Goal: Task Accomplishment & Management: Manage account settings

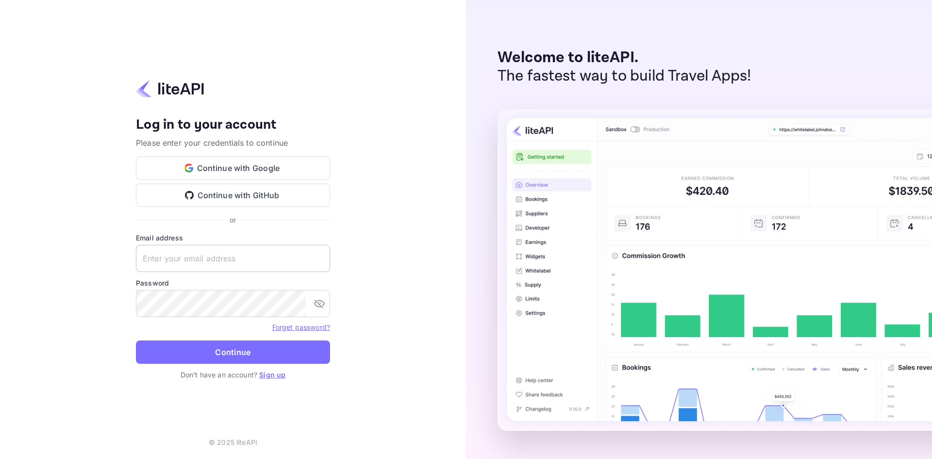
click at [238, 248] on input "text" at bounding box center [233, 258] width 194 height 27
type input "[PERSON_NAME][EMAIL_ADDRESS][DOMAIN_NAME]"
click at [136, 340] on button "Continue" at bounding box center [233, 351] width 194 height 23
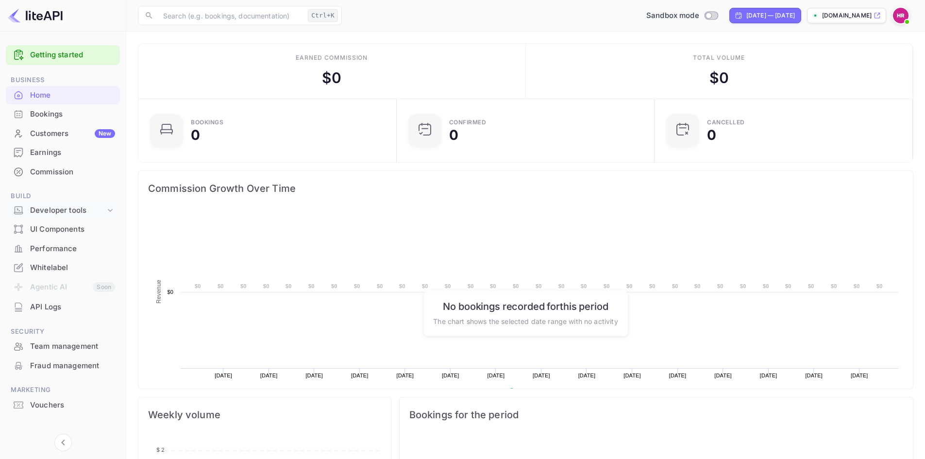
scroll to position [151, 245]
click at [897, 19] on img at bounding box center [901, 16] width 16 height 16
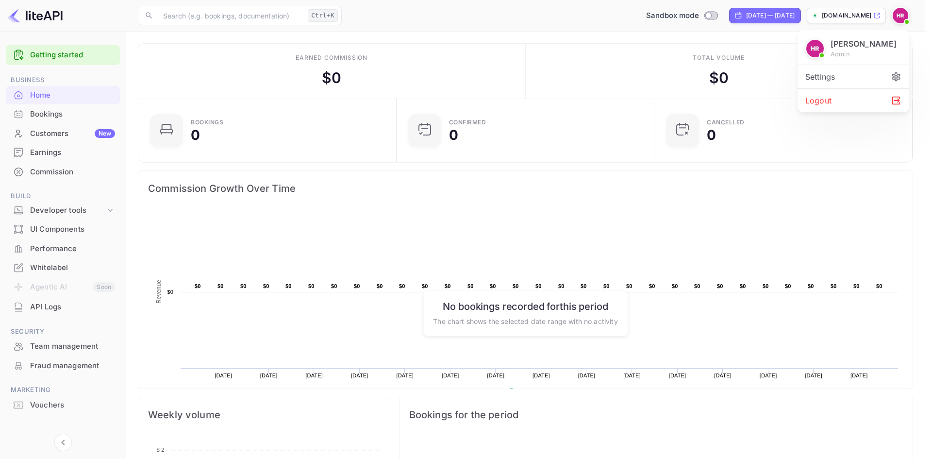
click at [839, 83] on div "Settings" at bounding box center [854, 76] width 112 height 23
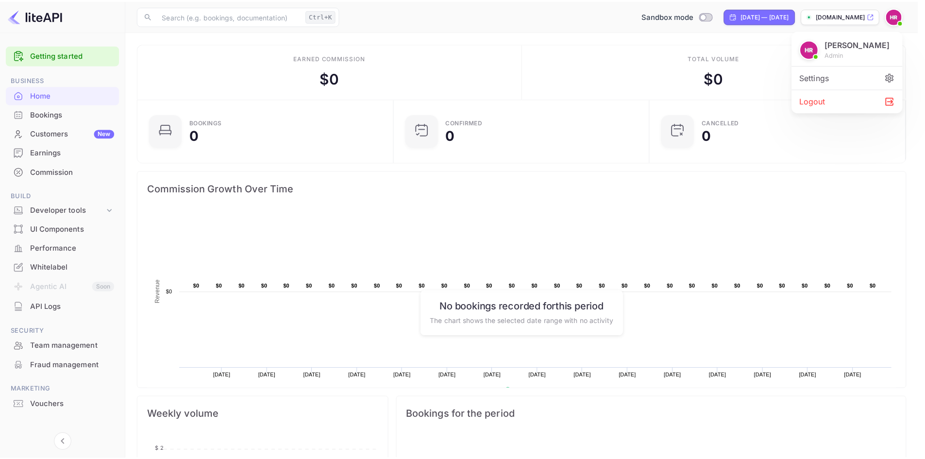
scroll to position [8, 8]
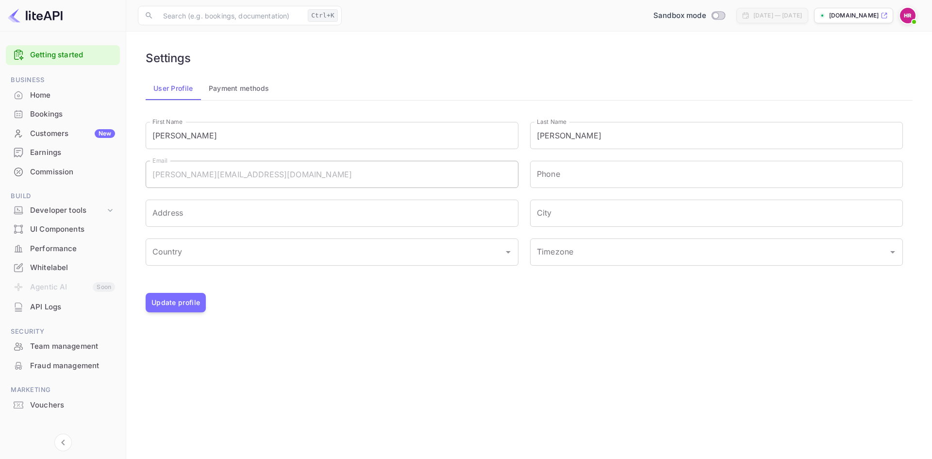
click at [237, 93] on button "Payment methods" at bounding box center [239, 88] width 76 height 23
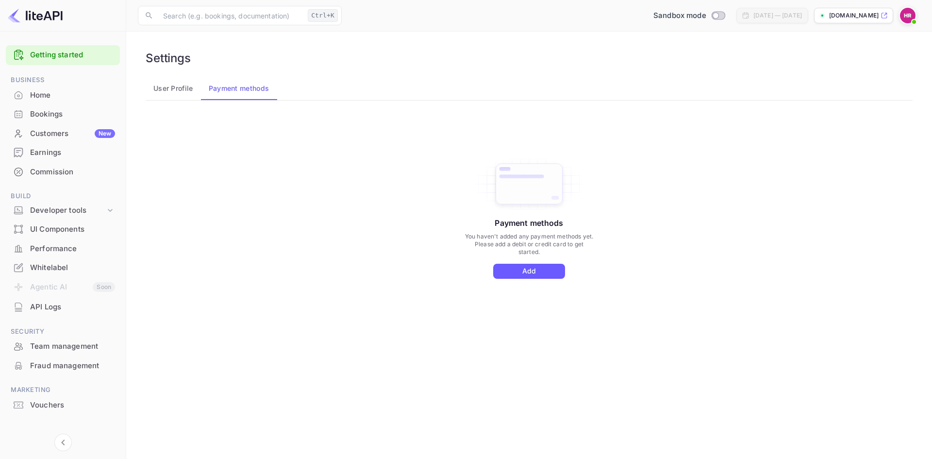
click at [536, 275] on button "Add" at bounding box center [529, 271] width 72 height 15
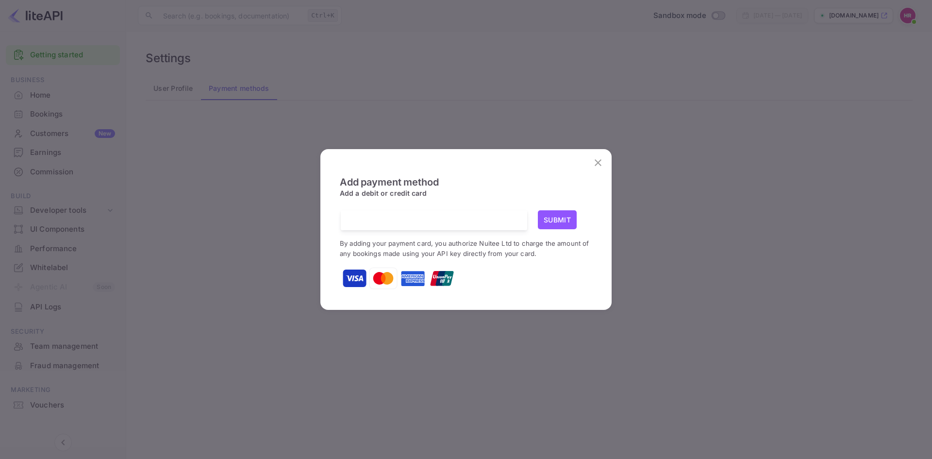
click at [556, 221] on button "Submit" at bounding box center [557, 219] width 39 height 19
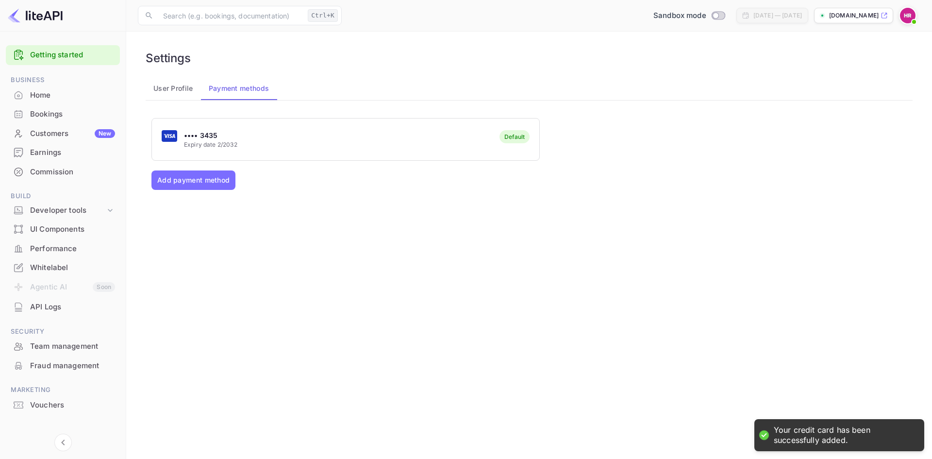
click at [546, 270] on div "•••• 3435 Expiry date 2/2032 Default Add payment method" at bounding box center [529, 227] width 756 height 219
click at [28, 98] on div "Home" at bounding box center [63, 95] width 114 height 19
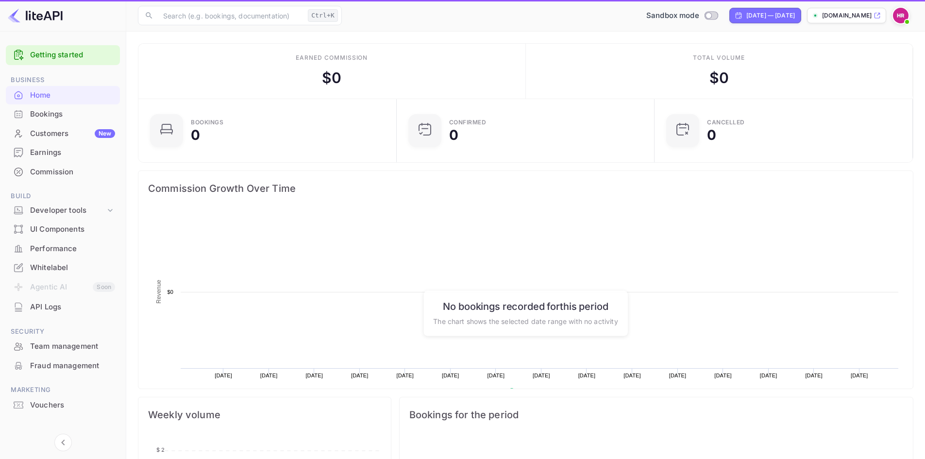
scroll to position [151, 245]
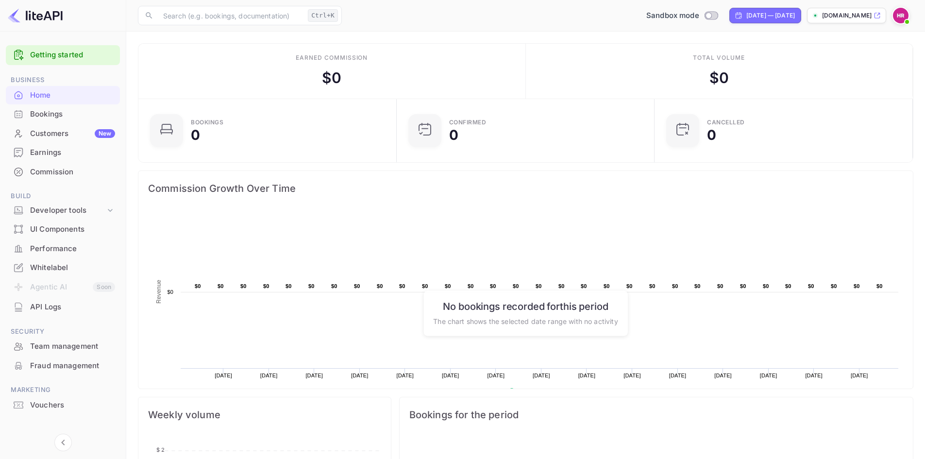
click at [36, 120] on div "Bookings" at bounding box center [63, 114] width 114 height 19
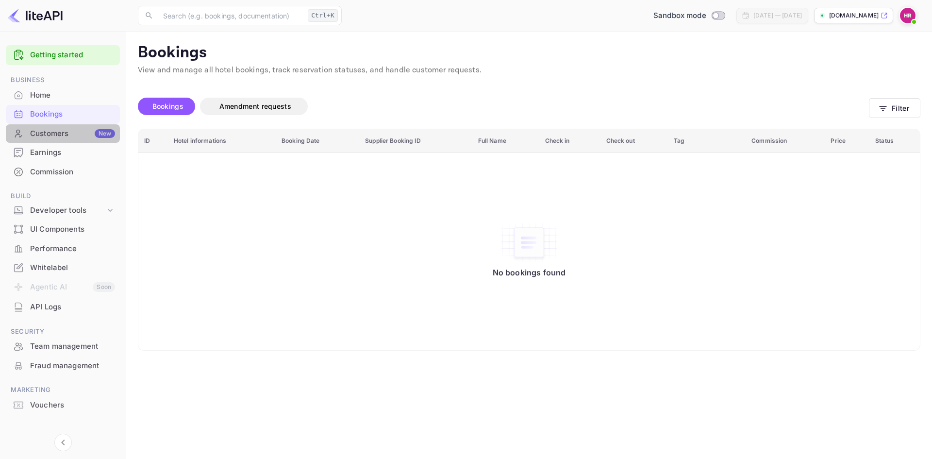
click at [40, 138] on div "Customers New" at bounding box center [72, 133] width 85 height 11
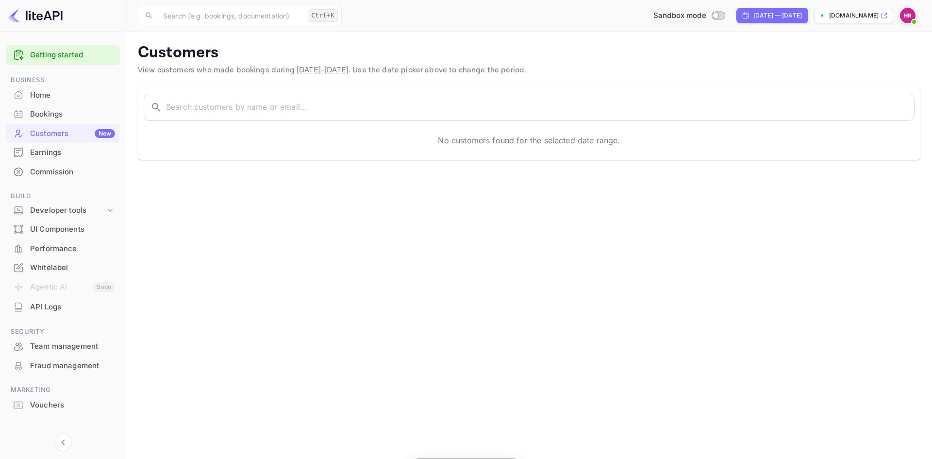
click at [42, 156] on div "Earnings" at bounding box center [72, 152] width 85 height 11
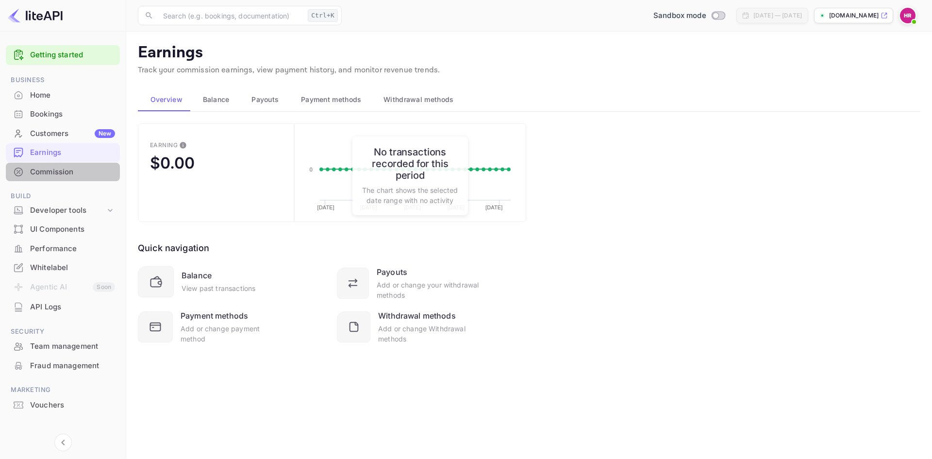
click at [44, 168] on div "Commission" at bounding box center [72, 172] width 85 height 11
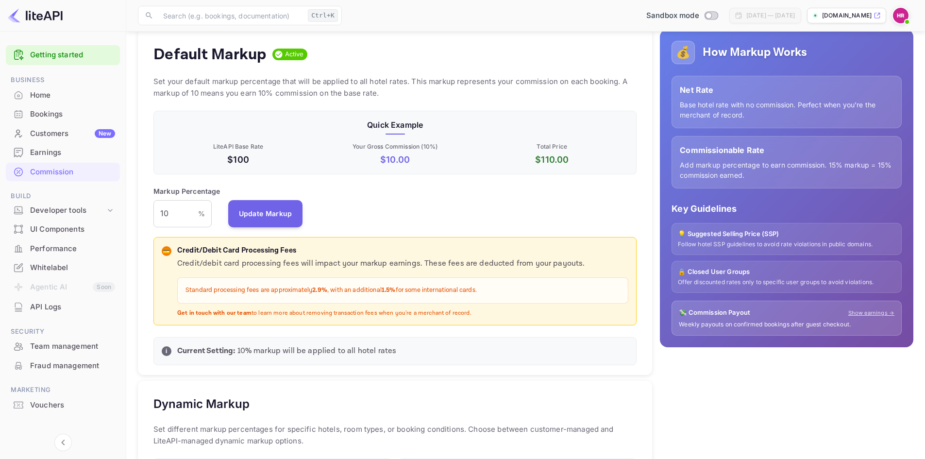
scroll to position [79, 0]
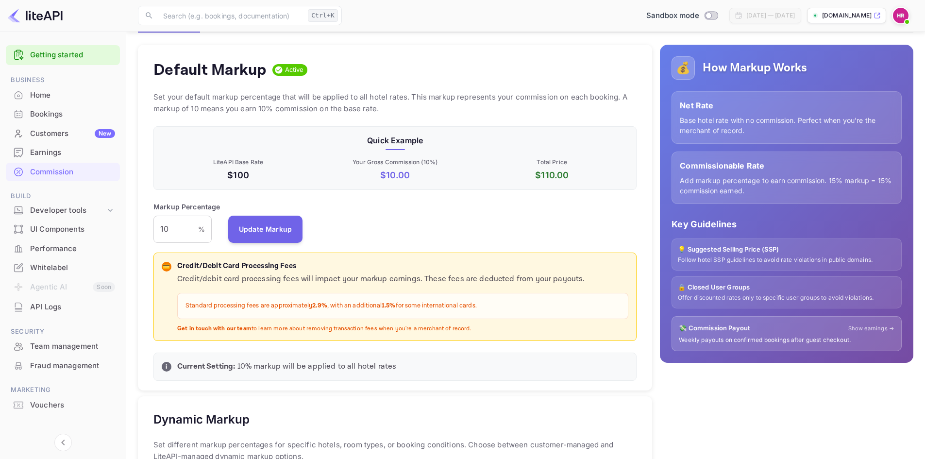
click at [737, 252] on p "💡 Suggested Selling Price (SSP)" at bounding box center [787, 250] width 218 height 10
click at [716, 245] on p "💡 Suggested Selling Price (SSP)" at bounding box center [787, 250] width 218 height 10
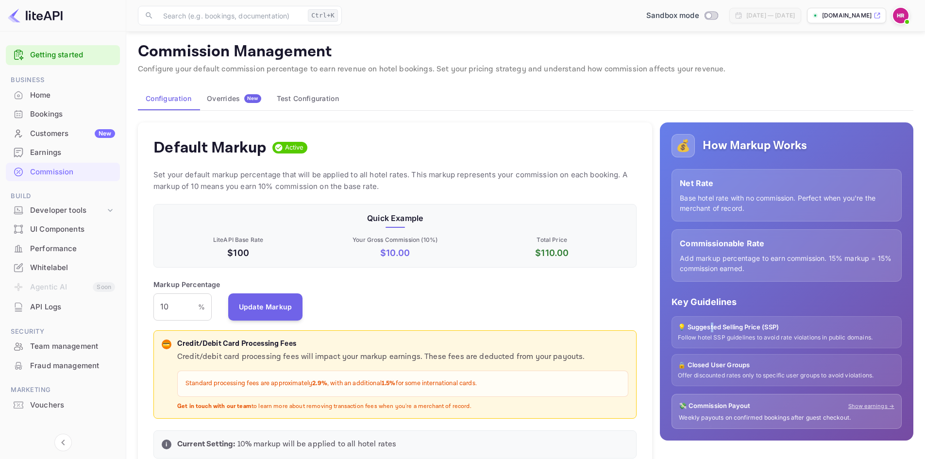
scroll to position [0, 0]
click at [287, 106] on button "Test Configuration" at bounding box center [308, 99] width 78 height 23
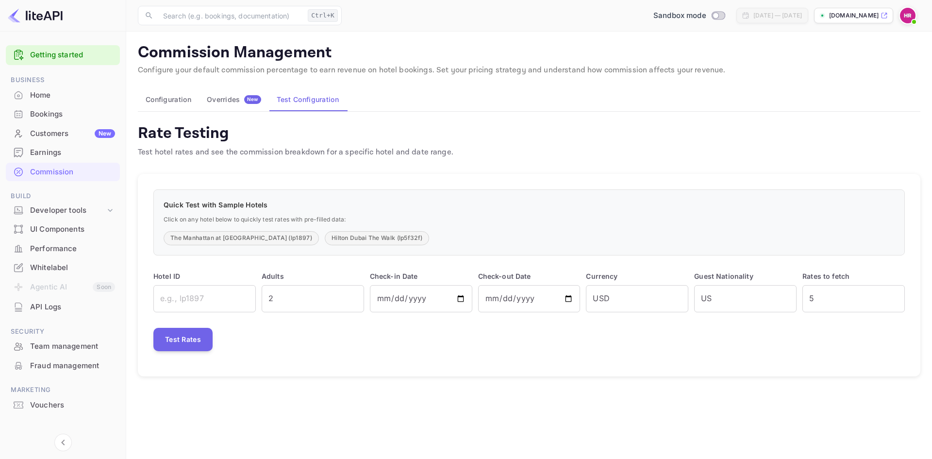
click at [241, 105] on button "Overrides New" at bounding box center [234, 99] width 70 height 23
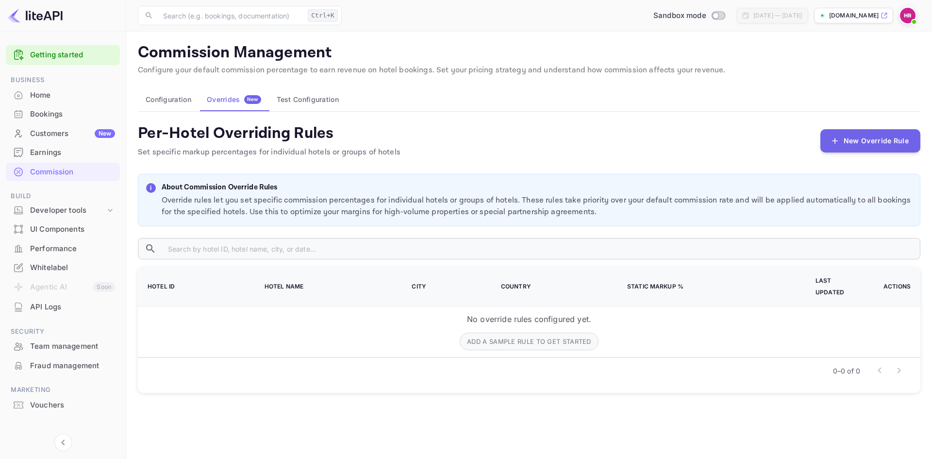
click at [315, 104] on button "Test Configuration" at bounding box center [308, 99] width 78 height 23
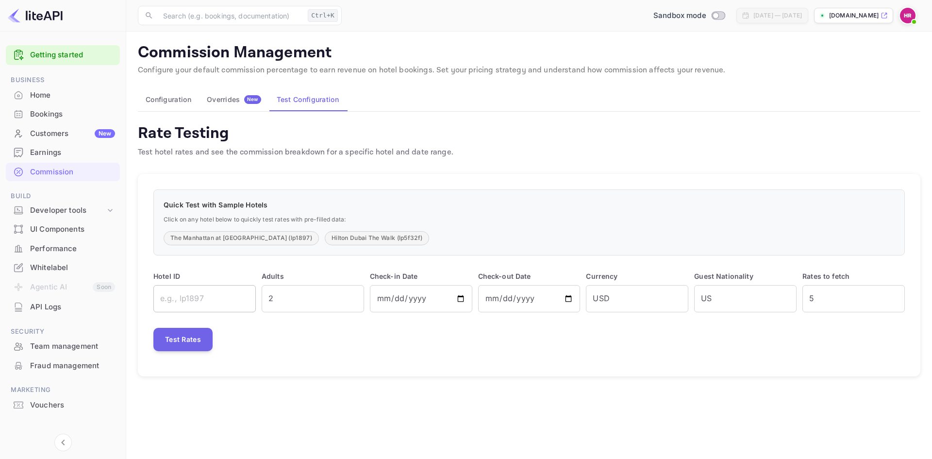
click at [199, 291] on input "text" at bounding box center [204, 298] width 102 height 27
type input "i"
type input "l"
type input "lp1897"
drag, startPoint x: 169, startPoint y: 338, endPoint x: 173, endPoint y: 335, distance: 5.2
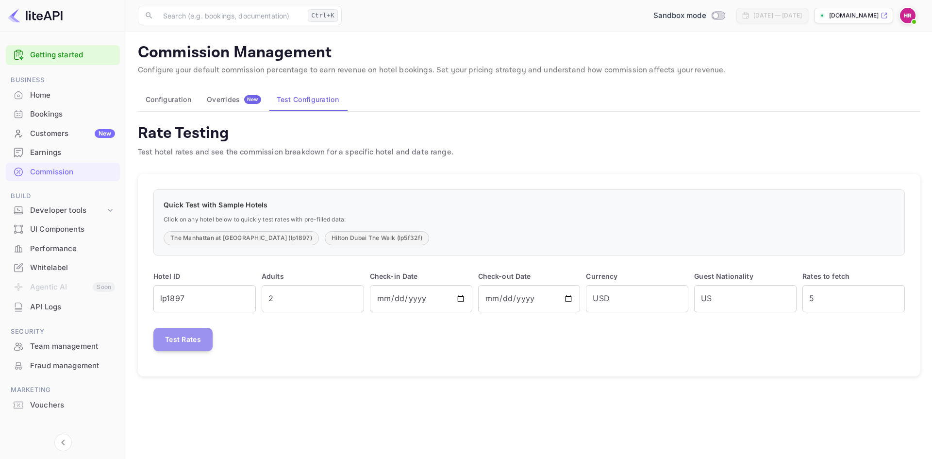
click at [173, 335] on button "Test Rates" at bounding box center [182, 339] width 59 height 23
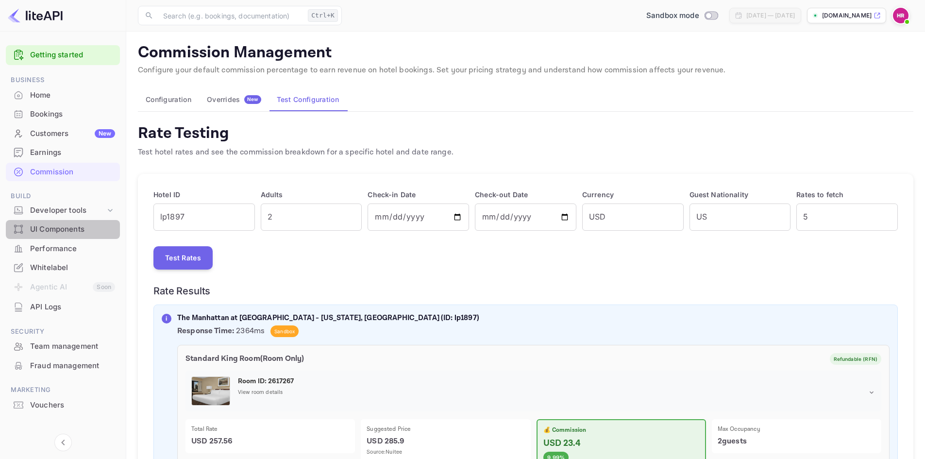
click at [38, 225] on div "UI Components" at bounding box center [72, 229] width 85 height 11
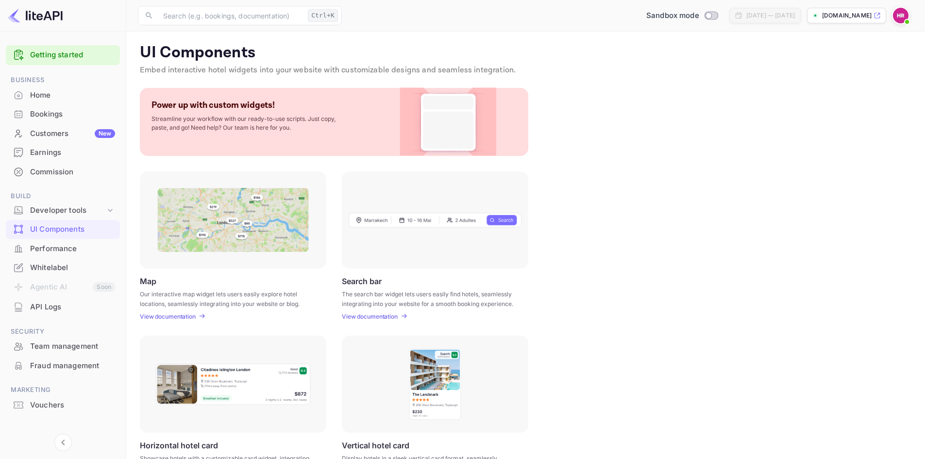
click at [46, 267] on div "Whitelabel" at bounding box center [72, 267] width 85 height 11
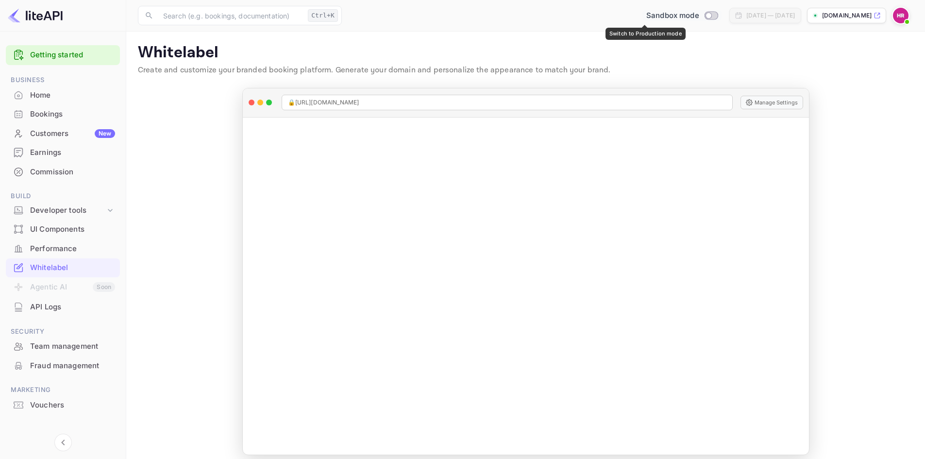
click at [699, 17] on input "Switch to Production mode" at bounding box center [708, 15] width 19 height 6
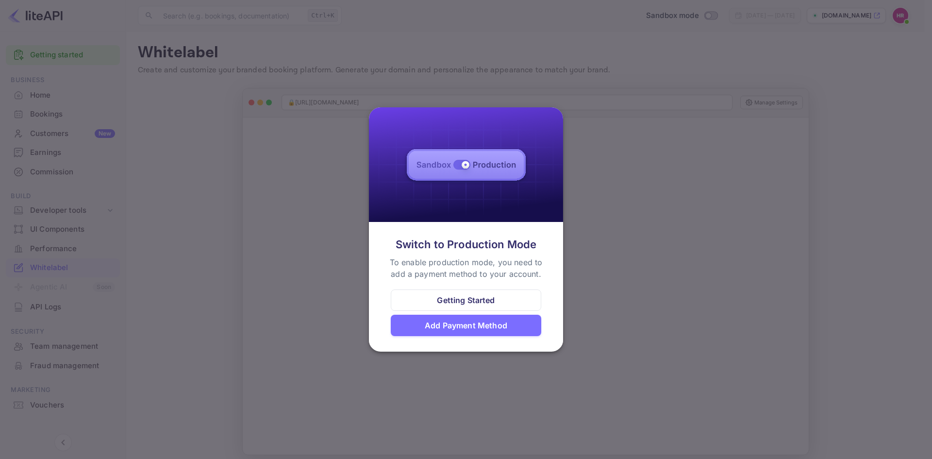
click at [450, 302] on div "Getting Started" at bounding box center [466, 300] width 58 height 12
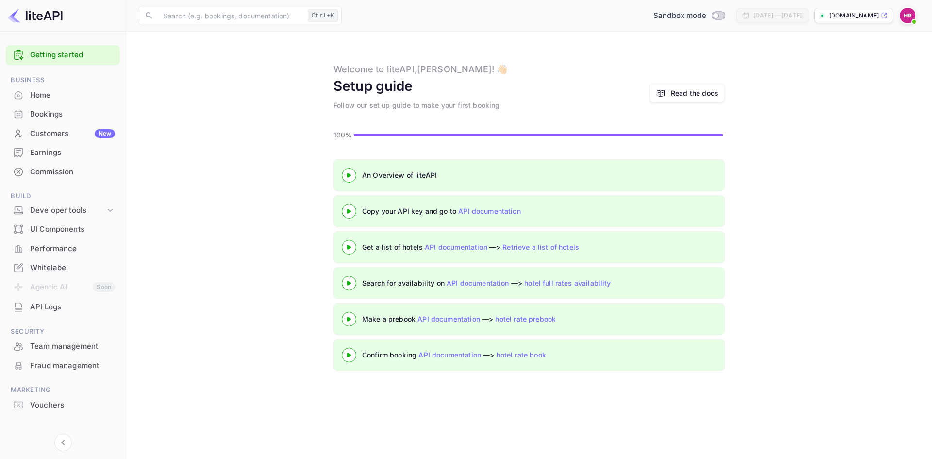
click at [706, 18] on input "Switch to Production mode" at bounding box center [715, 15] width 19 height 6
checkbox input "false"
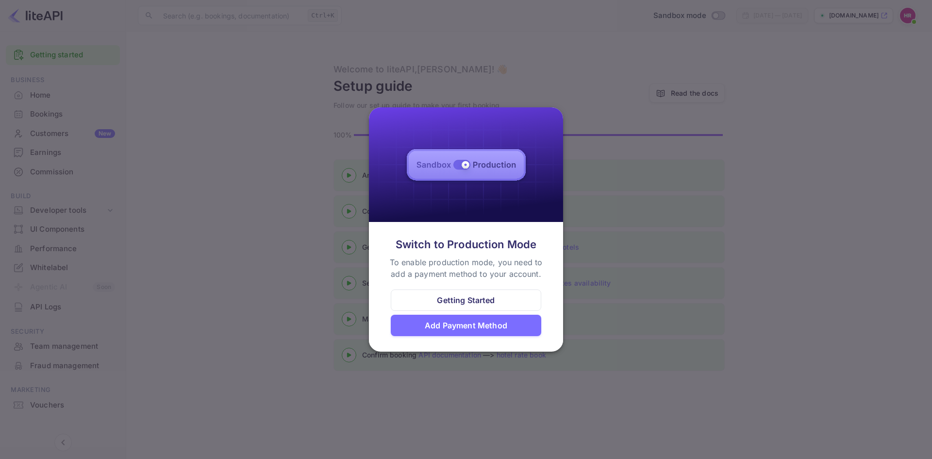
click at [451, 328] on div "Add Payment Method" at bounding box center [466, 325] width 83 height 12
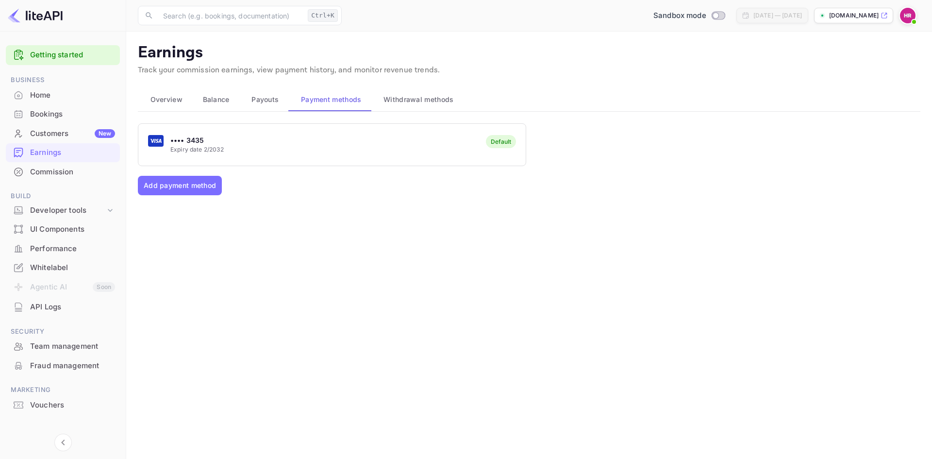
click at [322, 156] on div "•••• 3435 Expiry date 2/2032 Default" at bounding box center [331, 144] width 387 height 38
click at [262, 98] on span "Payouts" at bounding box center [265, 100] width 27 height 12
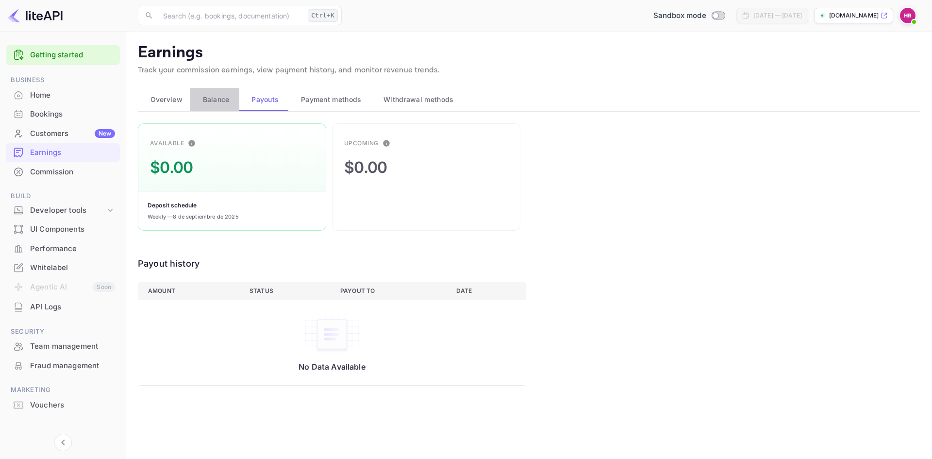
click at [211, 102] on span "Balance" at bounding box center [216, 100] width 27 height 12
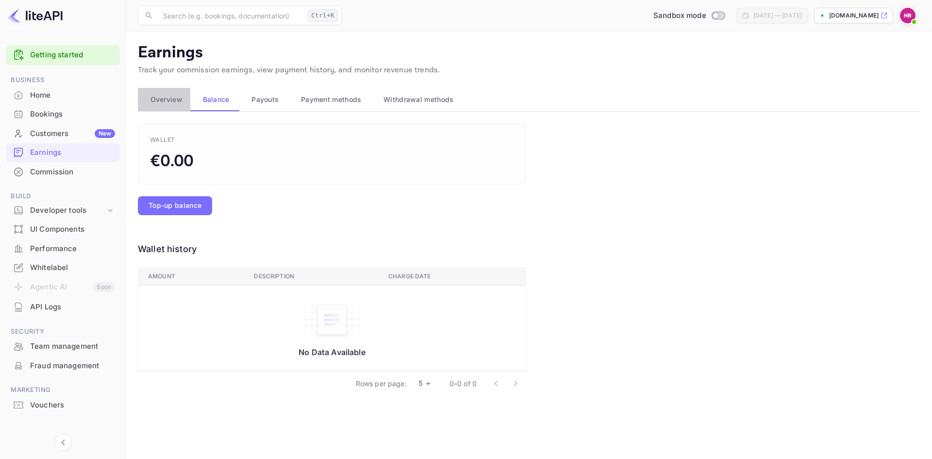
click at [165, 103] on span "Overview" at bounding box center [167, 100] width 32 height 12
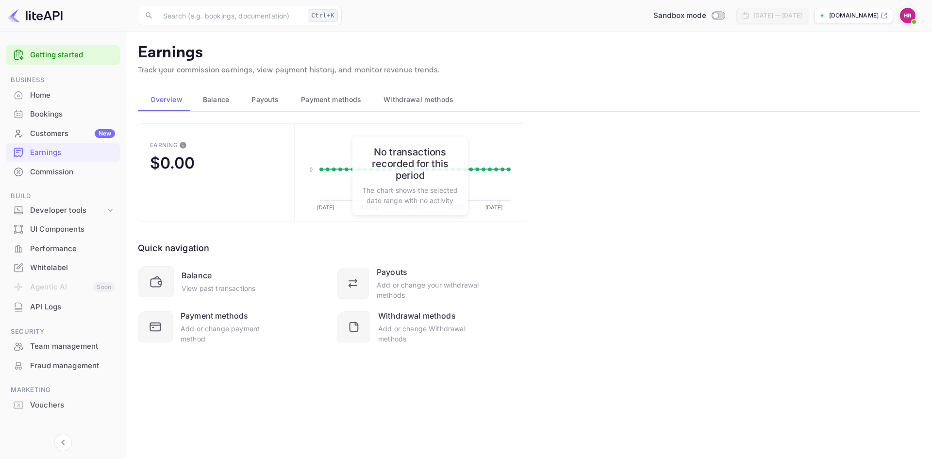
click at [401, 100] on span "Withdrawal methods" at bounding box center [419, 100] width 70 height 12
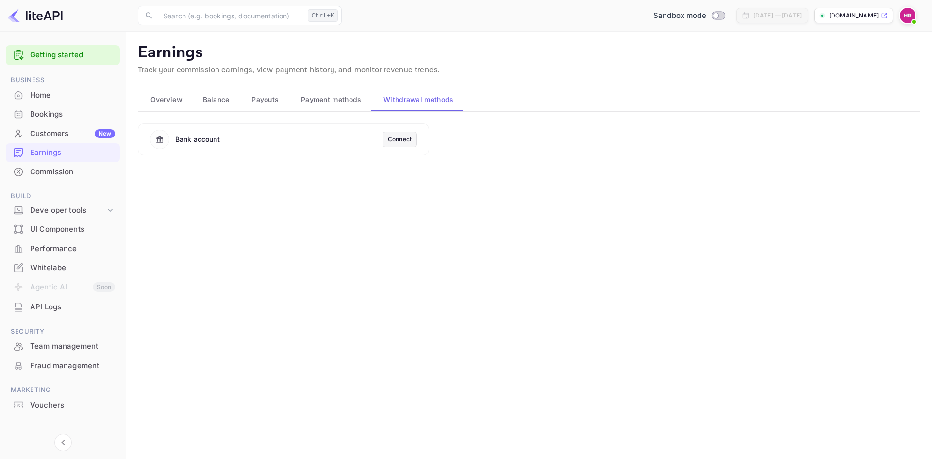
click at [316, 103] on span "Payment methods" at bounding box center [331, 100] width 61 height 12
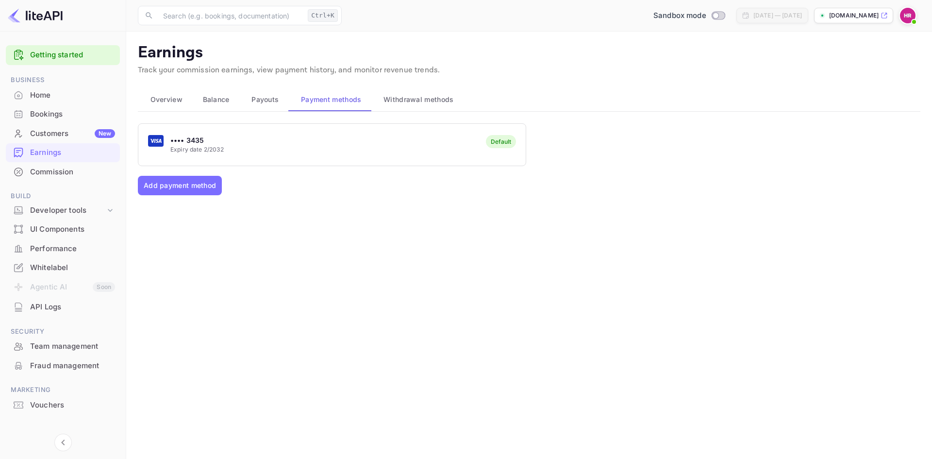
click at [404, 101] on span "Withdrawal methods" at bounding box center [419, 100] width 70 height 12
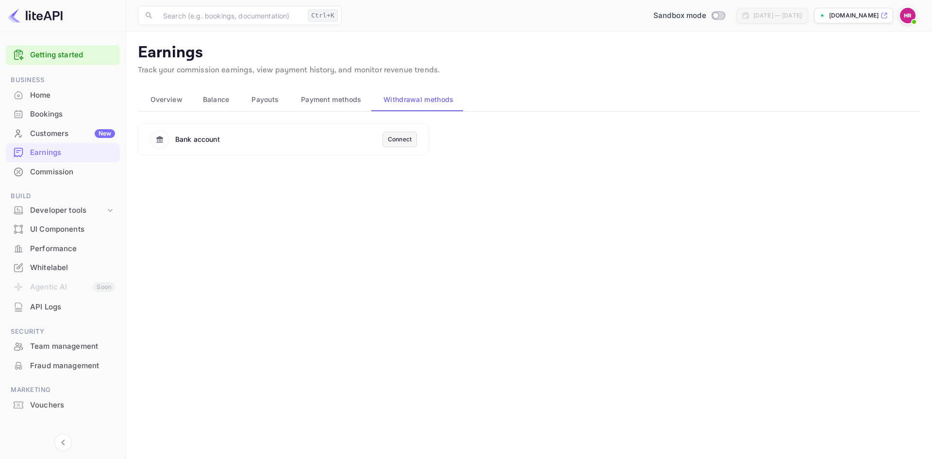
click at [395, 139] on div "Connect" at bounding box center [400, 139] width 24 height 9
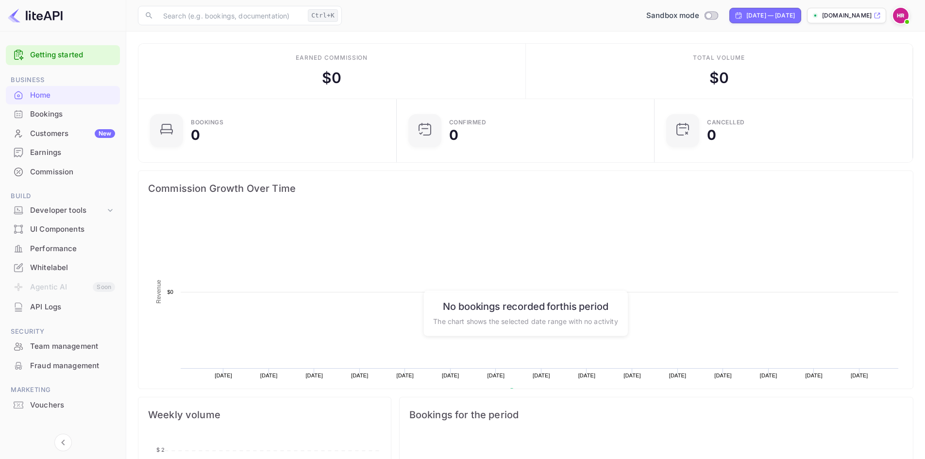
scroll to position [151, 245]
click at [48, 169] on div "Commission" at bounding box center [72, 172] width 85 height 11
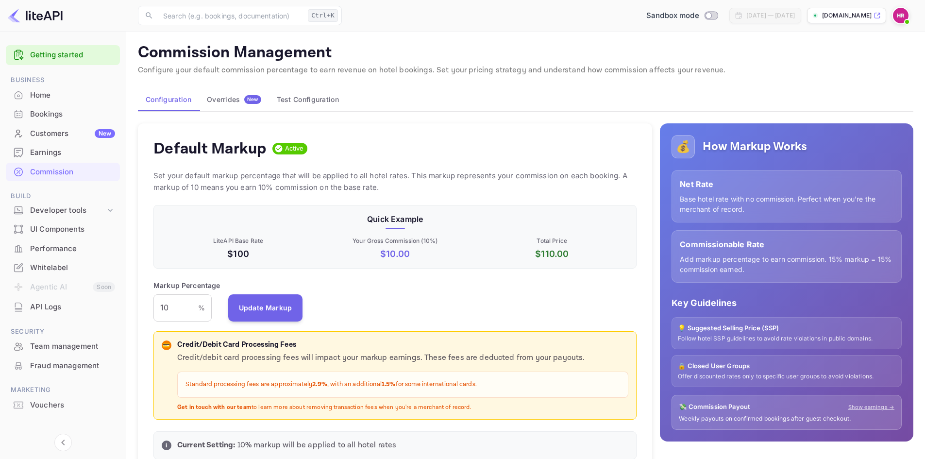
scroll to position [165, 476]
click at [48, 149] on div "Earnings" at bounding box center [72, 152] width 85 height 11
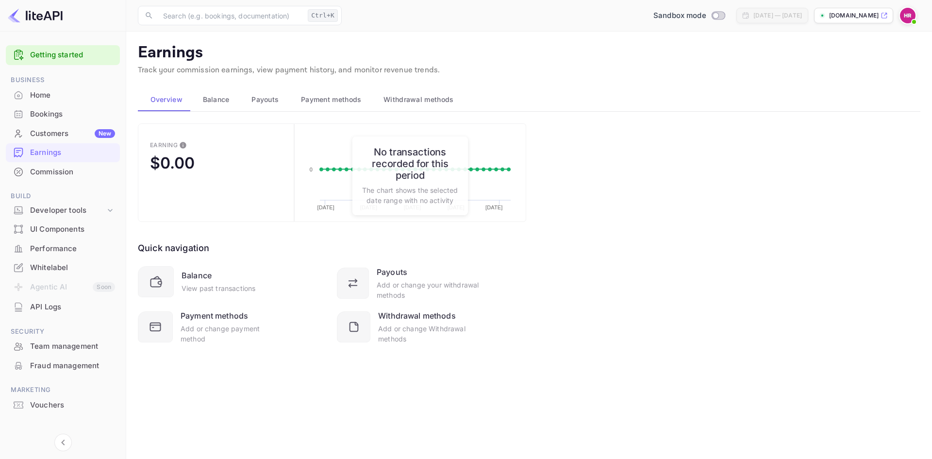
click at [251, 97] on div "Payouts" at bounding box center [264, 100] width 34 height 12
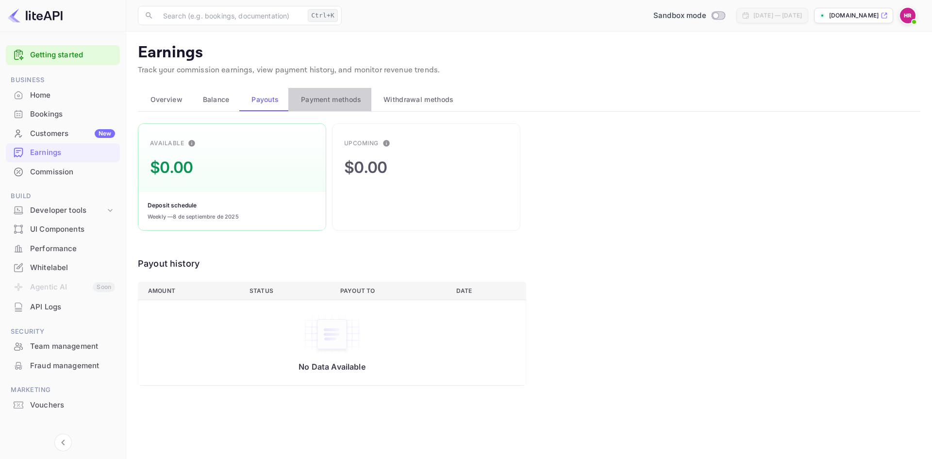
click at [313, 97] on span "Payment methods" at bounding box center [331, 100] width 61 height 12
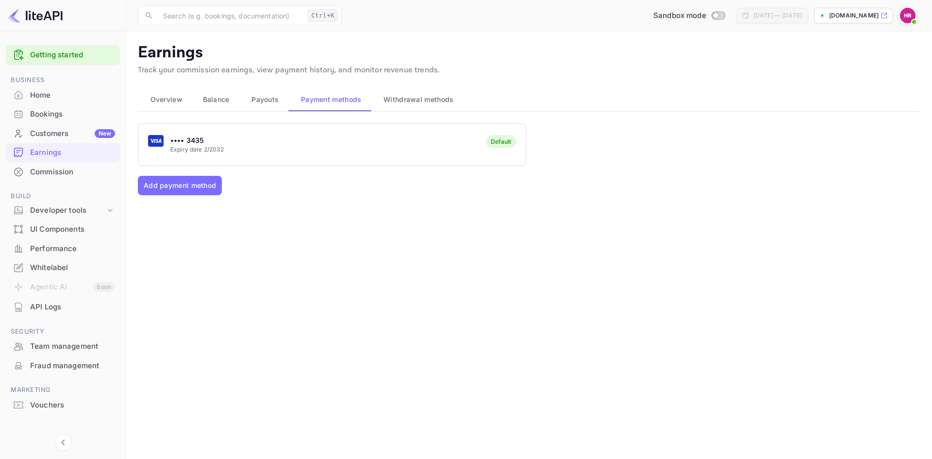
click at [266, 139] on div "•••• 3435 Expiry date 2/2032 Default" at bounding box center [331, 144] width 387 height 38
click at [63, 168] on div "Commission" at bounding box center [72, 172] width 85 height 11
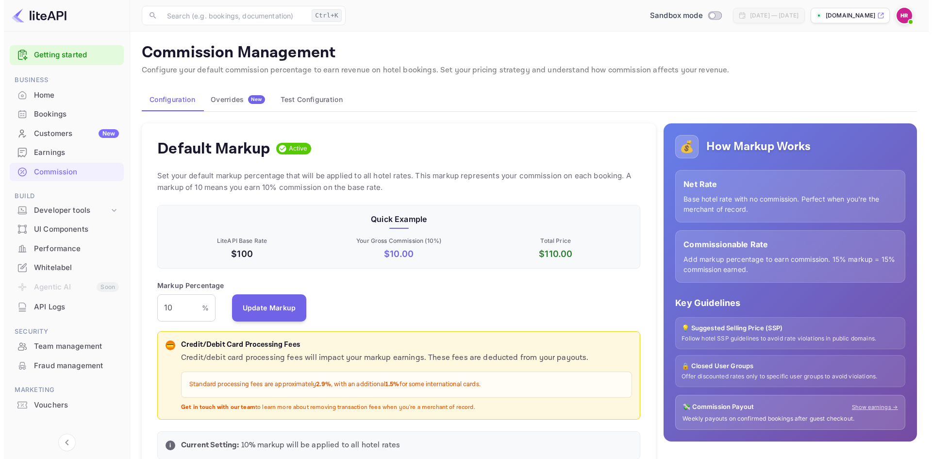
scroll to position [165, 476]
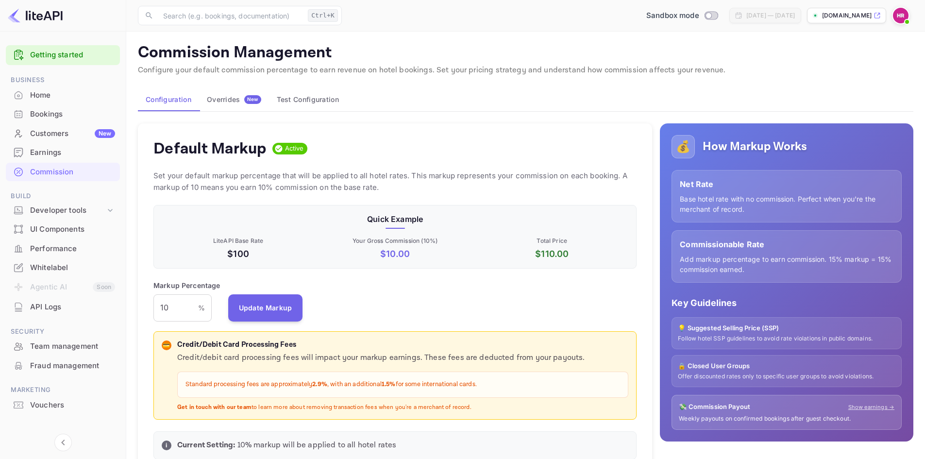
click at [42, 151] on div "Earnings" at bounding box center [72, 152] width 85 height 11
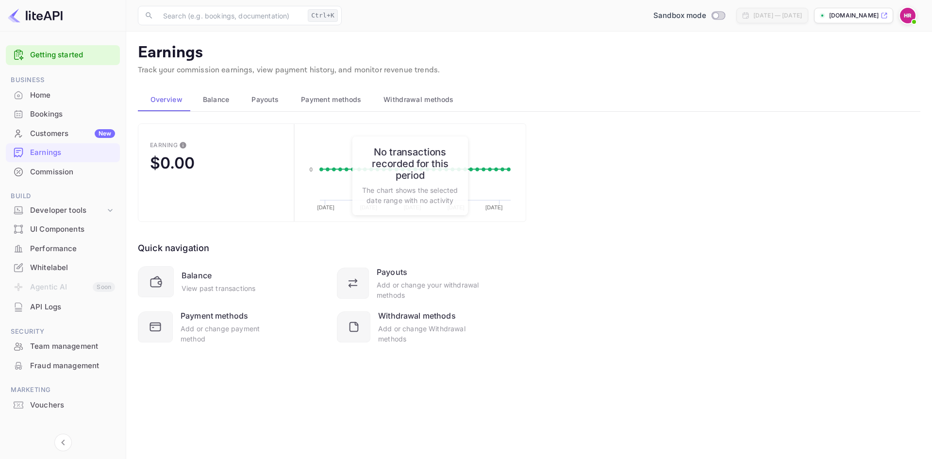
click at [392, 106] on button "Withdrawal methods" at bounding box center [417, 99] width 92 height 23
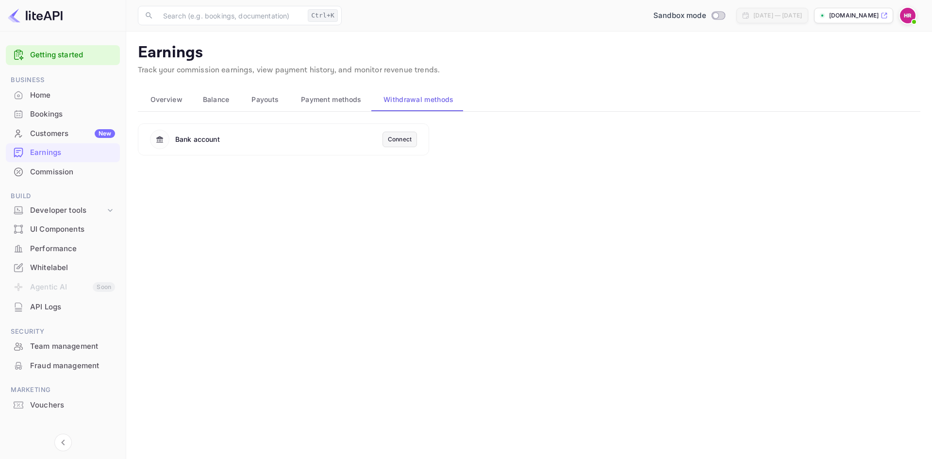
click at [406, 137] on div "Connect" at bounding box center [400, 139] width 24 height 9
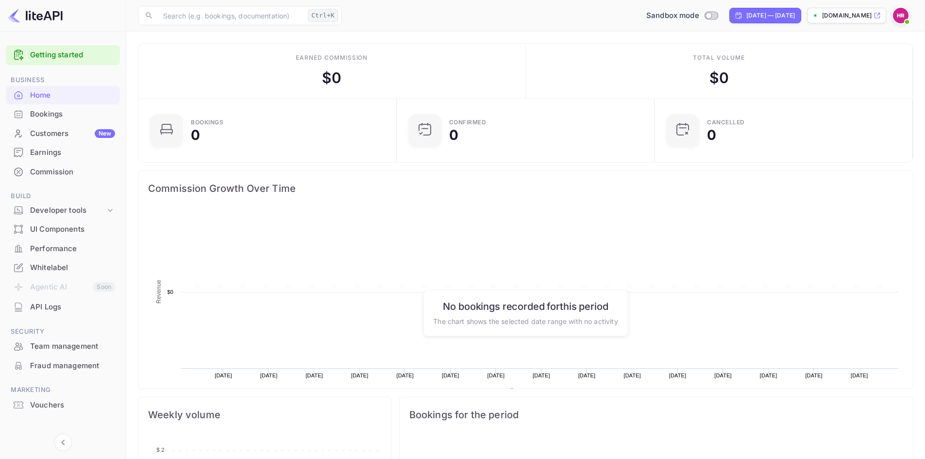
click at [899, 16] on img at bounding box center [901, 16] width 16 height 16
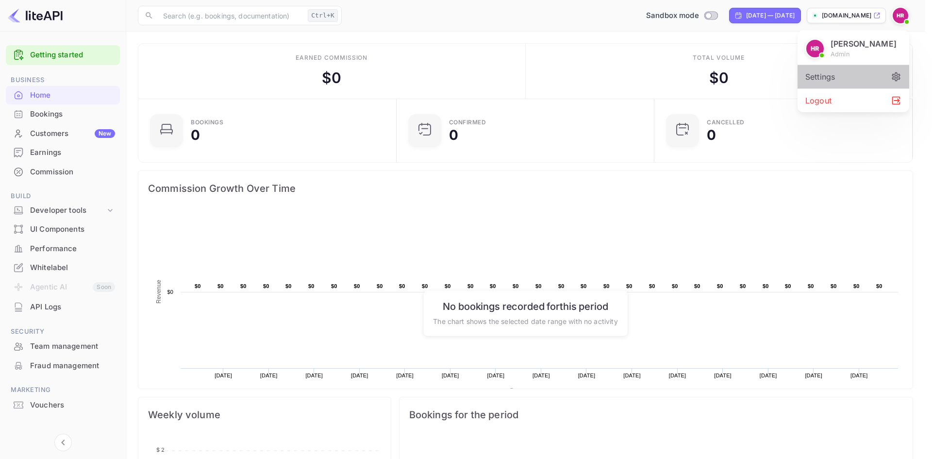
click at [832, 72] on div "Settings" at bounding box center [854, 76] width 112 height 23
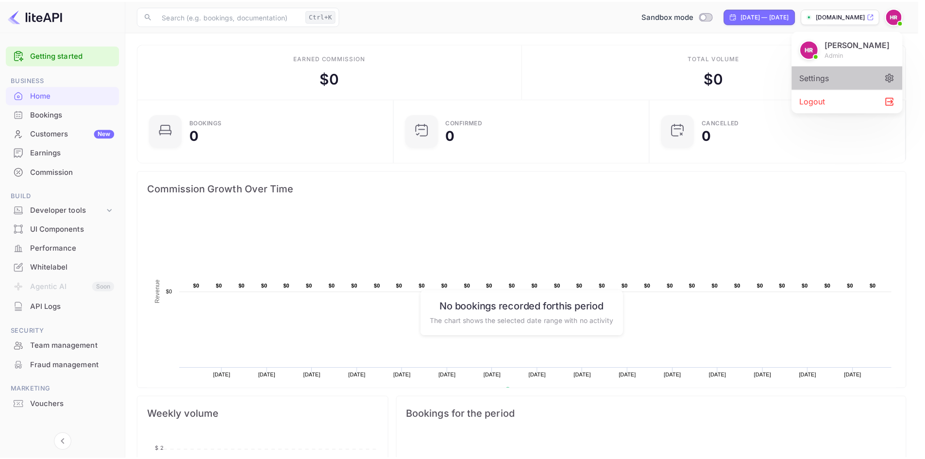
scroll to position [8, 8]
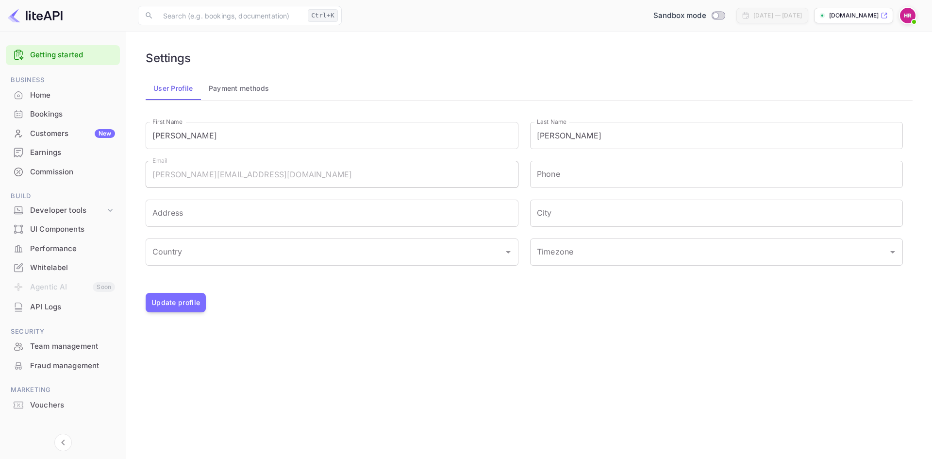
click at [243, 82] on button "Payment methods" at bounding box center [239, 88] width 76 height 23
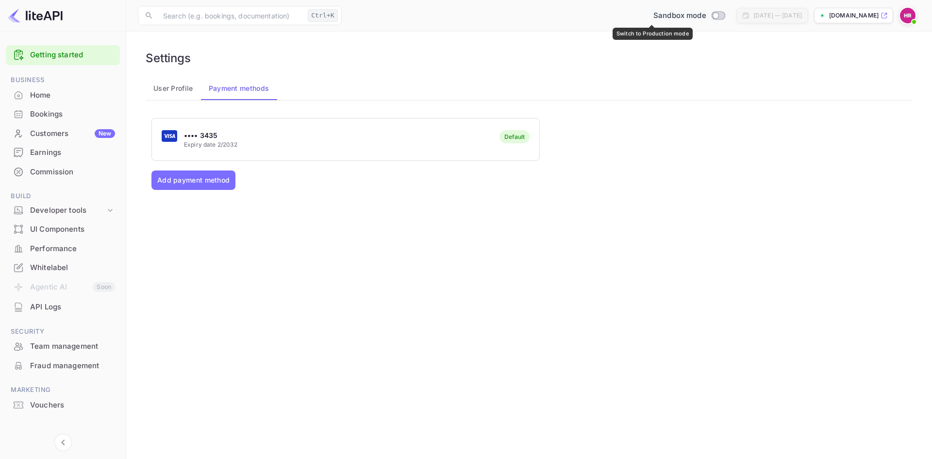
click at [706, 15] on input "Switch to Production mode" at bounding box center [715, 15] width 19 height 6
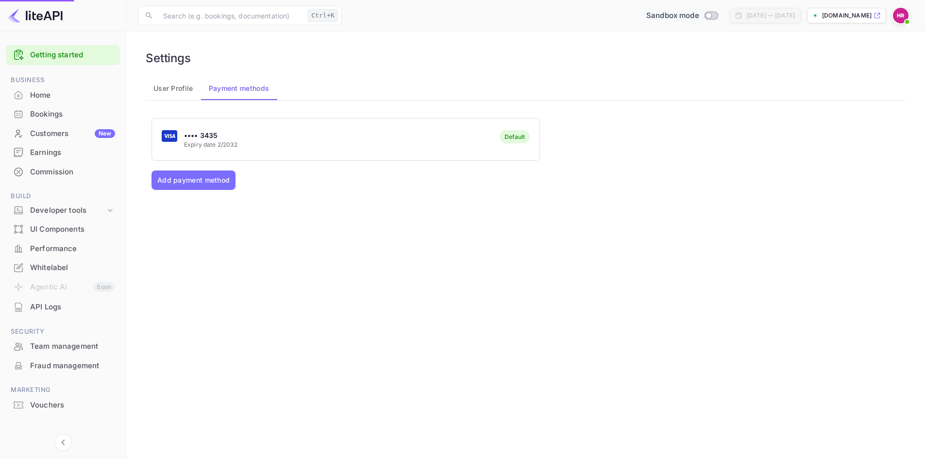
checkbox input "true"
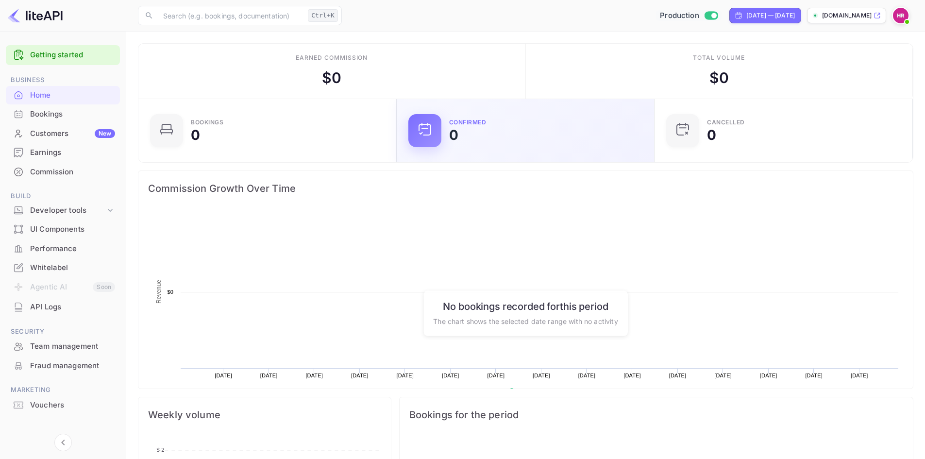
scroll to position [151, 245]
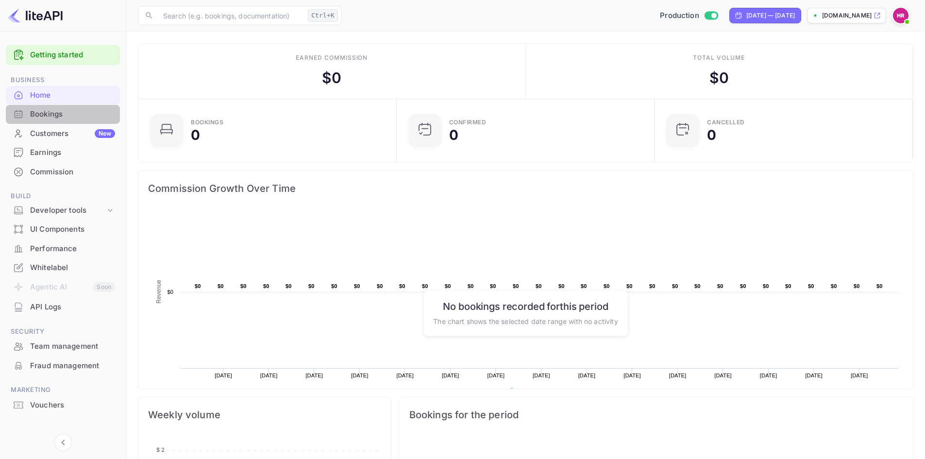
click at [51, 115] on div "Bookings" at bounding box center [72, 114] width 85 height 11
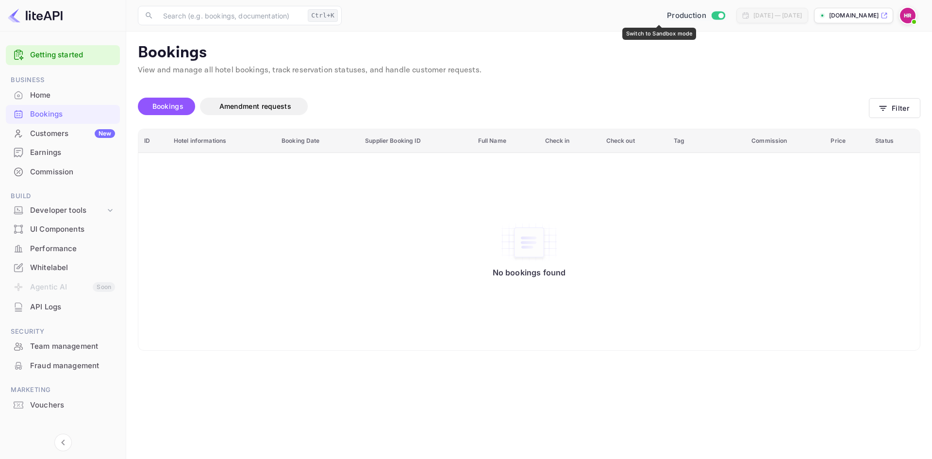
click at [711, 16] on input "Switch to Sandbox mode" at bounding box center [720, 15] width 19 height 6
checkbox input "false"
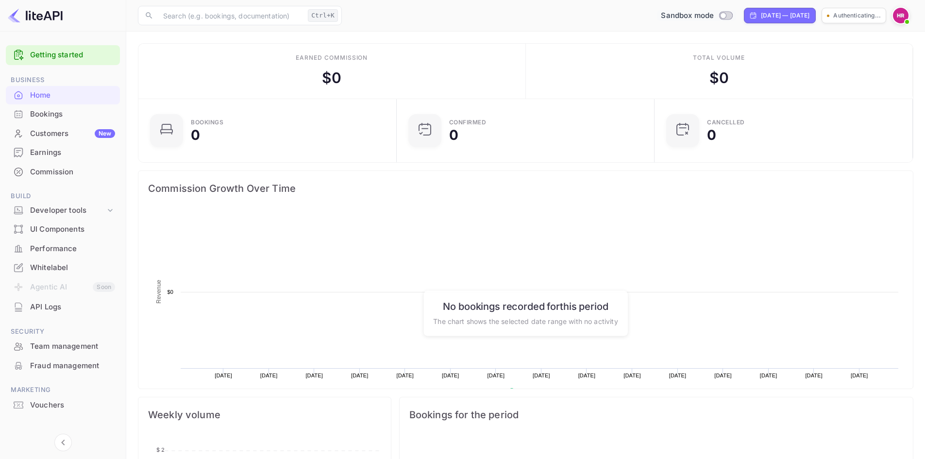
scroll to position [151, 245]
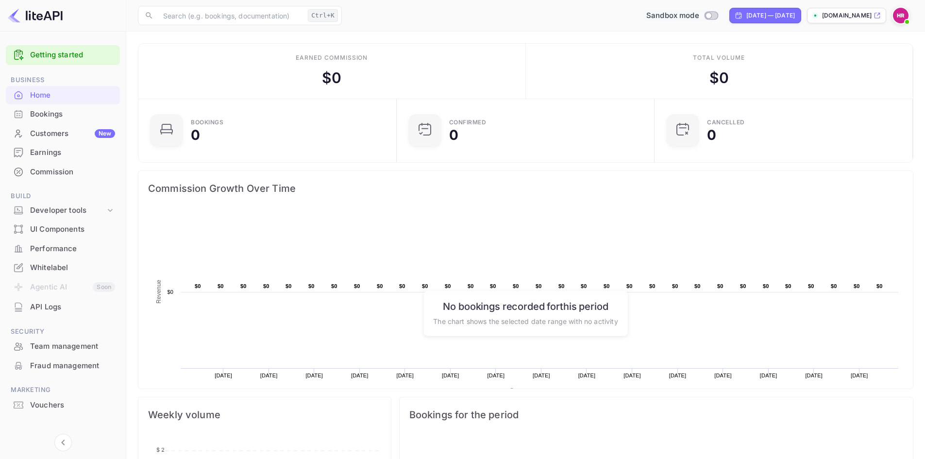
click at [40, 260] on div "Whitelabel" at bounding box center [63, 267] width 114 height 19
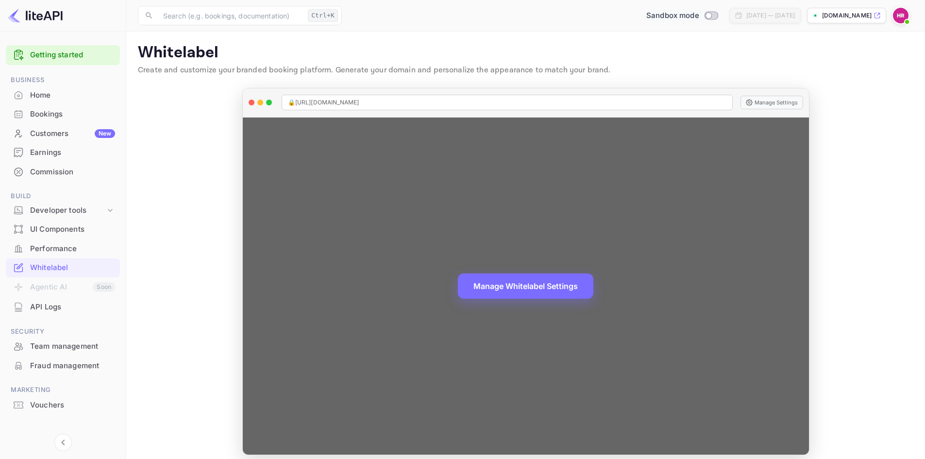
scroll to position [8, 0]
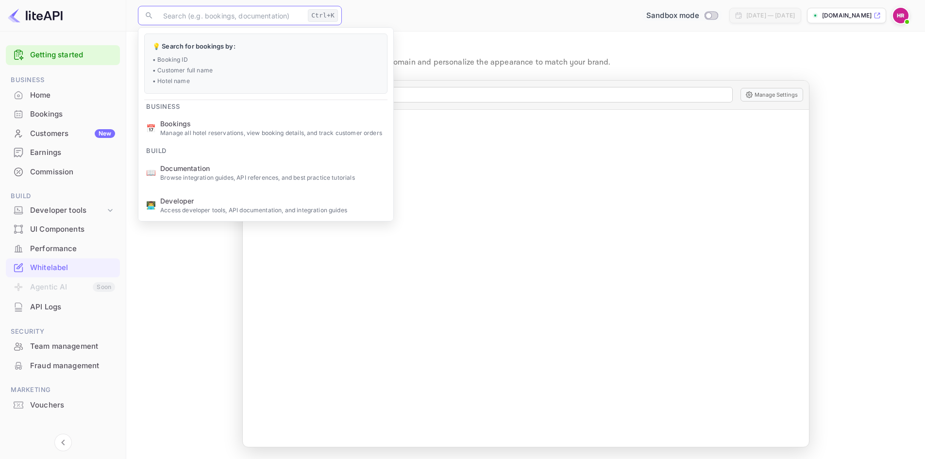
click at [209, 20] on input "text" at bounding box center [230, 15] width 147 height 19
click at [182, 179] on p "Browse integration guides, API references, and best practice tutorials" at bounding box center [272, 177] width 225 height 9
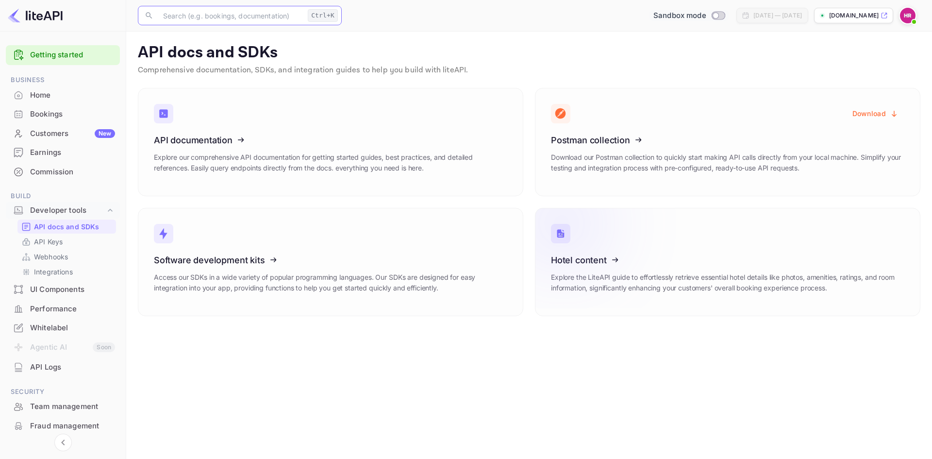
click at [698, 284] on p "Explore the LiteAPI guide to effortlessly retrieve essential hotel details like…" at bounding box center [727, 282] width 353 height 21
click at [46, 96] on div "Home" at bounding box center [72, 95] width 85 height 11
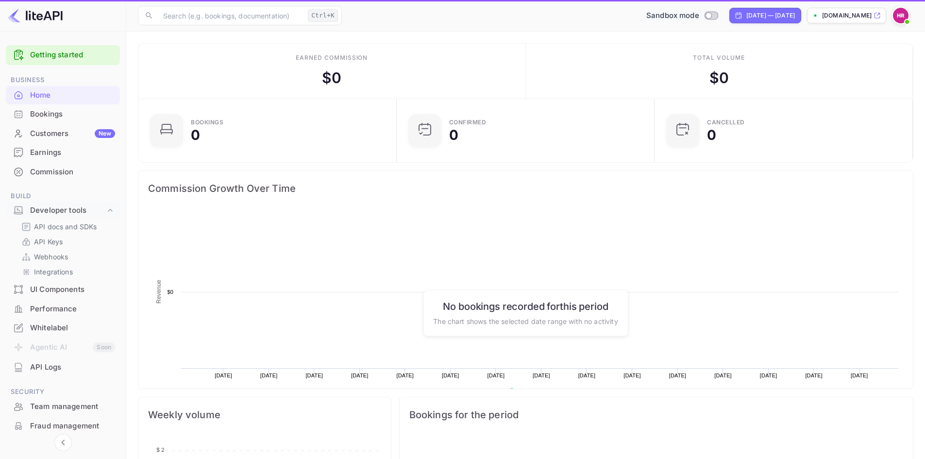
scroll to position [8, 8]
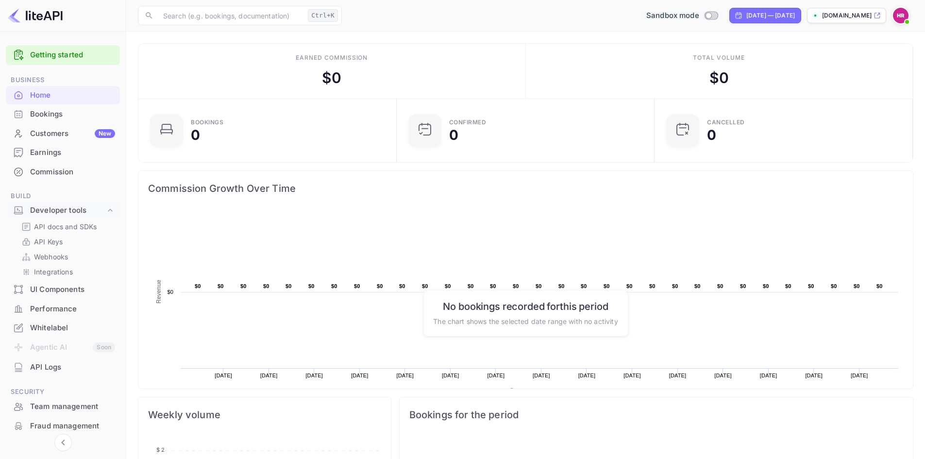
click at [897, 16] on img at bounding box center [901, 16] width 16 height 16
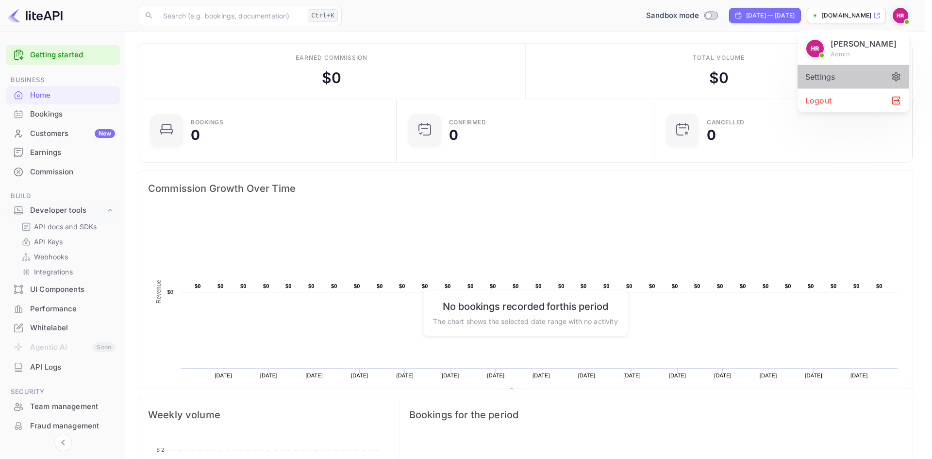
click at [826, 79] on div "Settings" at bounding box center [854, 76] width 112 height 23
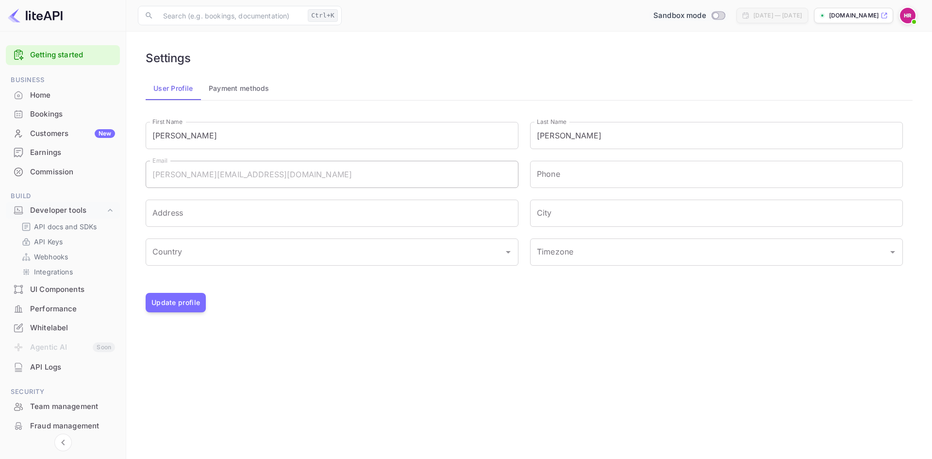
click at [251, 89] on div "[PERSON_NAME] admin Settings Logout" at bounding box center [466, 229] width 932 height 459
click at [46, 250] on div "[PERSON_NAME] admin Settings Logout" at bounding box center [466, 229] width 932 height 459
click at [46, 247] on div "[PERSON_NAME] admin Settings Logout" at bounding box center [466, 229] width 932 height 459
click at [57, 234] on div "[PERSON_NAME] admin Settings Logout" at bounding box center [466, 229] width 932 height 459
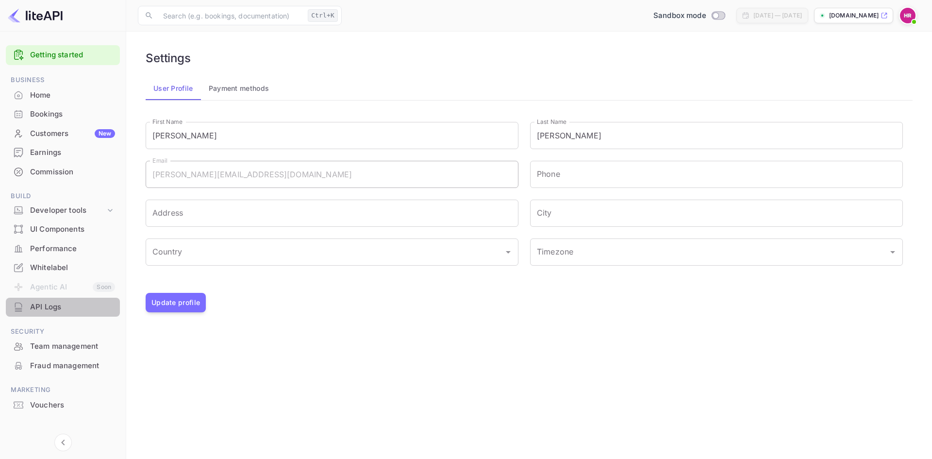
click at [47, 305] on div "API Logs" at bounding box center [72, 307] width 85 height 11
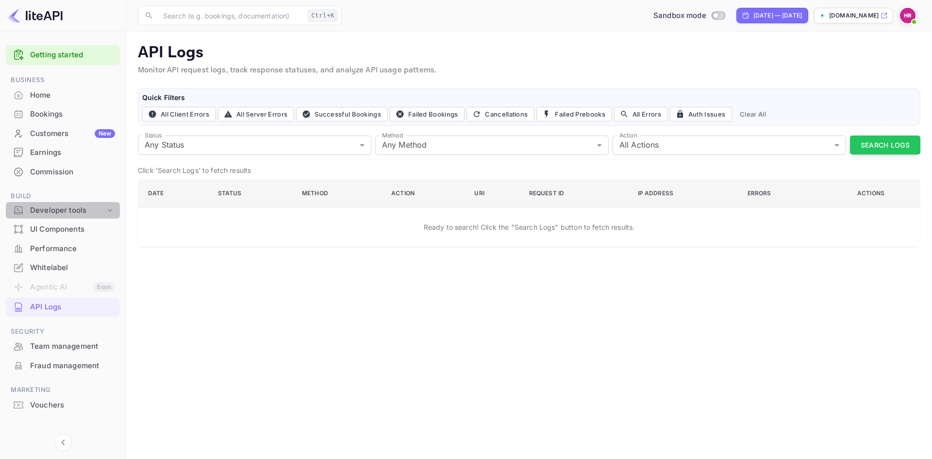
click at [81, 210] on div "Developer tools" at bounding box center [67, 210] width 75 height 11
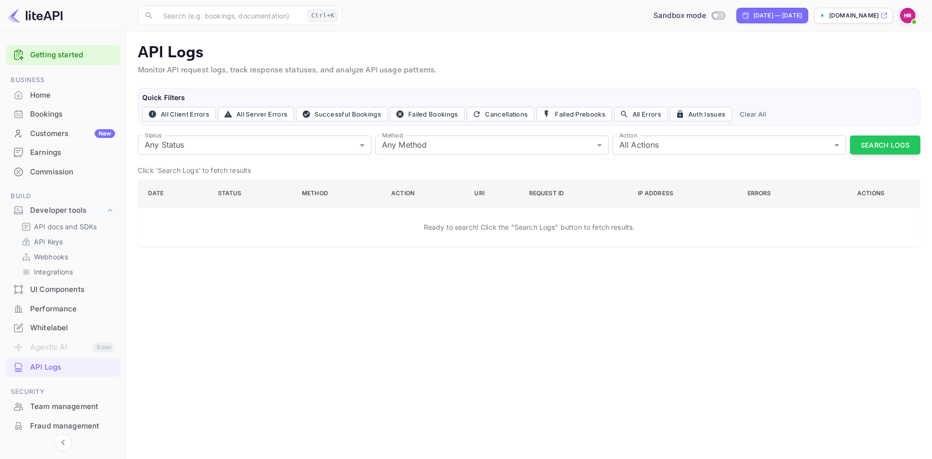
click at [49, 244] on p "API Keys" at bounding box center [48, 241] width 29 height 10
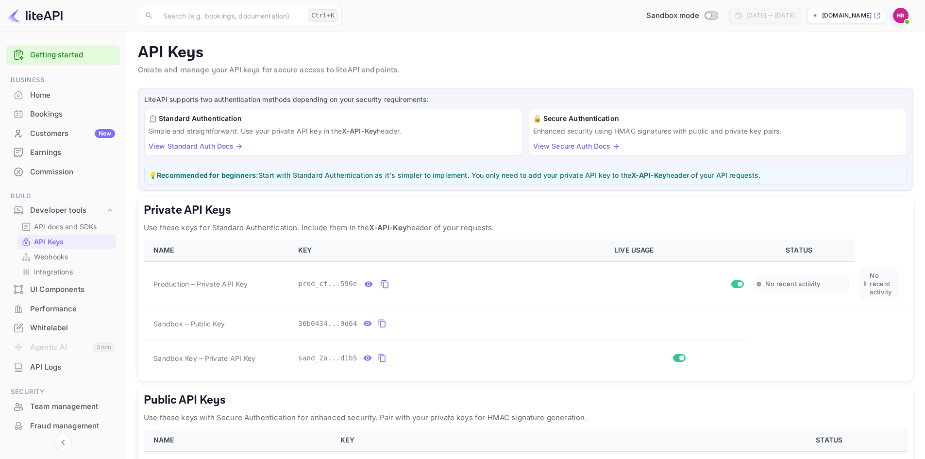
click at [40, 324] on div "Whitelabel" at bounding box center [72, 327] width 85 height 11
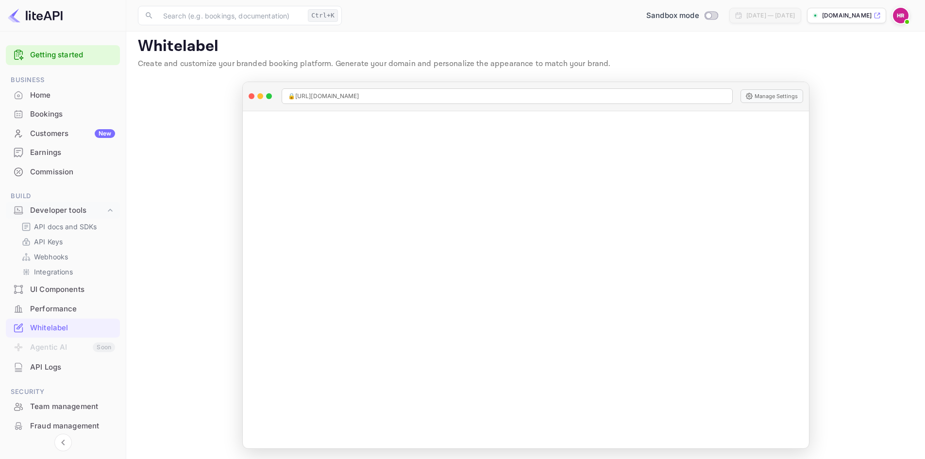
scroll to position [8, 0]
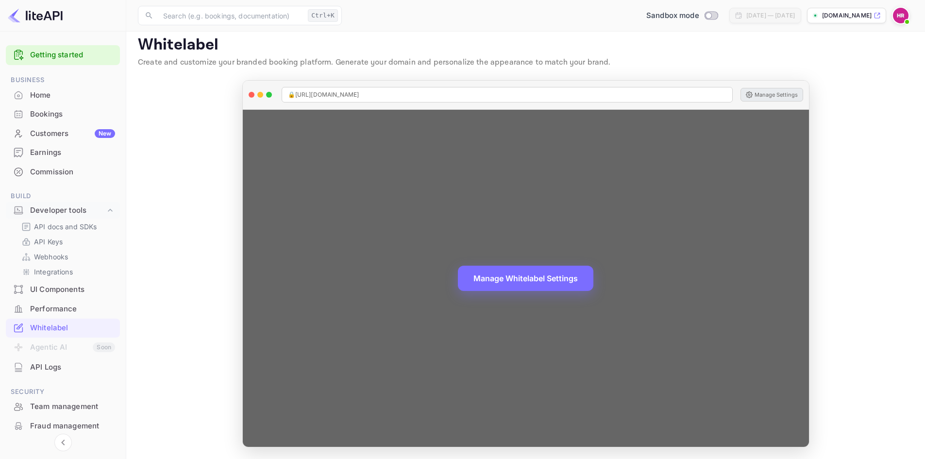
click at [773, 96] on button "Manage Settings" at bounding box center [771, 95] width 63 height 14
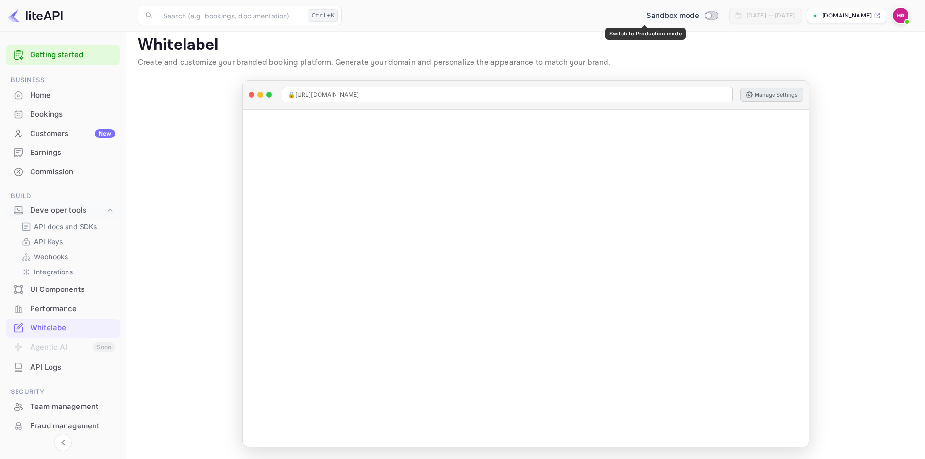
click at [699, 16] on input "Switch to Production mode" at bounding box center [708, 15] width 19 height 6
checkbox input "true"
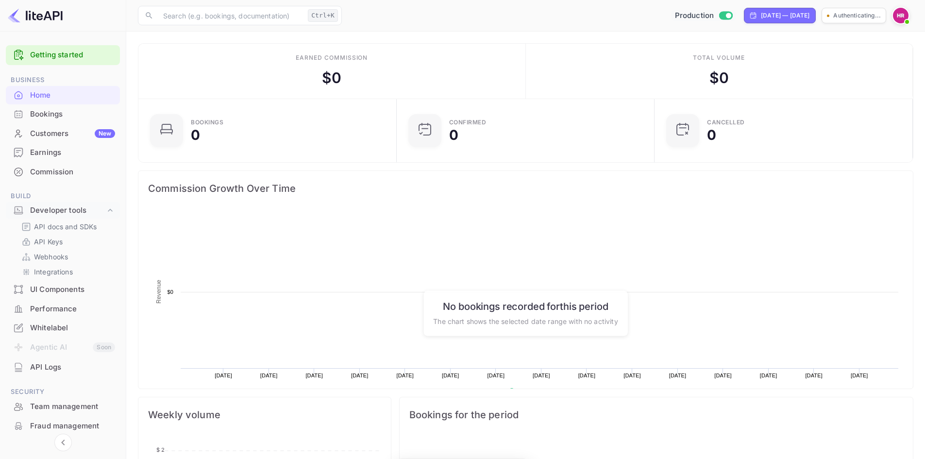
scroll to position [151, 245]
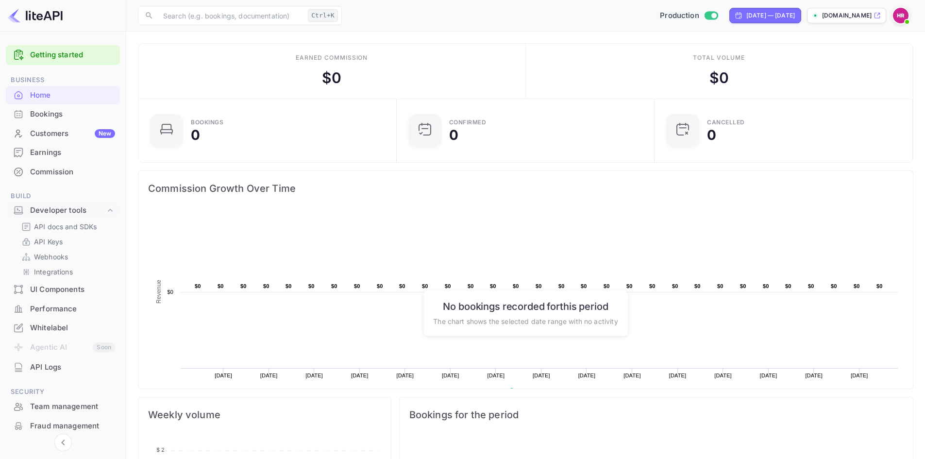
click at [860, 17] on p "[DOMAIN_NAME]" at bounding box center [847, 15] width 50 height 9
click at [46, 274] on p "Integrations" at bounding box center [53, 272] width 39 height 10
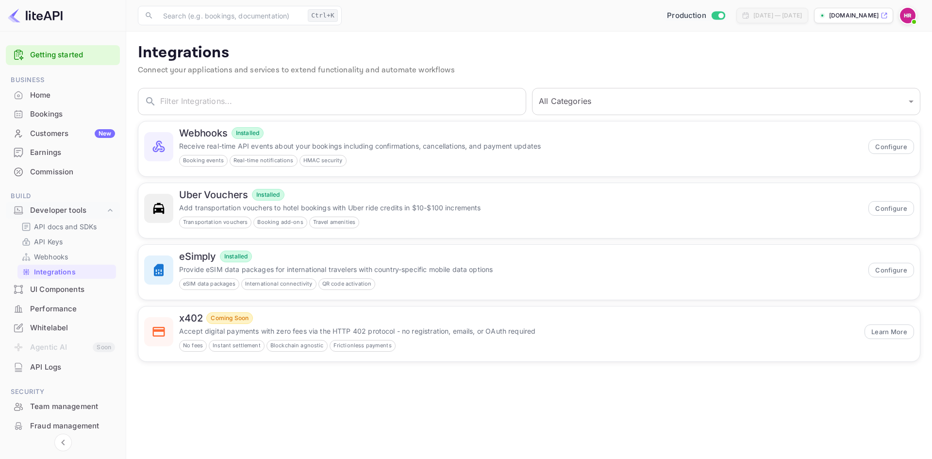
click at [69, 290] on div "UI Components" at bounding box center [72, 289] width 85 height 11
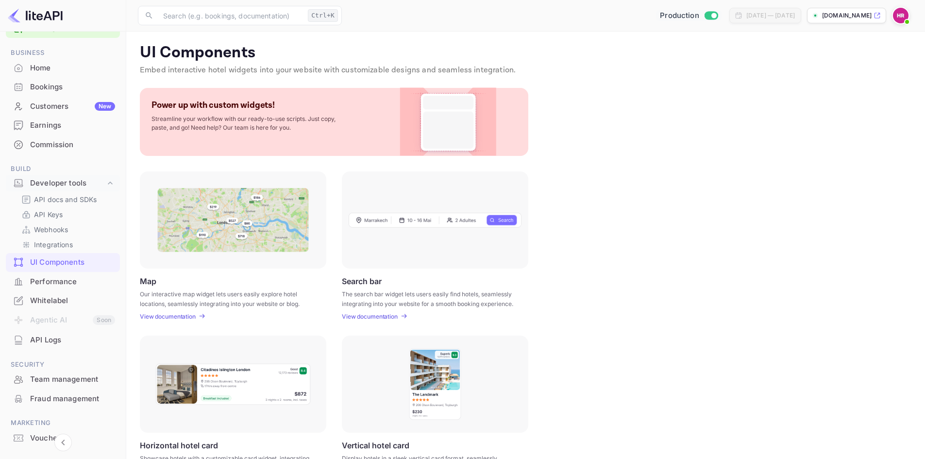
scroll to position [49, 0]
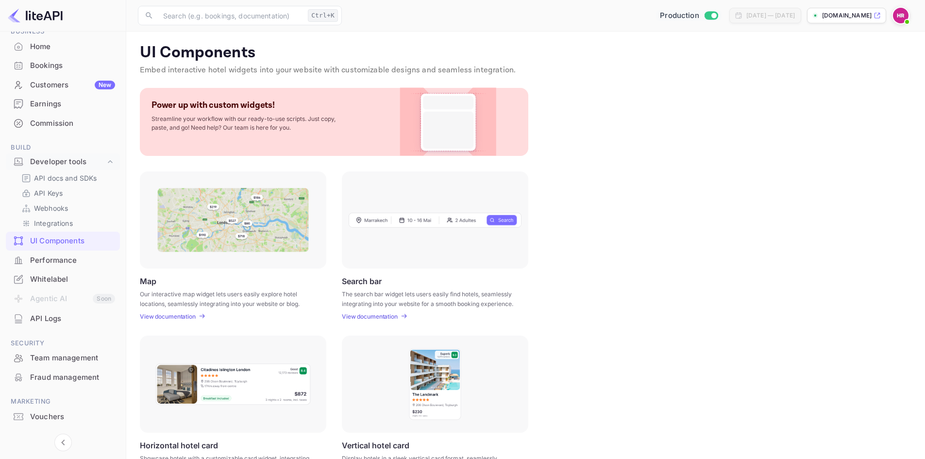
click at [38, 273] on div "Whitelabel" at bounding box center [63, 279] width 114 height 19
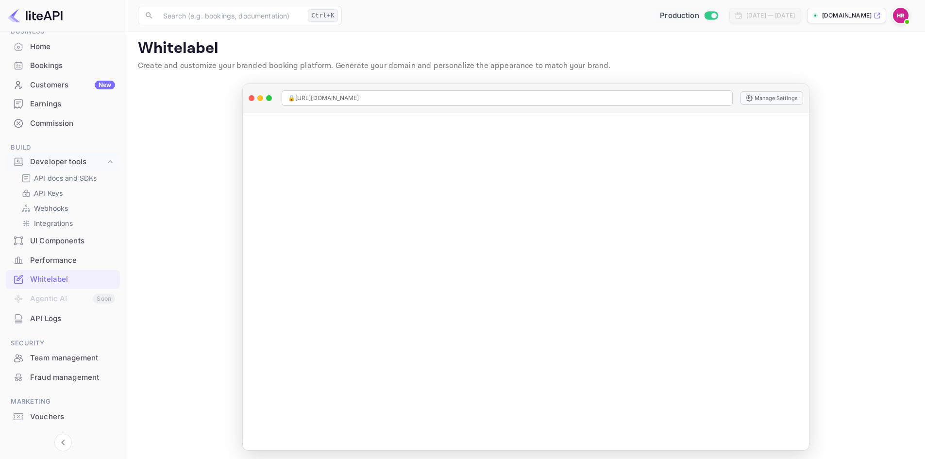
scroll to position [8, 0]
click at [50, 196] on p "API Keys" at bounding box center [48, 193] width 29 height 10
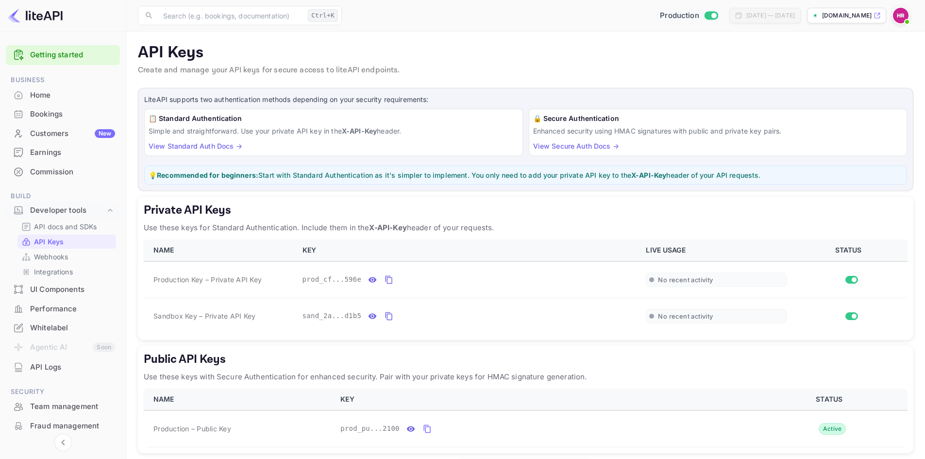
click at [54, 366] on div "API Logs" at bounding box center [72, 367] width 85 height 11
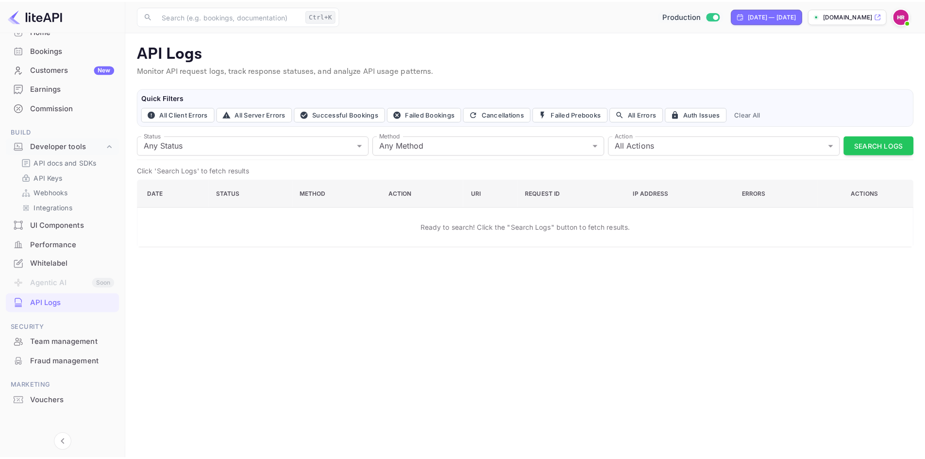
scroll to position [69, 0]
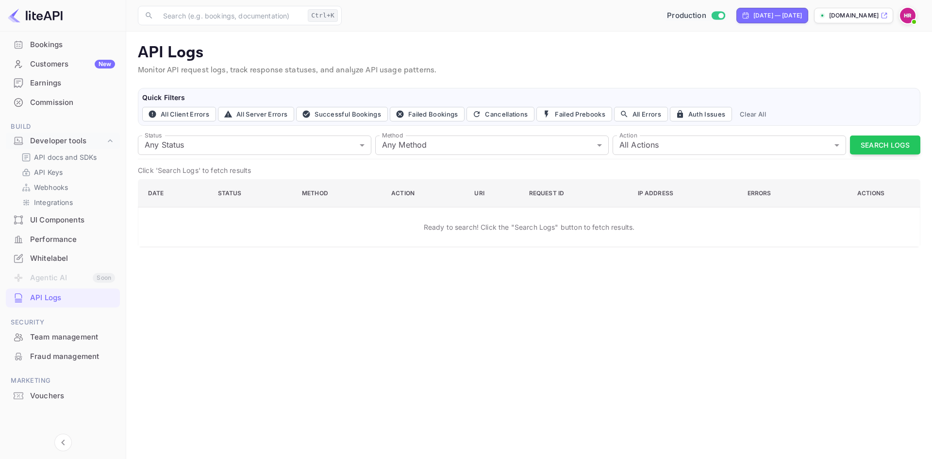
click at [54, 336] on div "Team management" at bounding box center [72, 337] width 85 height 11
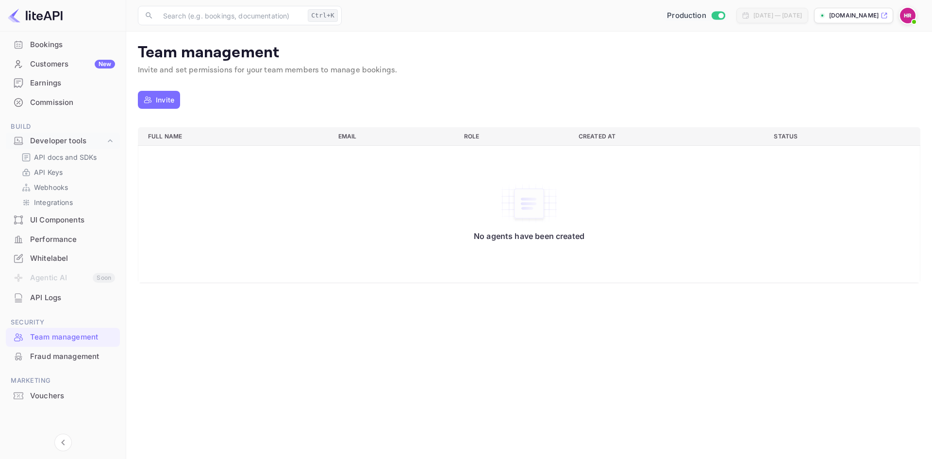
click at [55, 356] on div "Fraud management" at bounding box center [72, 356] width 85 height 11
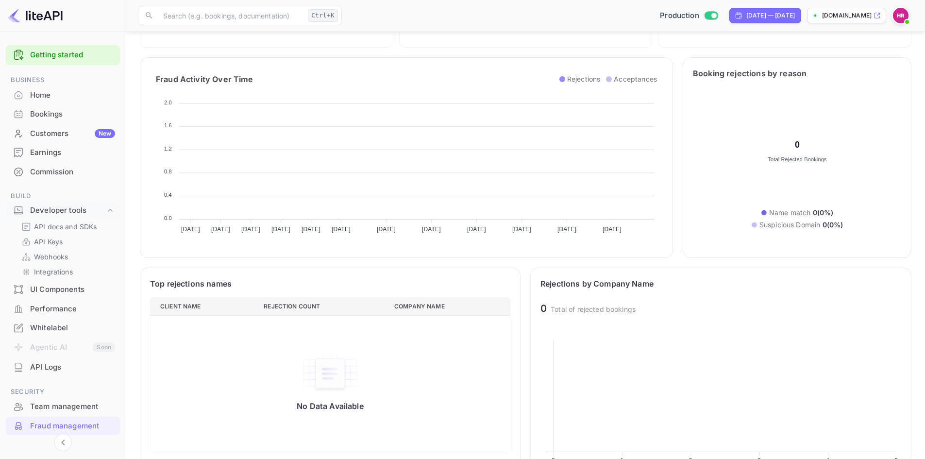
click at [50, 155] on div "Earnings" at bounding box center [72, 152] width 85 height 11
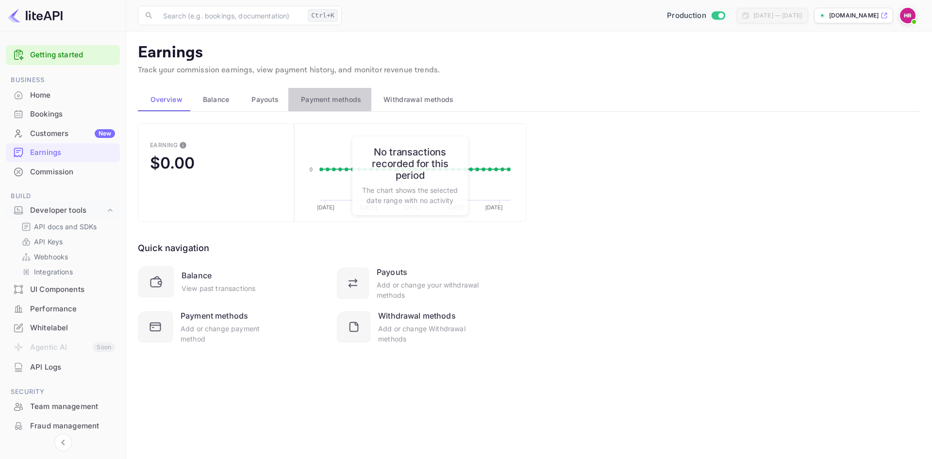
click at [308, 98] on span "Payment methods" at bounding box center [331, 100] width 61 height 12
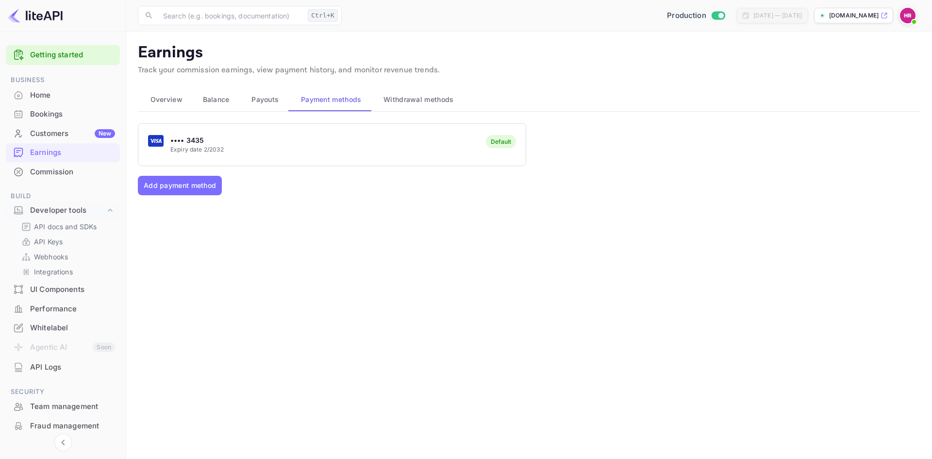
click at [204, 154] on div "•••• 3435 Expiry date 2/2032 Default" at bounding box center [331, 144] width 387 height 38
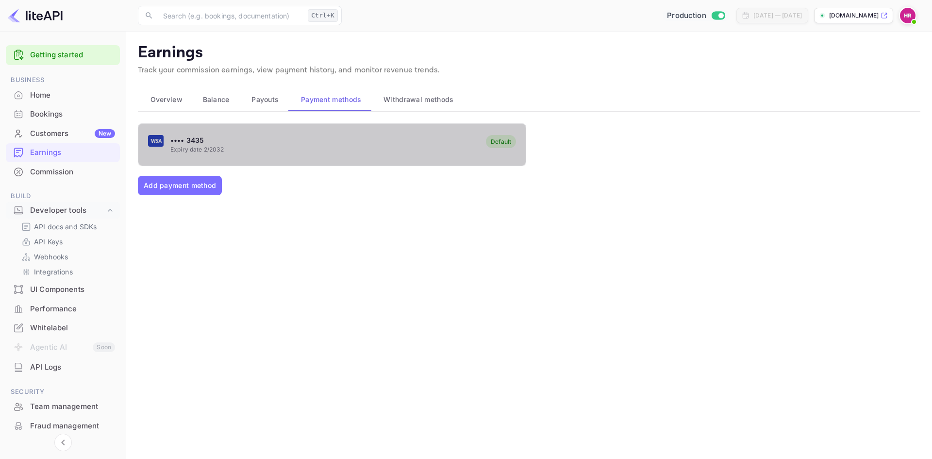
click at [335, 148] on div "•••• 3435 Expiry date 2/2032 Default" at bounding box center [331, 144] width 387 height 38
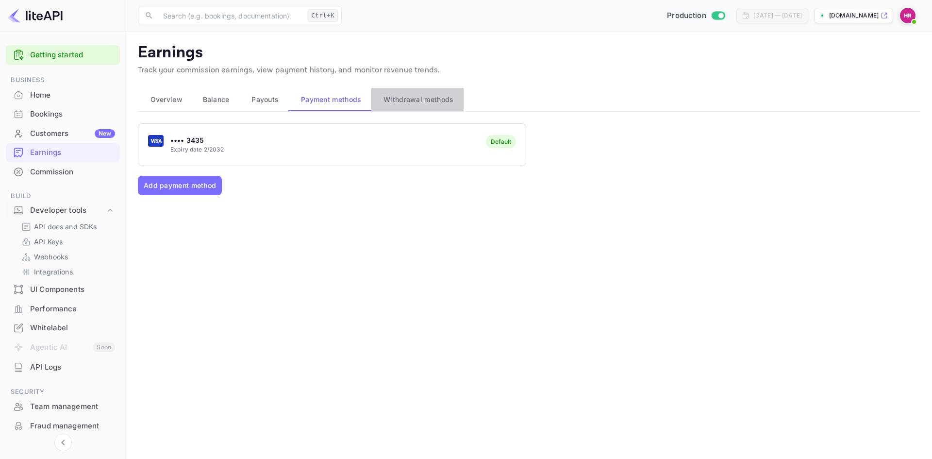
click at [410, 95] on span "Withdrawal methods" at bounding box center [419, 100] width 70 height 12
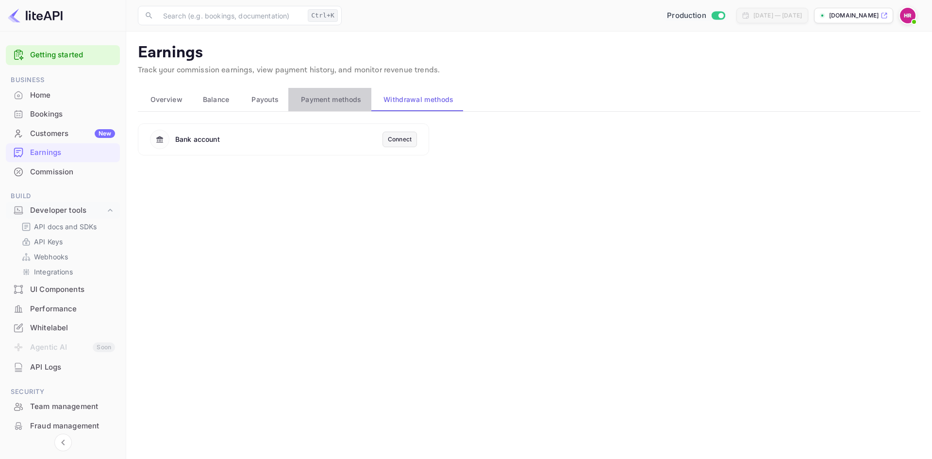
click at [347, 102] on span "Payment methods" at bounding box center [331, 100] width 61 height 12
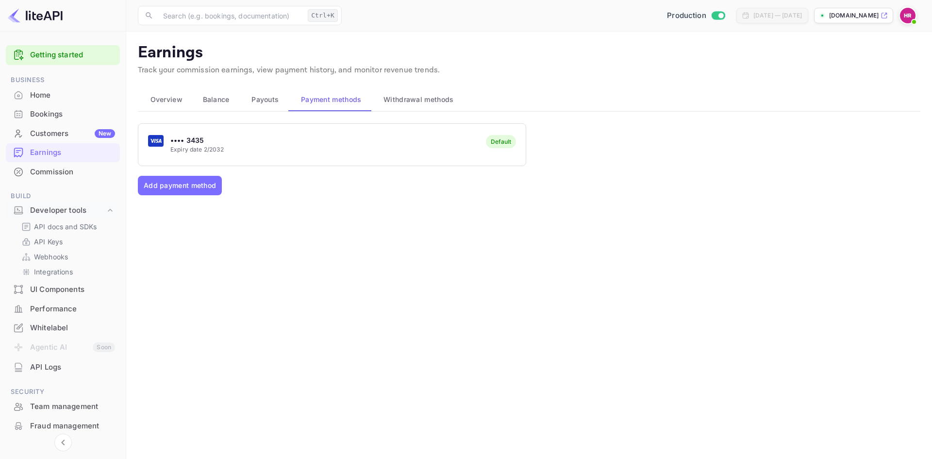
click at [279, 103] on div "Payouts" at bounding box center [264, 100] width 34 height 12
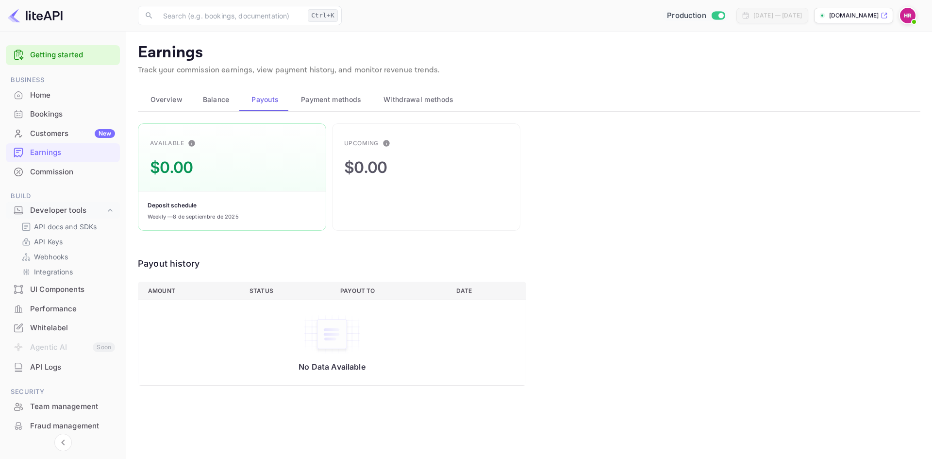
click at [217, 101] on span "Balance" at bounding box center [216, 100] width 27 height 12
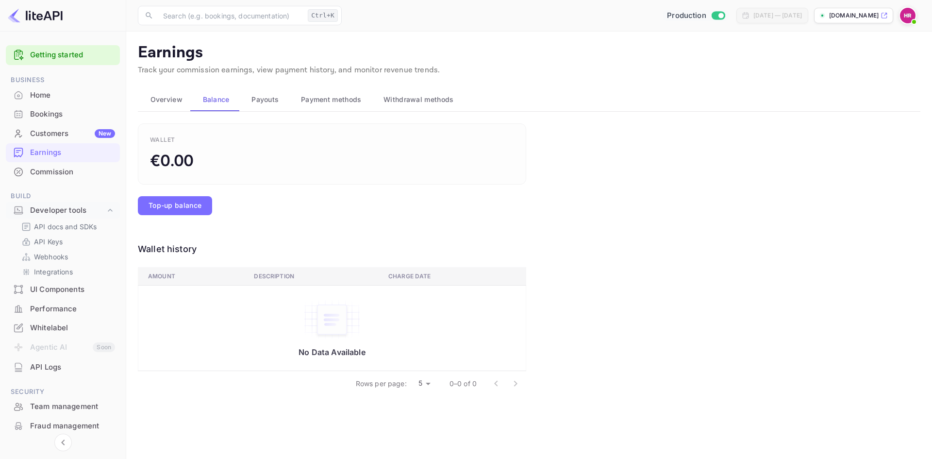
click at [340, 100] on span "Payment methods" at bounding box center [331, 100] width 61 height 12
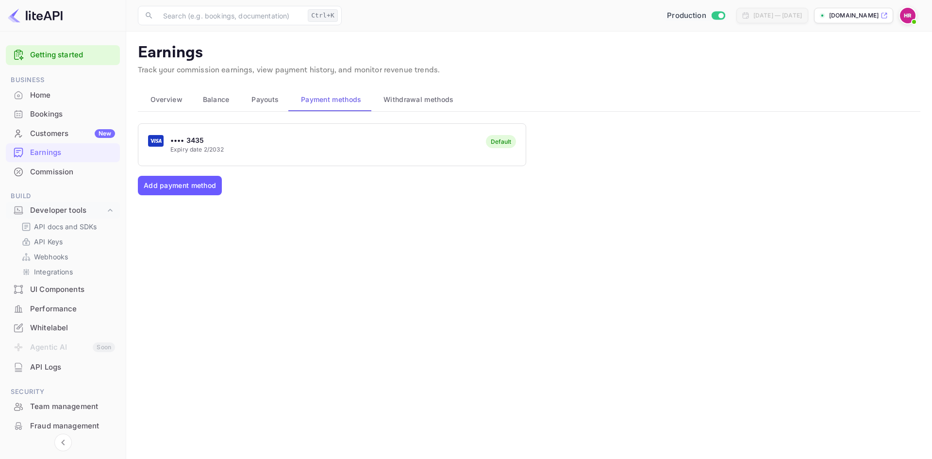
click at [163, 185] on button "Add payment method" at bounding box center [180, 185] width 84 height 19
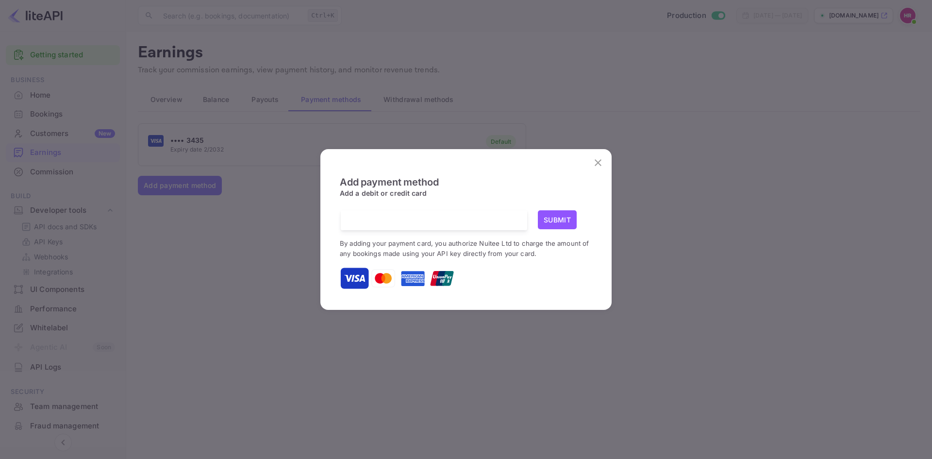
click at [596, 164] on icon "close" at bounding box center [598, 163] width 12 height 12
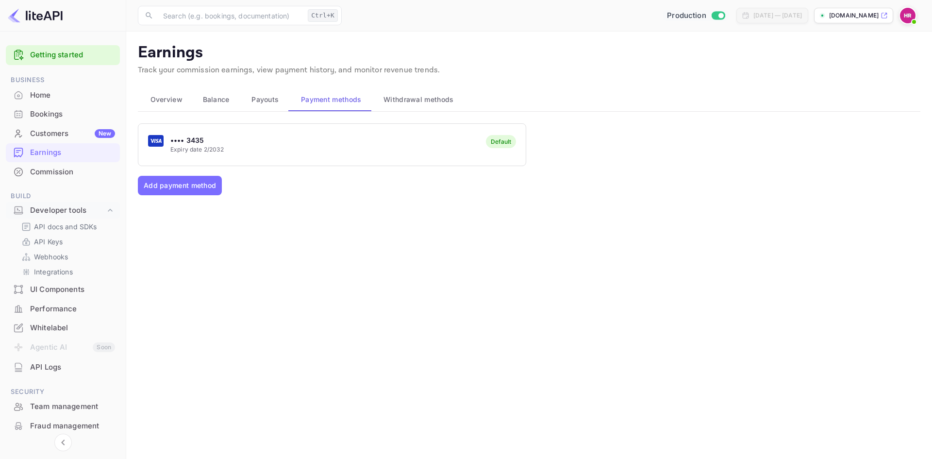
click at [401, 105] on span "Withdrawal methods" at bounding box center [419, 100] width 70 height 12
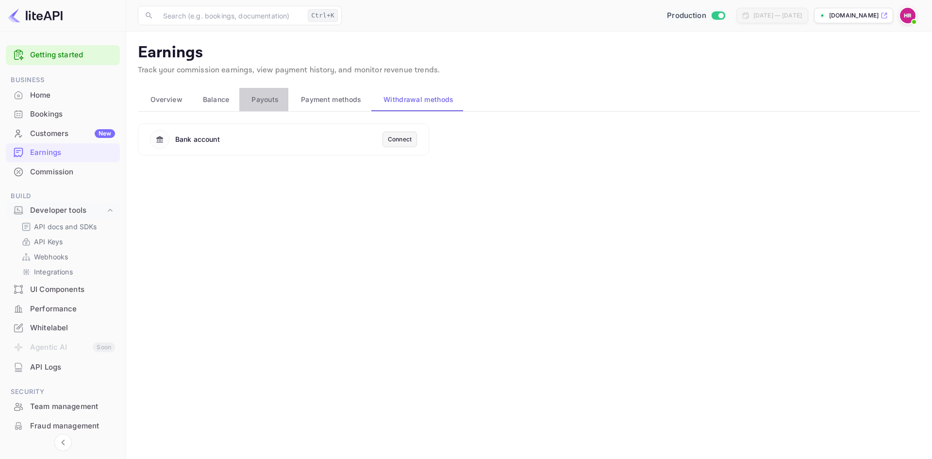
click at [260, 100] on span "Payouts" at bounding box center [265, 100] width 27 height 12
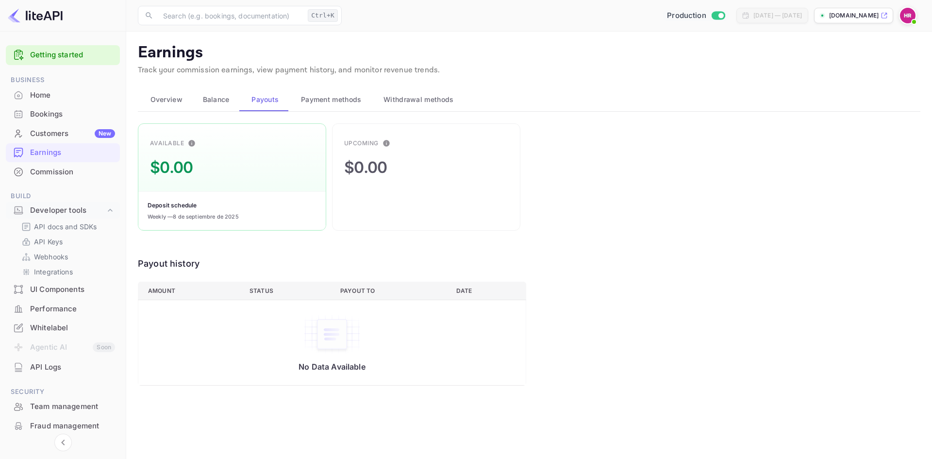
click at [206, 101] on span "Balance" at bounding box center [216, 100] width 27 height 12
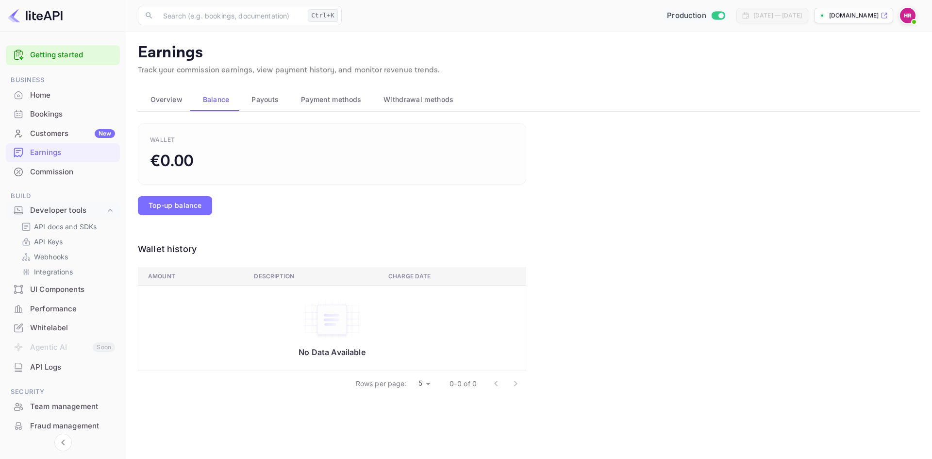
click at [161, 106] on button "Overview" at bounding box center [164, 99] width 52 height 23
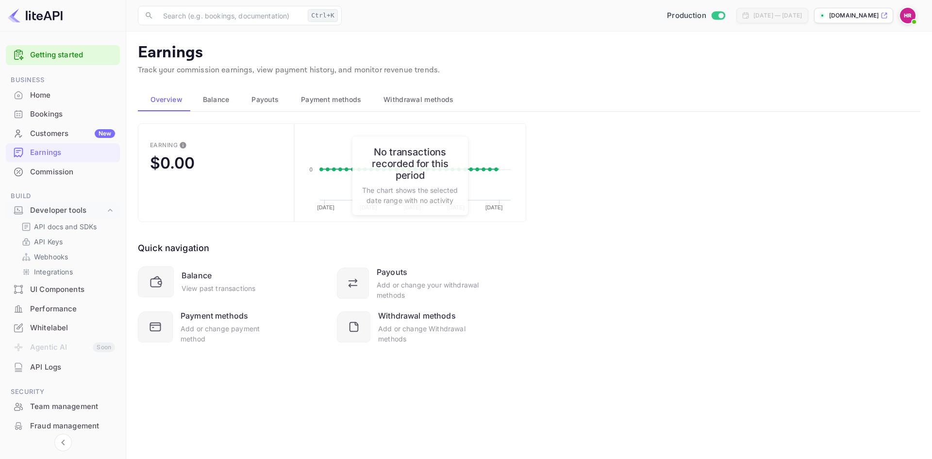
click at [205, 100] on span "Balance" at bounding box center [216, 100] width 27 height 12
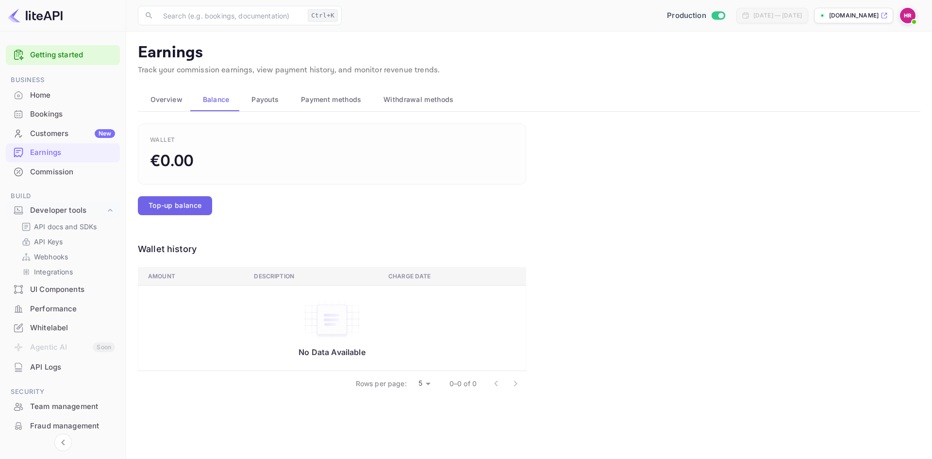
click at [167, 203] on button "Top-up balance" at bounding box center [175, 205] width 74 height 19
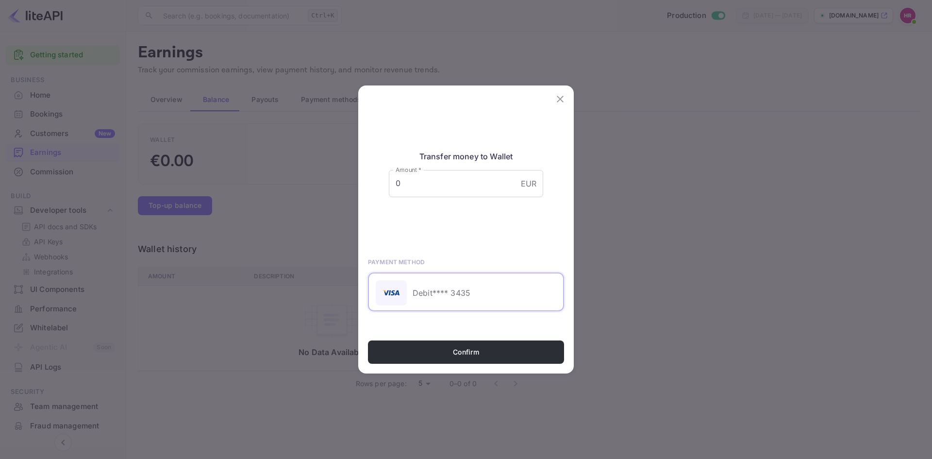
click at [563, 101] on icon "close" at bounding box center [561, 99] width 12 height 12
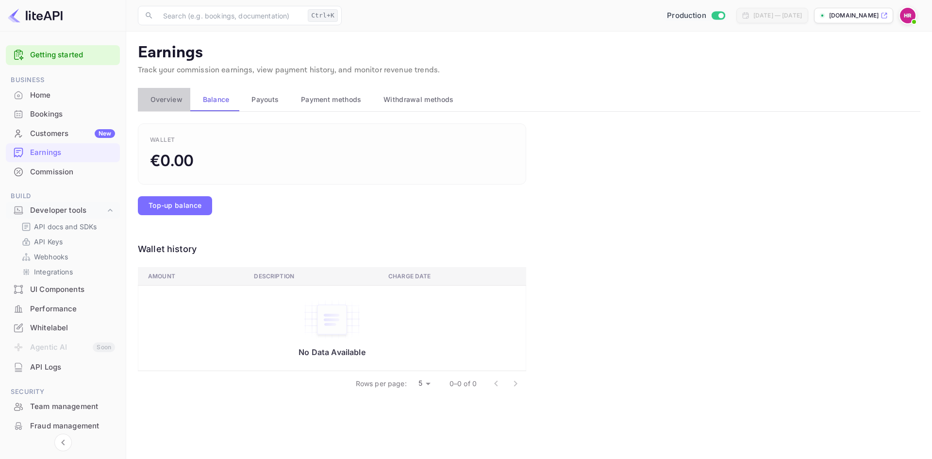
click at [160, 92] on button "Overview" at bounding box center [164, 99] width 52 height 23
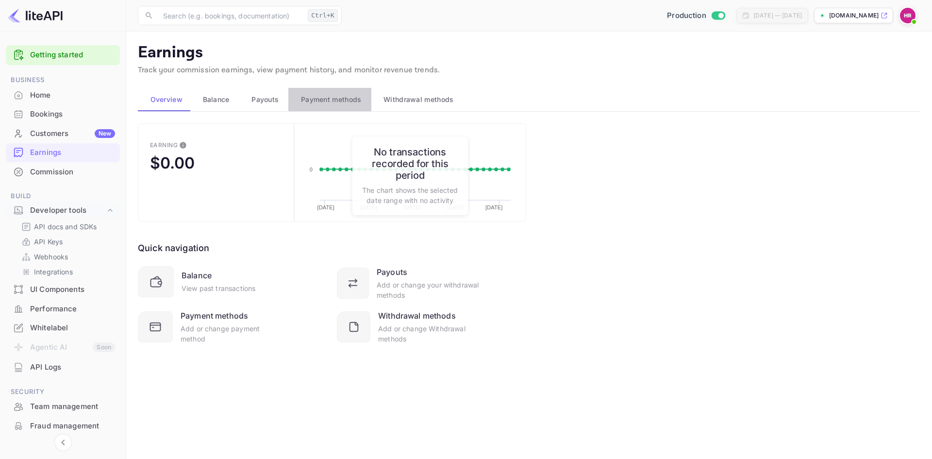
click at [338, 104] on span "Payment methods" at bounding box center [331, 100] width 61 height 12
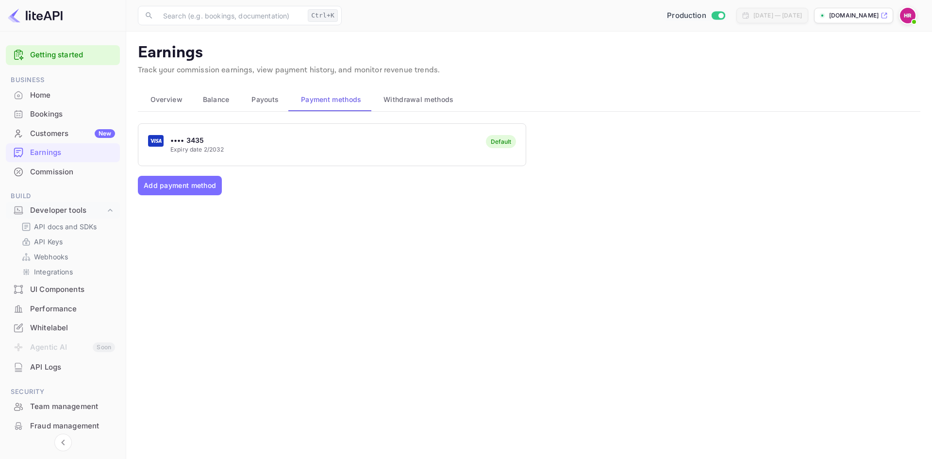
click at [405, 104] on span "Withdrawal methods" at bounding box center [419, 100] width 70 height 12
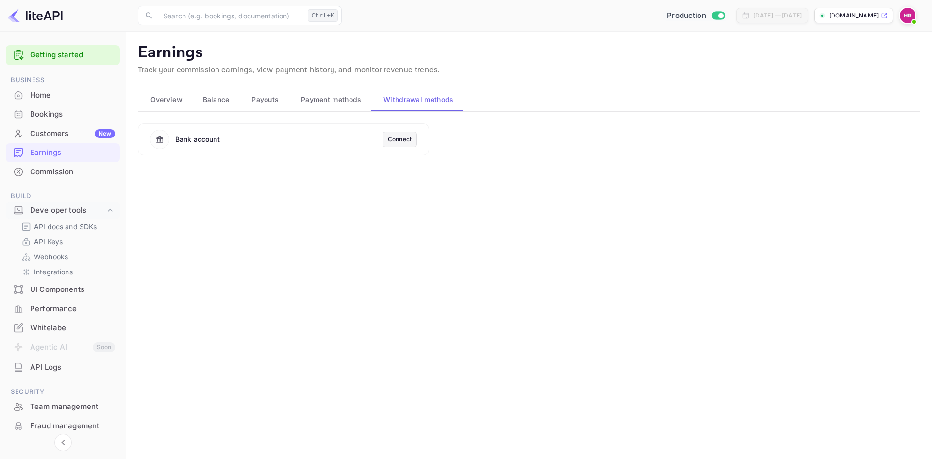
click at [40, 109] on div "Bookings" at bounding box center [72, 114] width 85 height 11
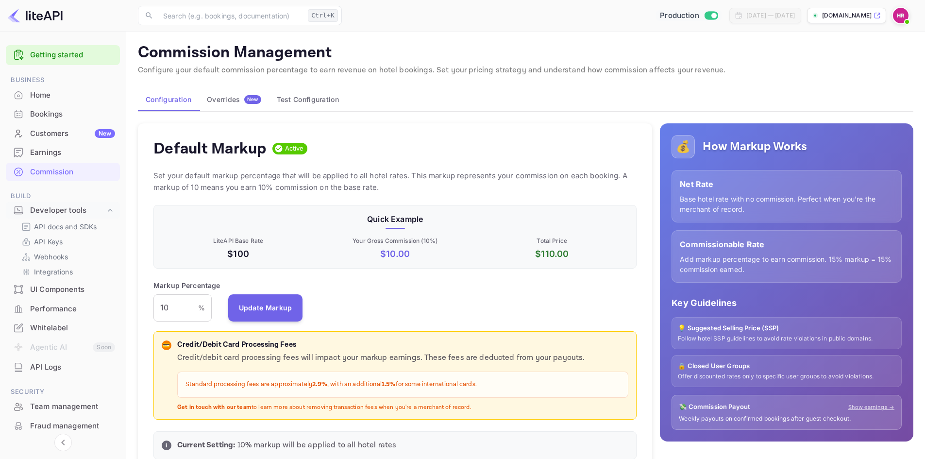
scroll to position [8, 8]
click at [216, 98] on div "Overrides New" at bounding box center [234, 99] width 54 height 9
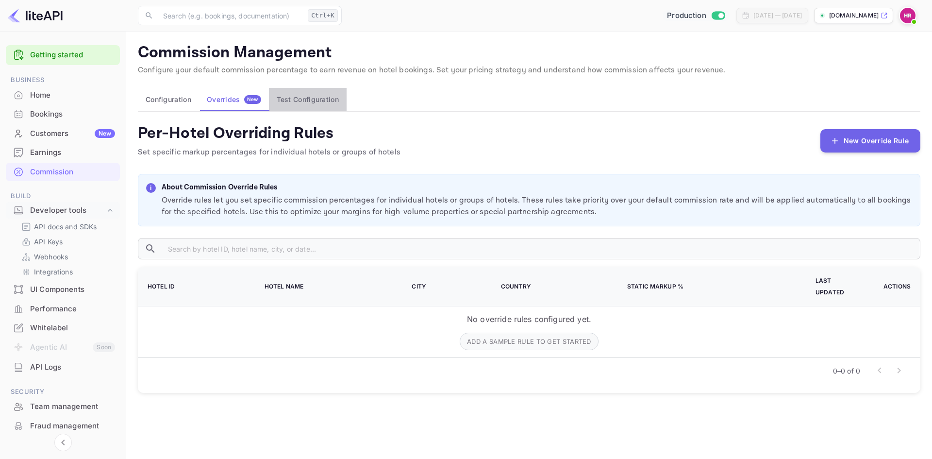
click at [295, 99] on button "Test Configuration" at bounding box center [308, 99] width 78 height 23
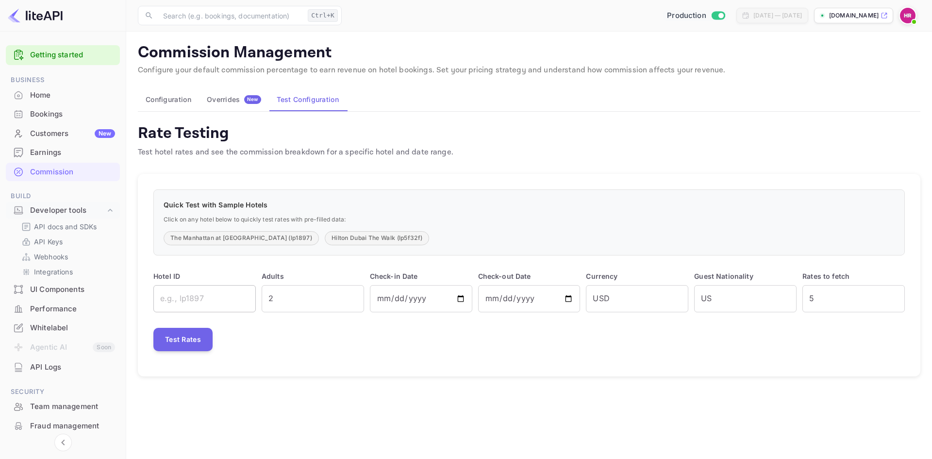
click at [204, 291] on input "text" at bounding box center [204, 298] width 102 height 27
type input "lp1897"
click at [194, 333] on button "Test Rates" at bounding box center [182, 339] width 59 height 23
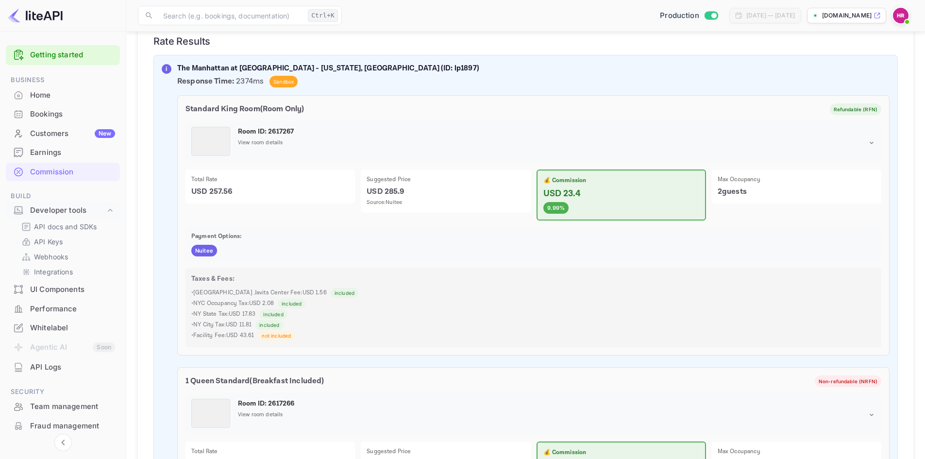
scroll to position [340, 0]
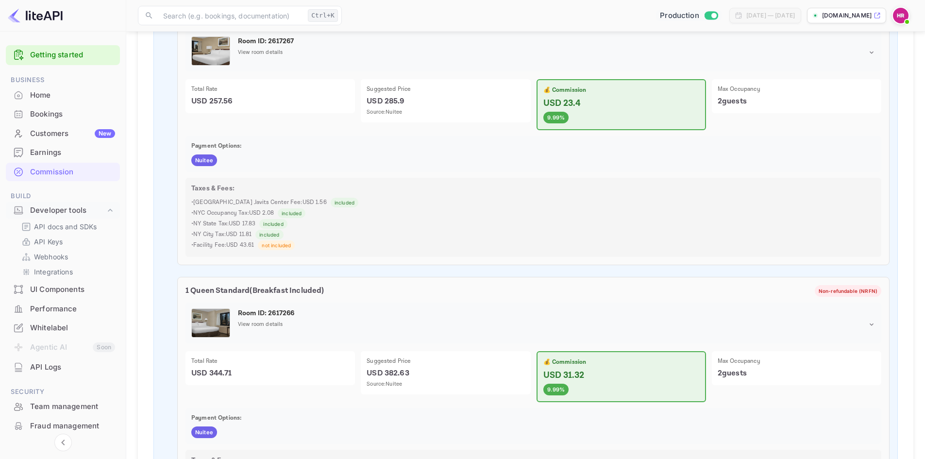
click at [431, 99] on p "USD 285.9" at bounding box center [446, 102] width 158 height 12
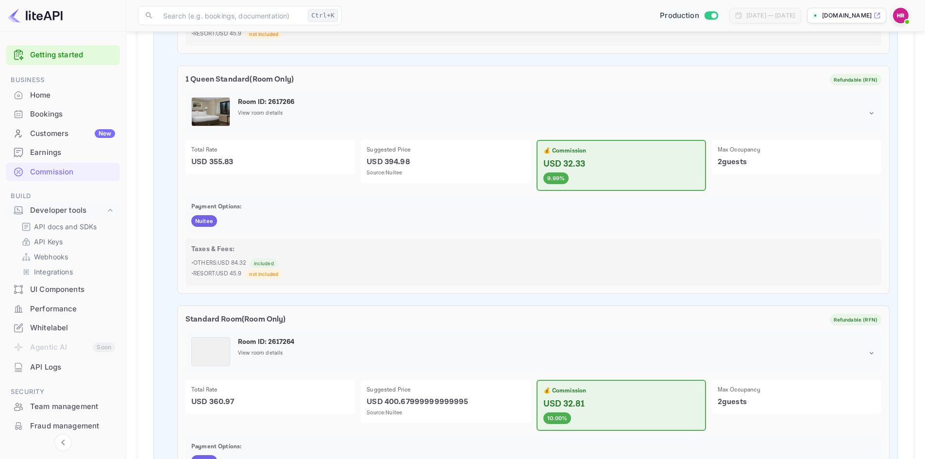
scroll to position [970, 0]
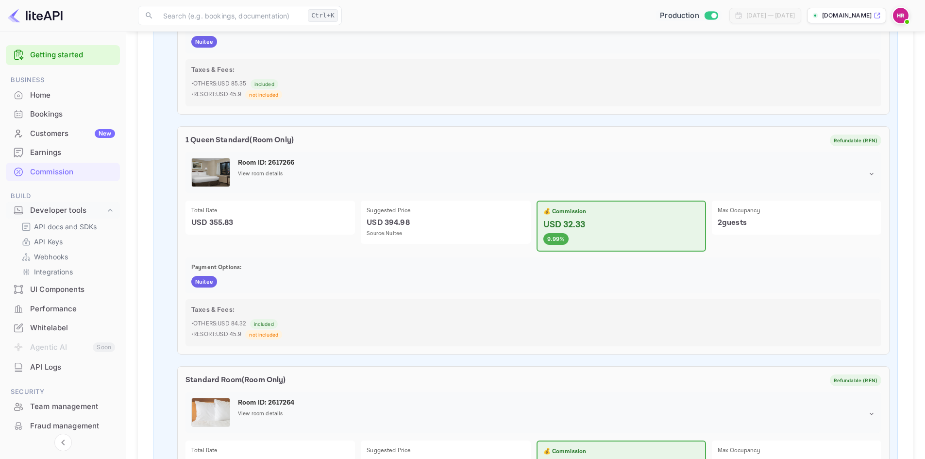
click at [210, 217] on div "Total Rate USD 355.83" at bounding box center [269, 218] width 169 height 34
click at [400, 228] on p "USD 394.98" at bounding box center [446, 223] width 158 height 12
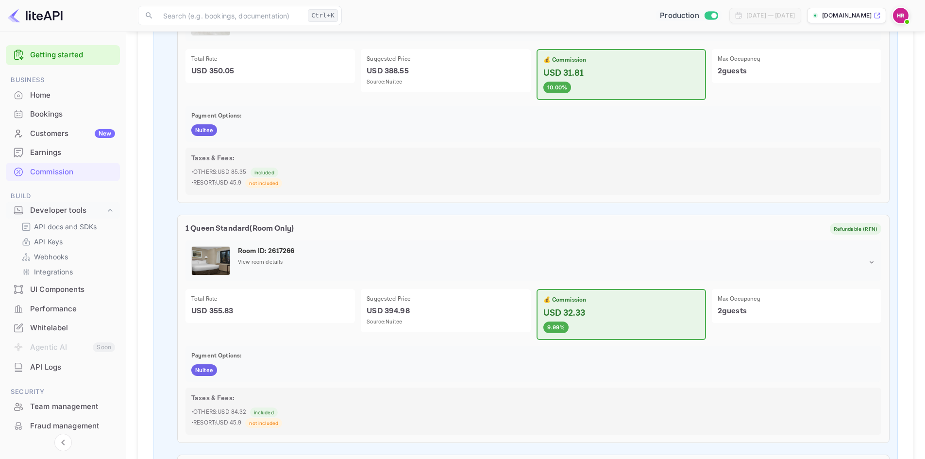
scroll to position [873, 0]
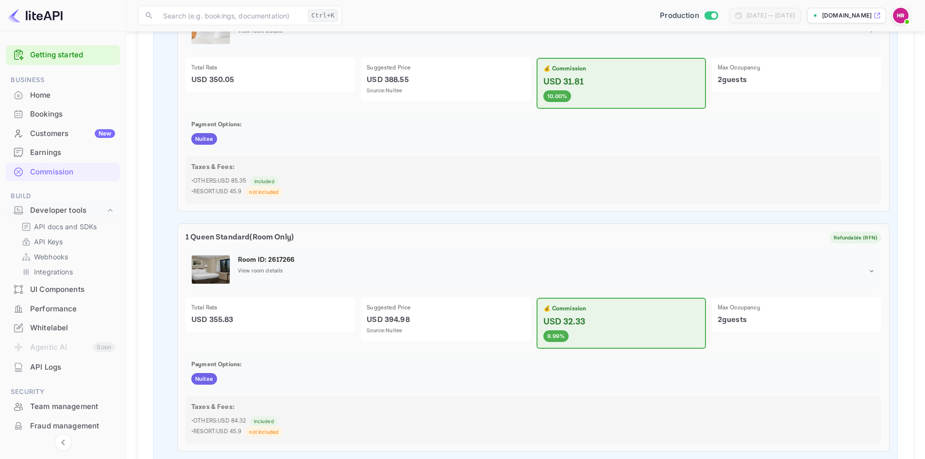
click at [874, 271] on icon at bounding box center [872, 271] width 8 height 8
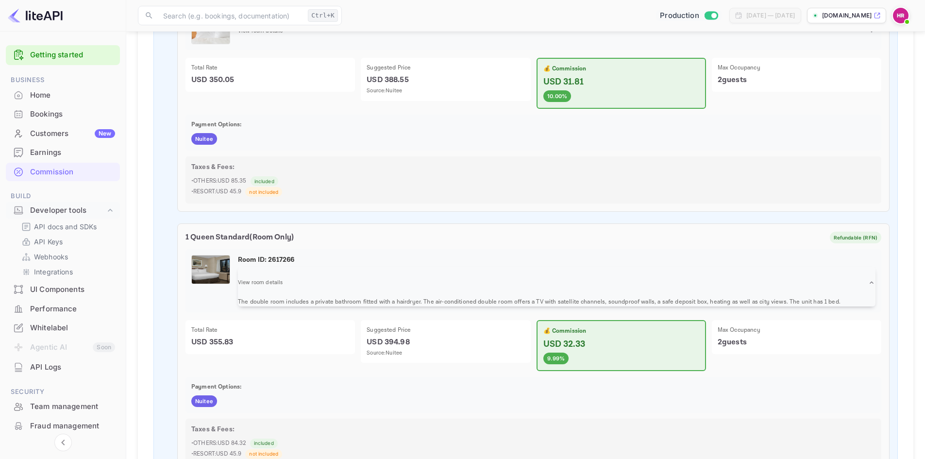
click at [872, 282] on icon at bounding box center [872, 283] width 8 height 8
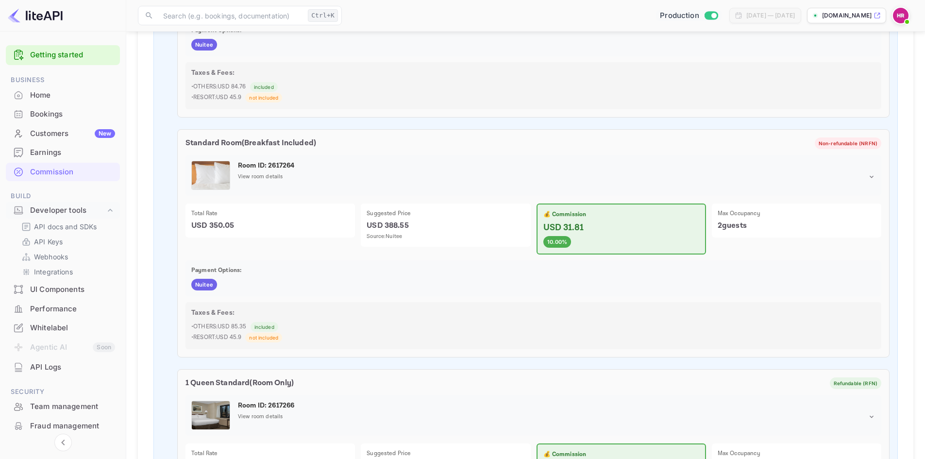
scroll to position [679, 0]
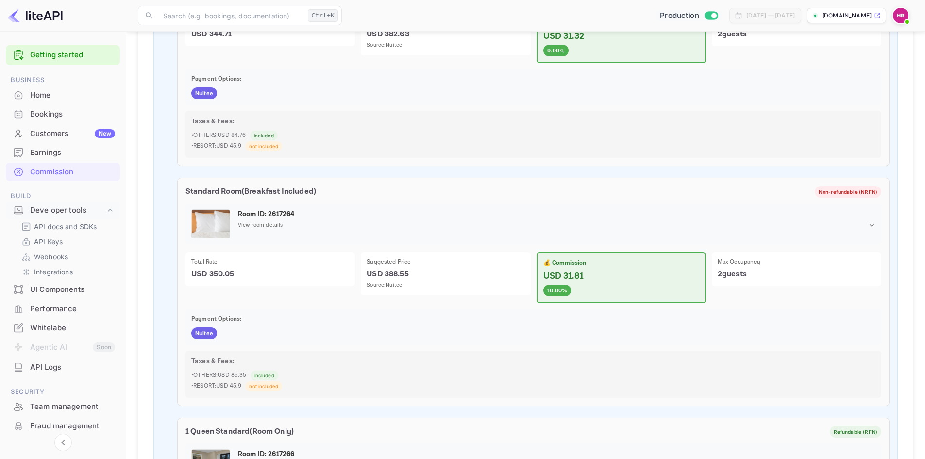
click at [192, 329] on span "Nuitee" at bounding box center [204, 333] width 26 height 8
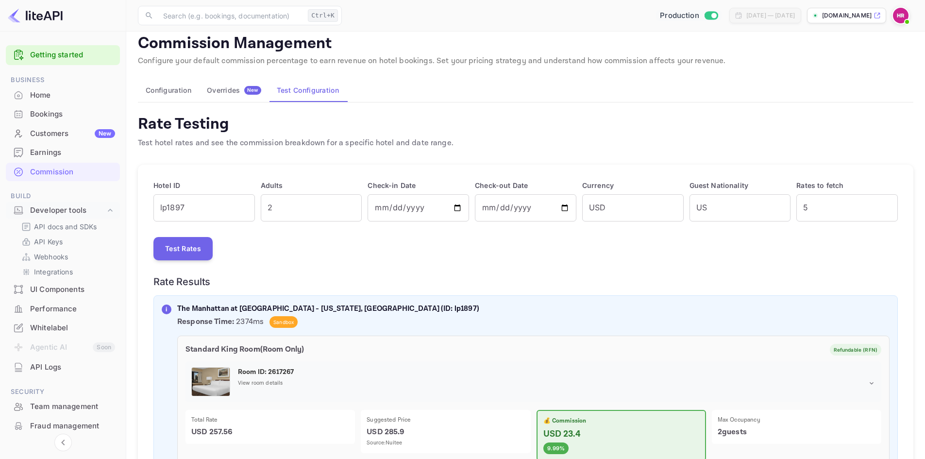
scroll to position [0, 0]
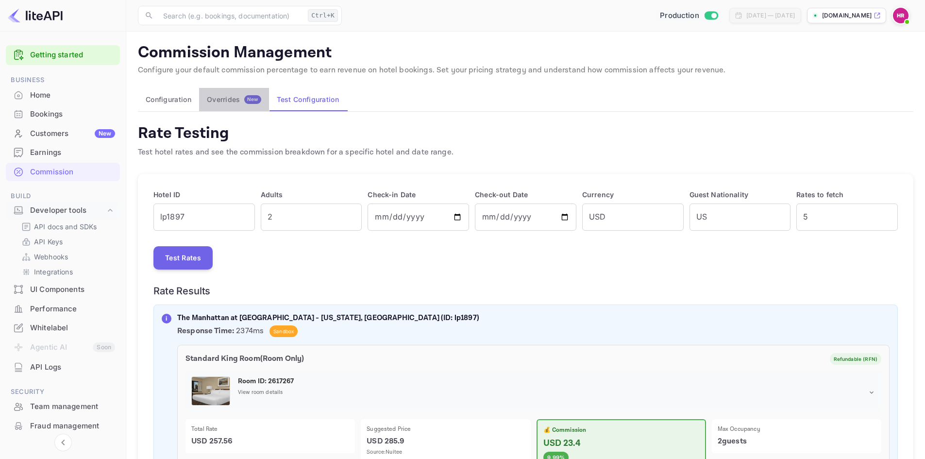
click at [201, 93] on button "Overrides New" at bounding box center [234, 99] width 70 height 23
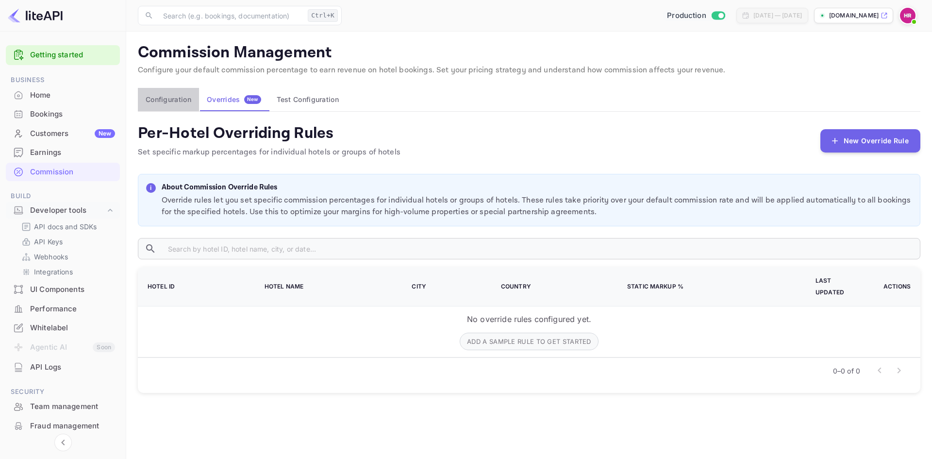
click at [169, 101] on button "Configuration" at bounding box center [168, 99] width 61 height 23
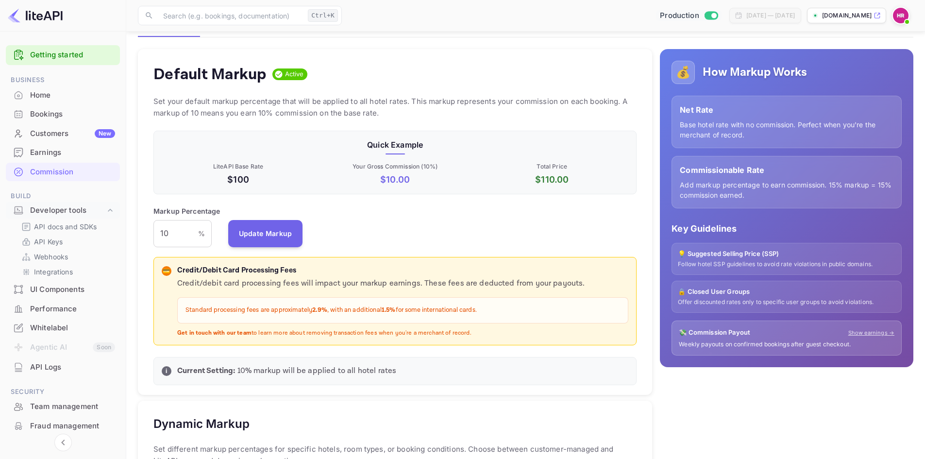
scroll to position [97, 0]
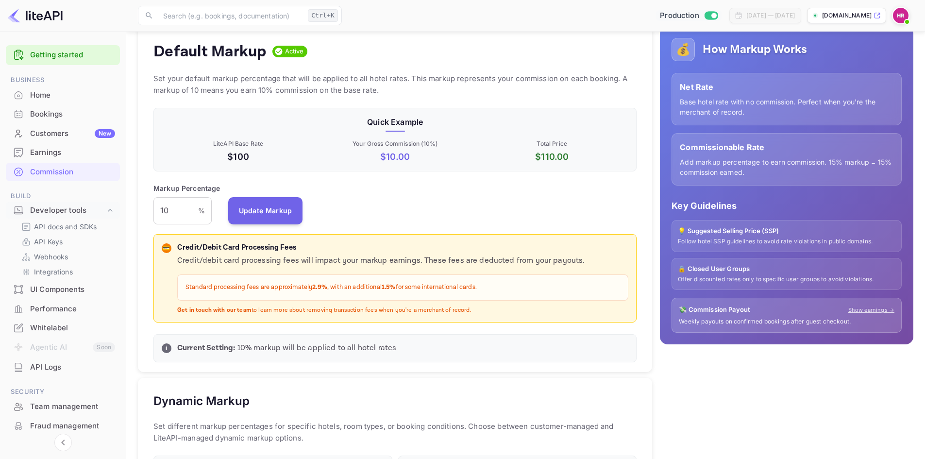
click at [755, 235] on p "💡 Suggested Selling Price (SSP)" at bounding box center [787, 231] width 218 height 10
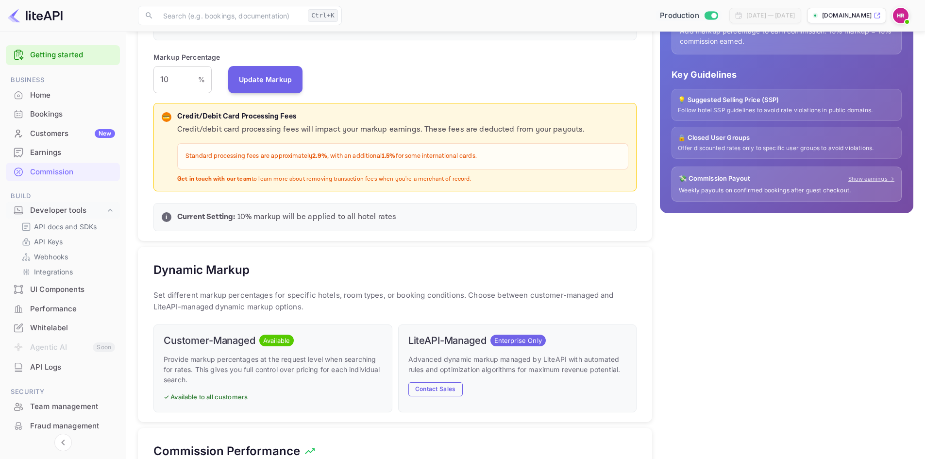
scroll to position [224, 0]
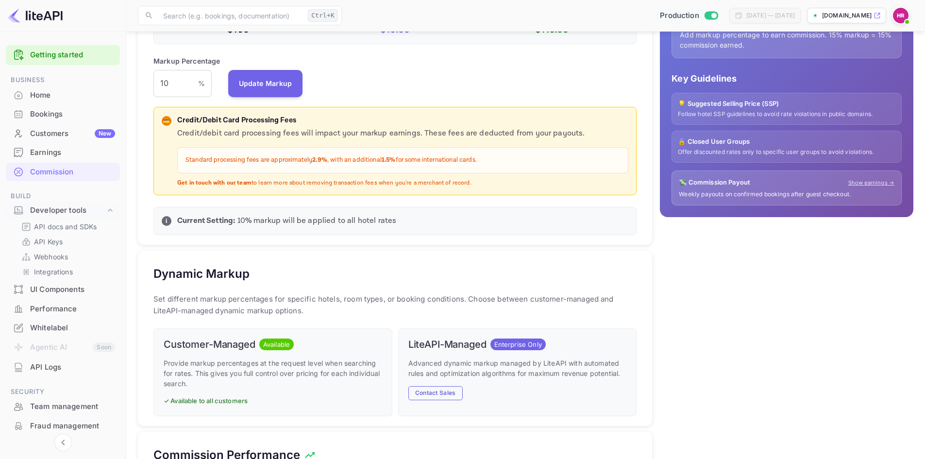
click at [243, 225] on p "Current Setting: 10 % markup will be applied to all hotel rates" at bounding box center [402, 221] width 451 height 12
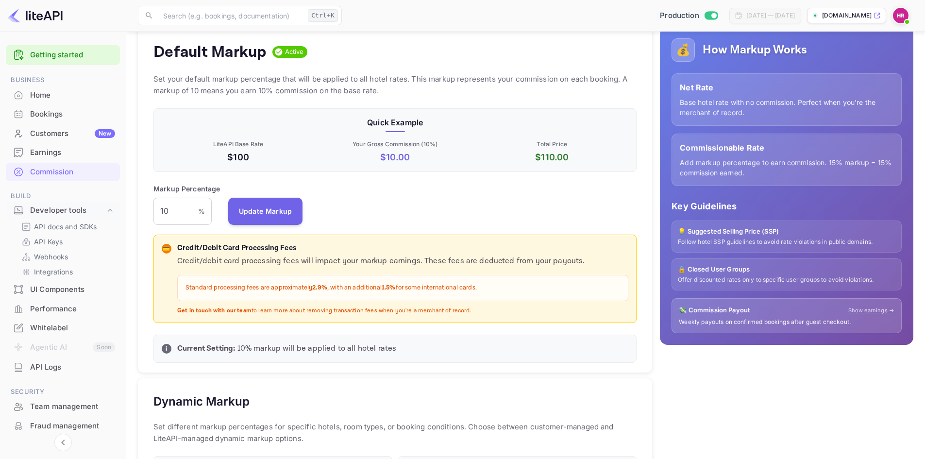
scroll to position [97, 0]
click at [275, 305] on div "Credit/debit card processing fees will impact your markup earnings. These fees …" at bounding box center [402, 284] width 451 height 59
click at [237, 309] on strong "Get in touch with our team" at bounding box center [214, 309] width 74 height 7
drag, startPoint x: 256, startPoint y: 314, endPoint x: 290, endPoint y: 314, distance: 34.0
click at [257, 314] on p "Get in touch with our team to learn more about removing transaction fees when y…" at bounding box center [402, 310] width 451 height 8
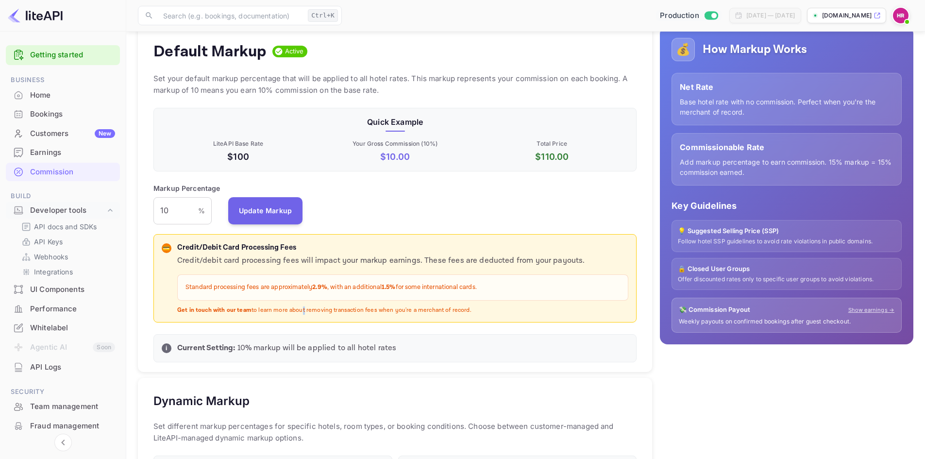
click at [307, 313] on p "Get in touch with our team to learn more about removing transaction fees when y…" at bounding box center [402, 310] width 451 height 8
click at [336, 311] on p "Get in touch with our team to learn more about removing transaction fees when y…" at bounding box center [402, 310] width 451 height 8
click at [482, 314] on p "Get in touch with our team to learn more about removing transaction fees when y…" at bounding box center [402, 310] width 451 height 8
click at [766, 227] on p "💡 Suggested Selling Price (SSP)" at bounding box center [787, 231] width 218 height 10
click at [773, 230] on p "💡 Suggested Selling Price (SSP)" at bounding box center [787, 231] width 218 height 10
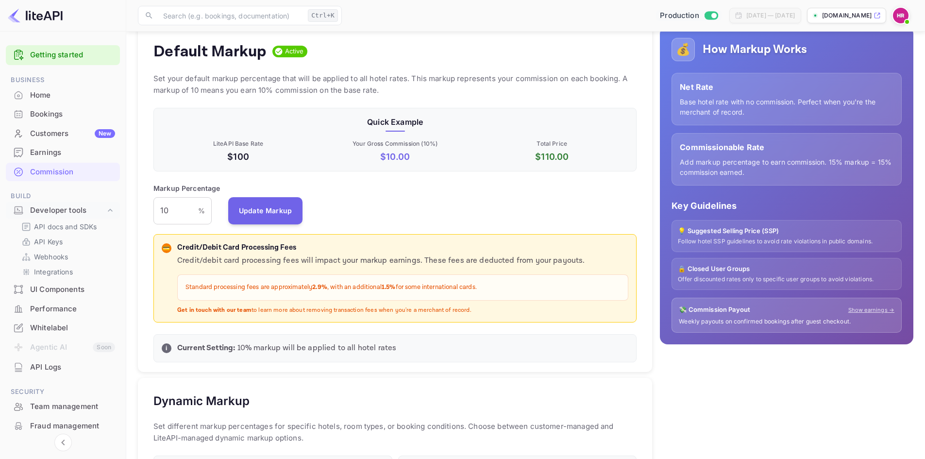
click at [723, 234] on p "💡 Suggested Selling Price (SSP)" at bounding box center [787, 231] width 218 height 10
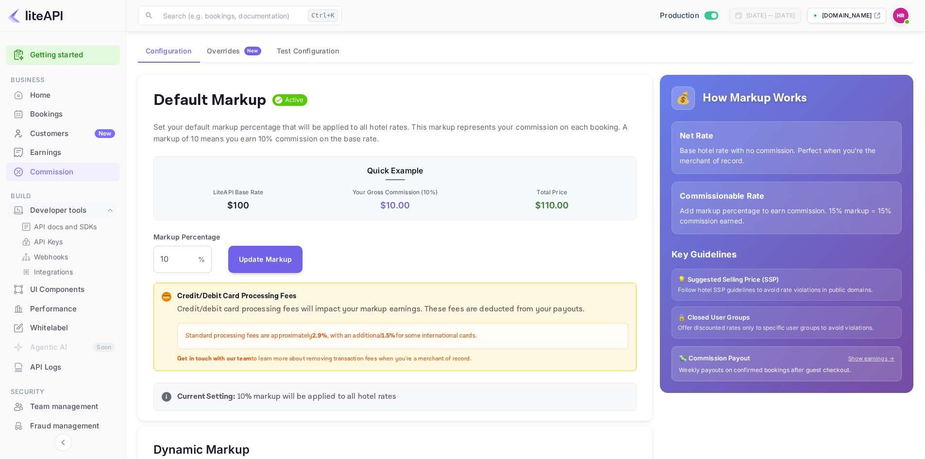
scroll to position [0, 0]
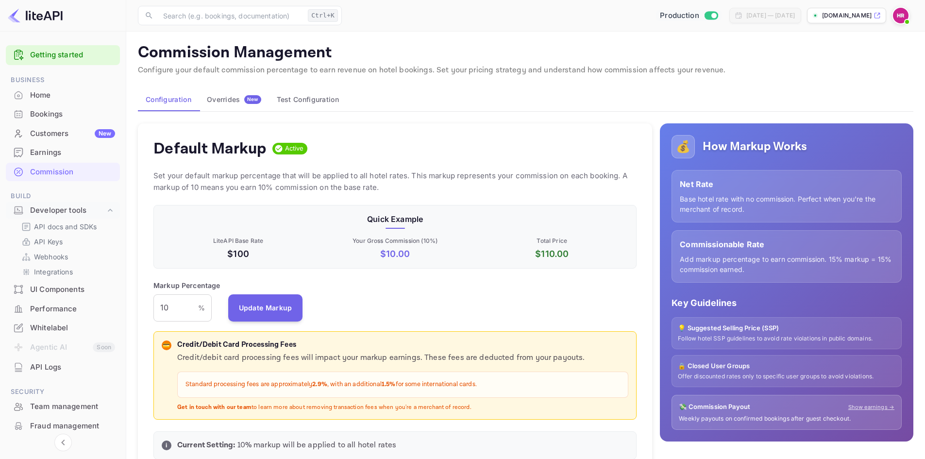
click at [231, 101] on div "Overrides New" at bounding box center [234, 99] width 54 height 9
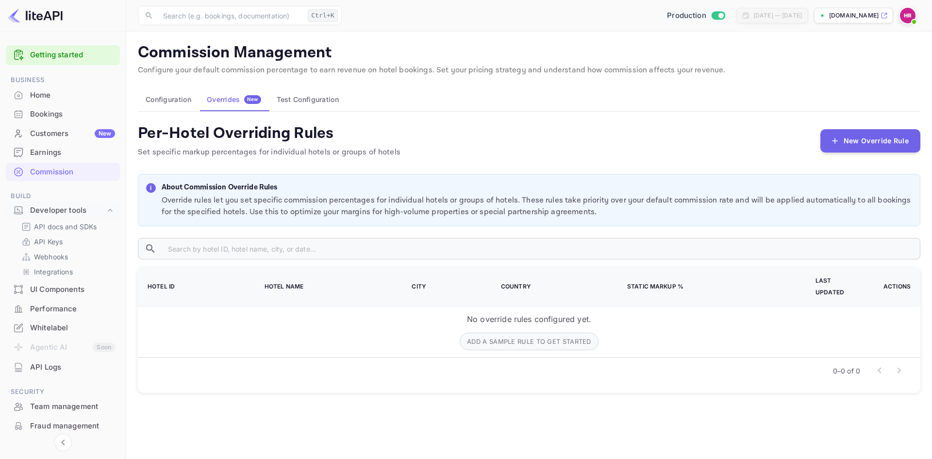
click at [151, 101] on button "Configuration" at bounding box center [168, 99] width 61 height 23
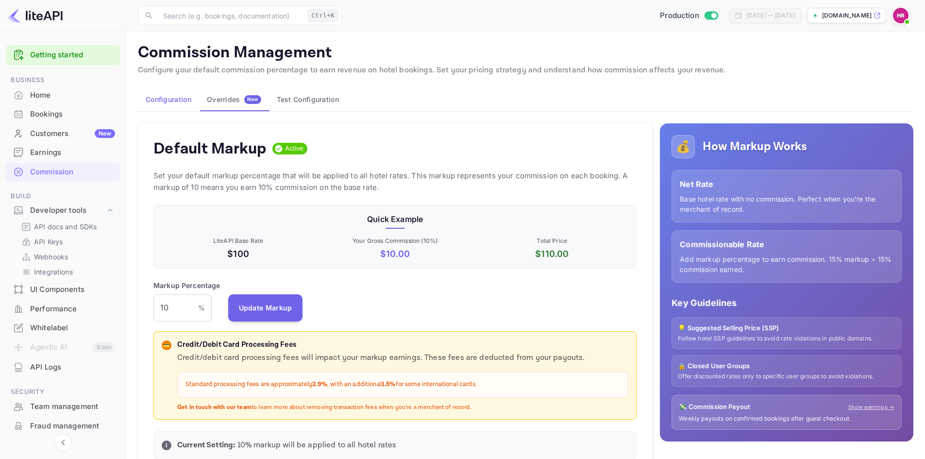
scroll to position [165, 476]
click at [298, 104] on button "Test Configuration" at bounding box center [308, 99] width 78 height 23
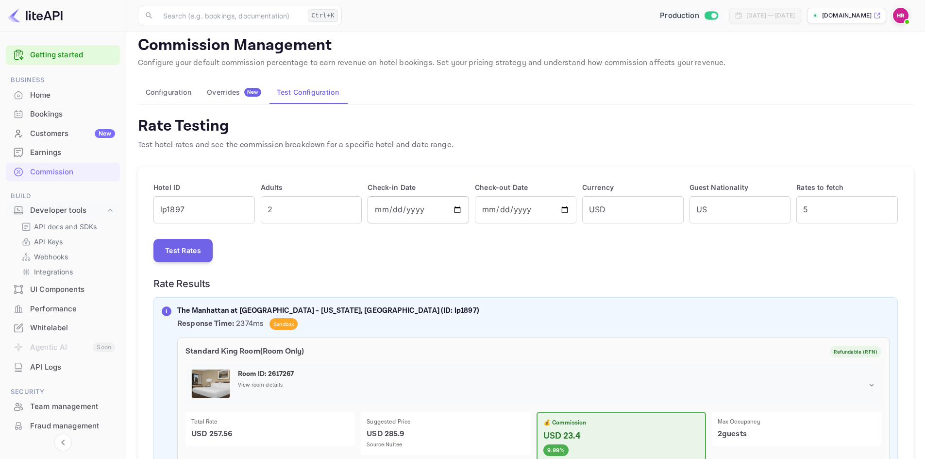
scroll to position [194, 0]
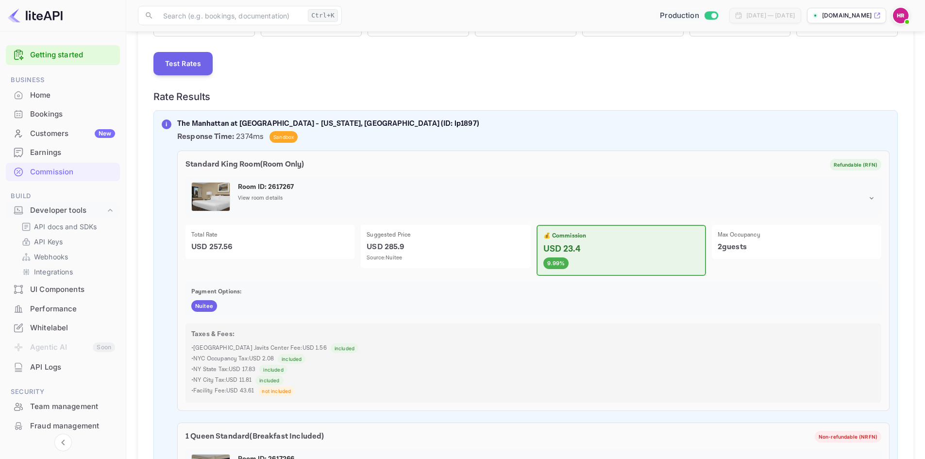
drag, startPoint x: 386, startPoint y: 237, endPoint x: 394, endPoint y: 236, distance: 8.3
click at [387, 237] on p "Suggested Price" at bounding box center [446, 235] width 158 height 9
click at [405, 236] on p "Suggested Price" at bounding box center [446, 235] width 158 height 9
click at [398, 255] on p "Source: Nuitee" at bounding box center [446, 258] width 158 height 8
click at [426, 272] on div "Suggested Price USD 285.9 Source: Nuitee" at bounding box center [442, 247] width 175 height 57
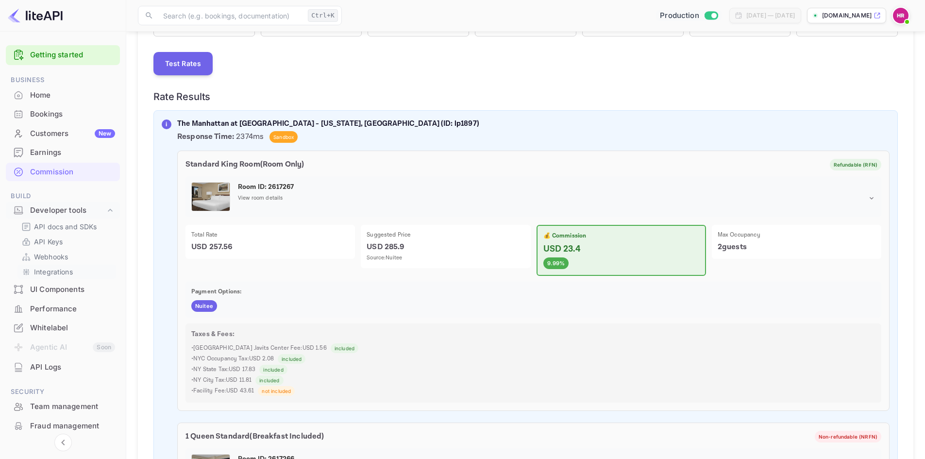
click at [60, 271] on p "Integrations" at bounding box center [53, 272] width 39 height 10
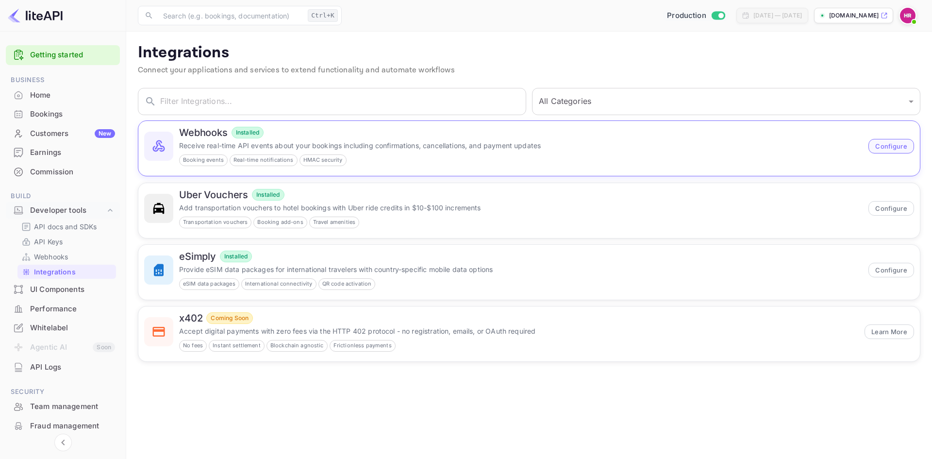
click at [879, 147] on button "Configure" at bounding box center [892, 146] width 46 height 15
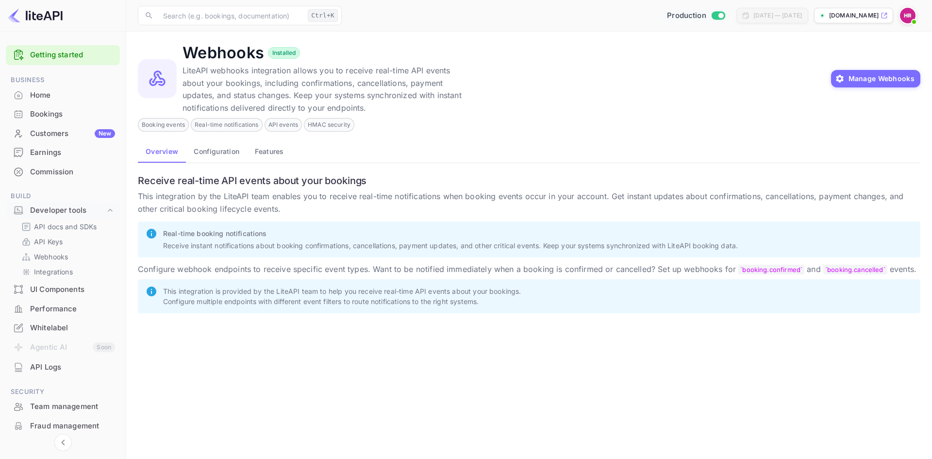
click at [211, 155] on button "Configuration" at bounding box center [216, 150] width 61 height 23
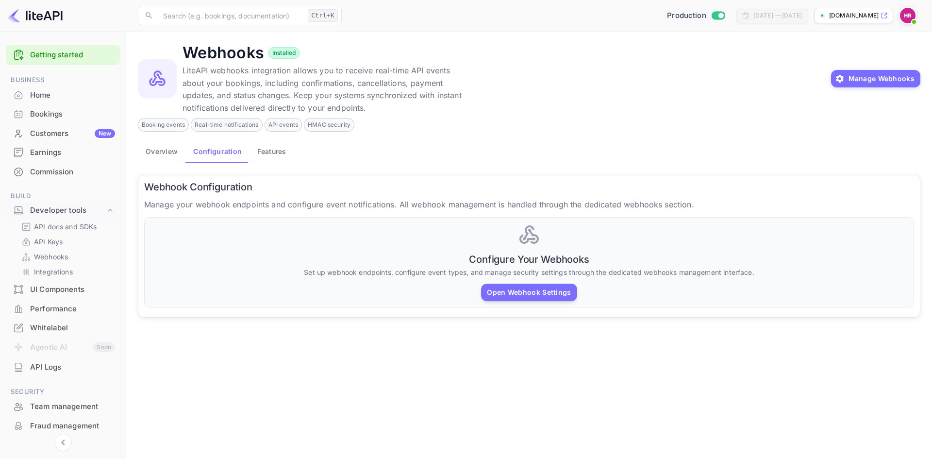
click at [171, 153] on button "Overview" at bounding box center [162, 150] width 48 height 23
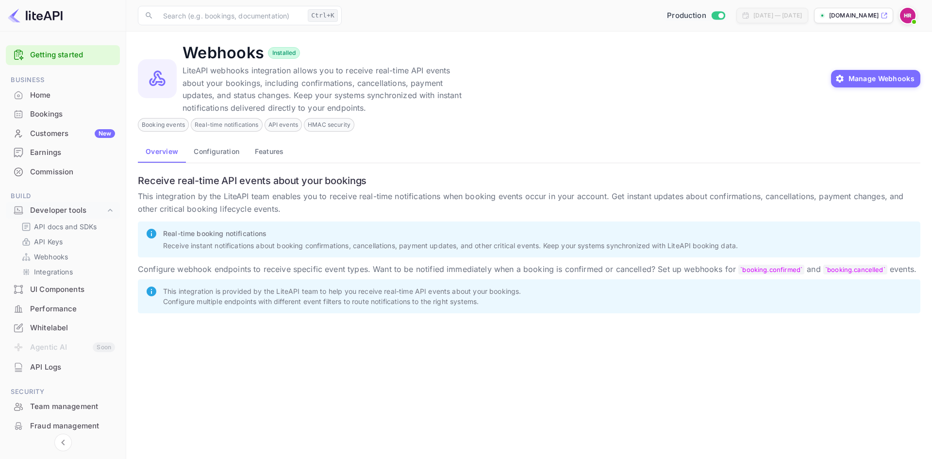
click at [206, 153] on button "Configuration" at bounding box center [216, 150] width 61 height 23
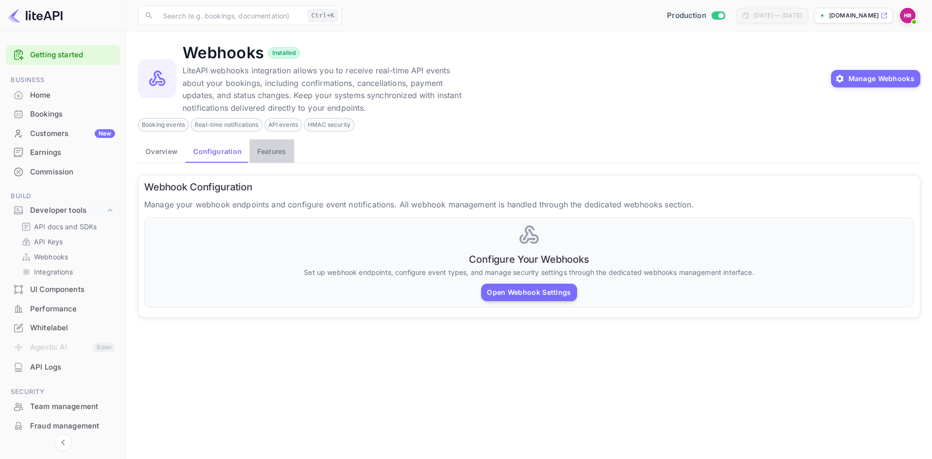
click at [268, 150] on button "Features" at bounding box center [272, 150] width 44 height 23
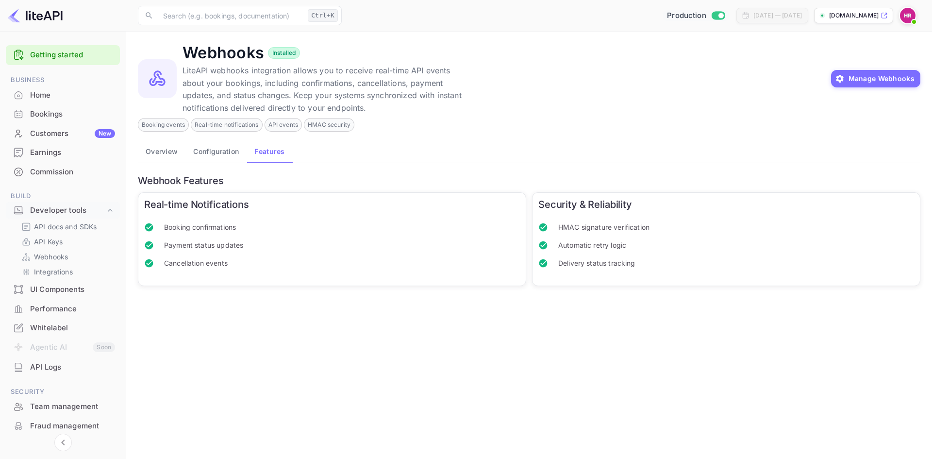
click at [200, 216] on ul "Booking confirmations Payment status updates Cancellation events" at bounding box center [332, 245] width 376 height 62
click at [161, 155] on button "Overview" at bounding box center [162, 150] width 48 height 23
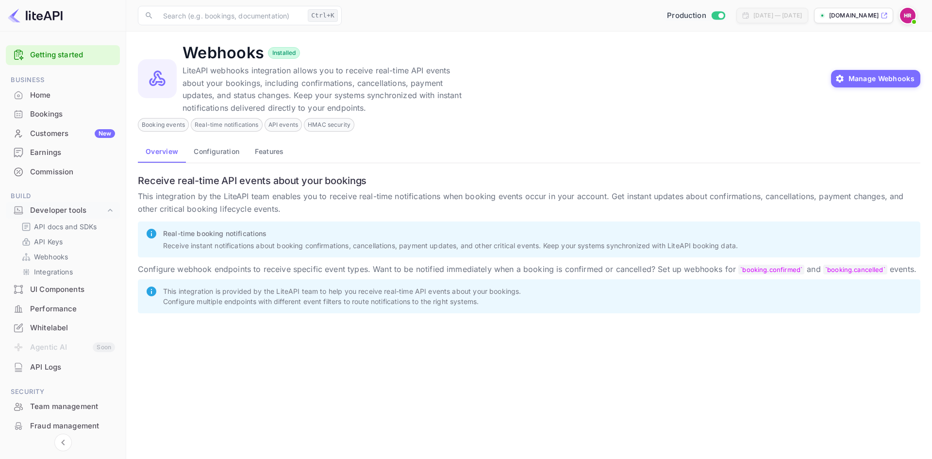
click at [211, 154] on button "Configuration" at bounding box center [216, 150] width 61 height 23
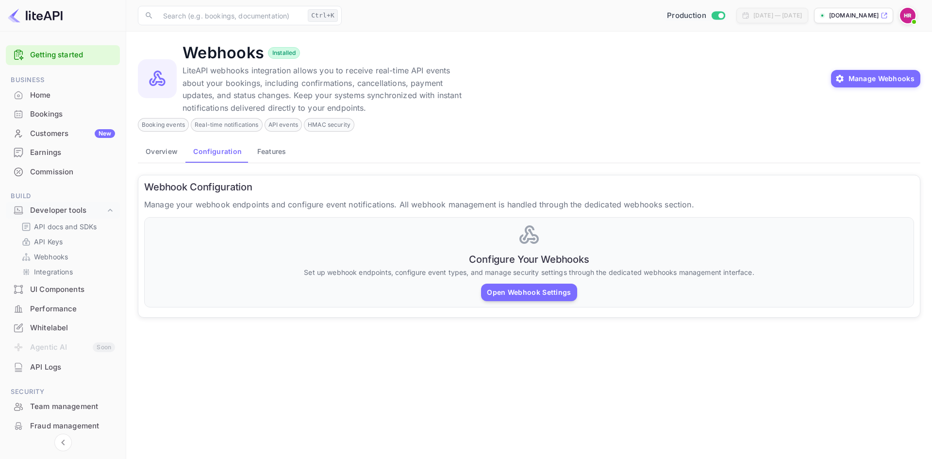
click at [155, 155] on button "Overview" at bounding box center [162, 150] width 48 height 23
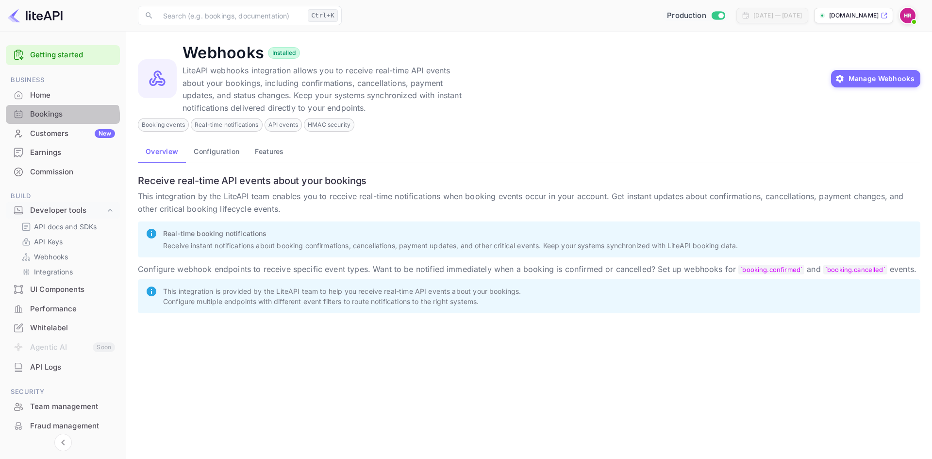
click at [44, 121] on div "Bookings" at bounding box center [63, 114] width 114 height 19
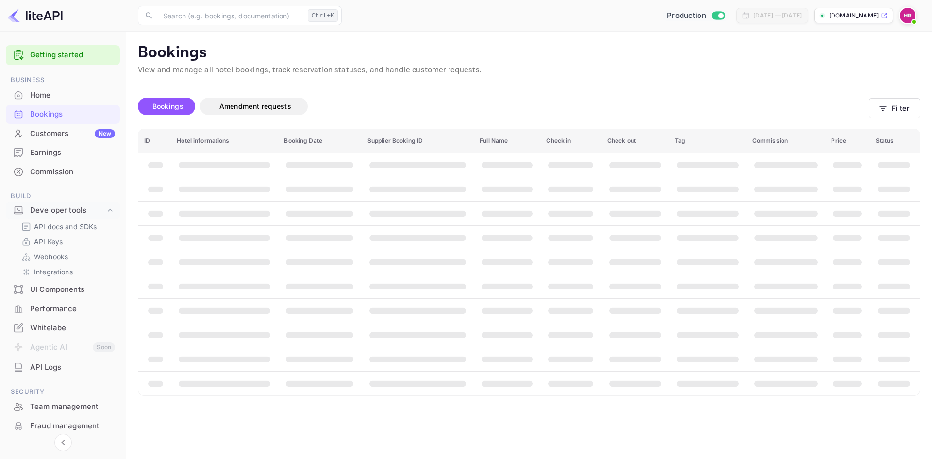
click at [46, 101] on div "Home" at bounding box center [63, 95] width 114 height 19
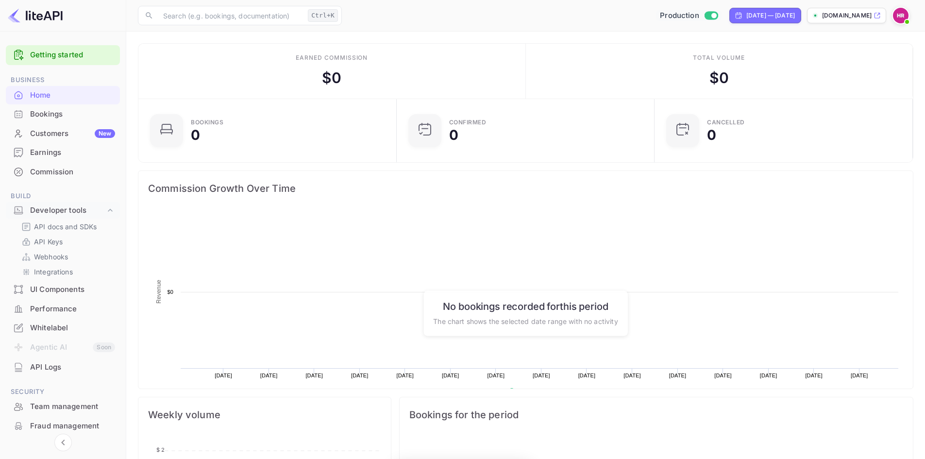
scroll to position [151, 245]
click at [850, 16] on p "[DOMAIN_NAME]" at bounding box center [847, 15] width 50 height 9
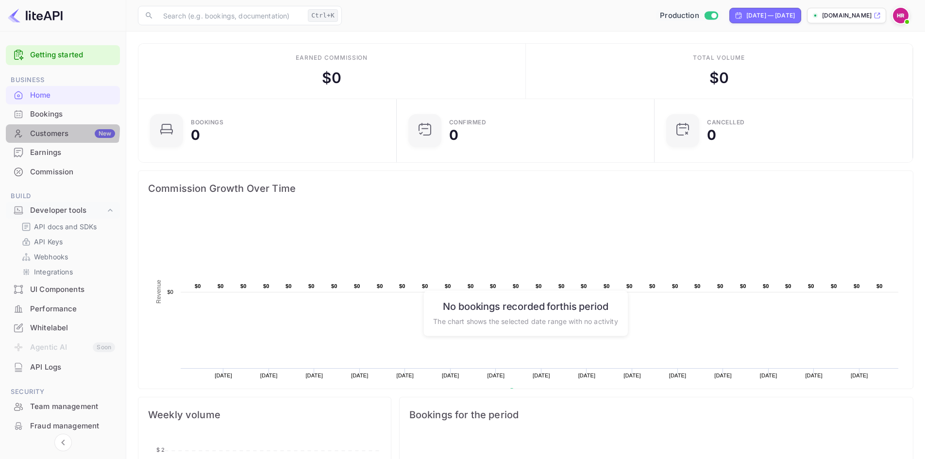
click at [46, 129] on div "Customers New" at bounding box center [72, 133] width 85 height 11
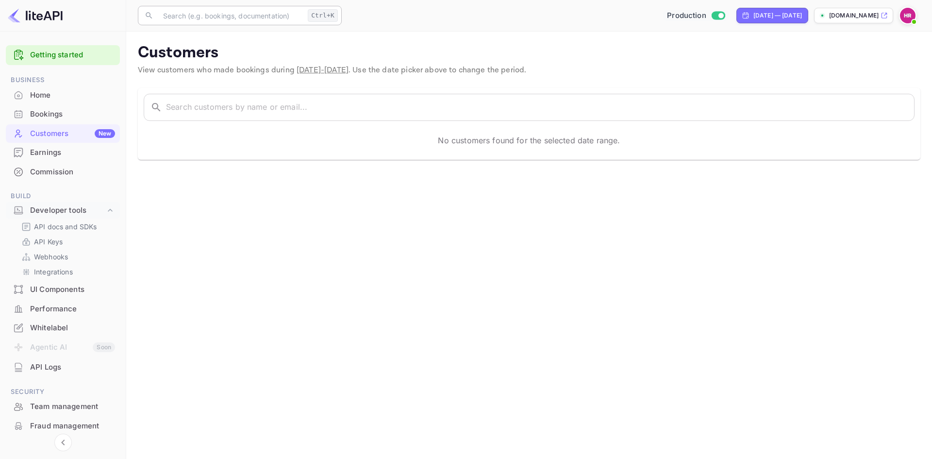
click at [225, 17] on input "text" at bounding box center [230, 15] width 147 height 19
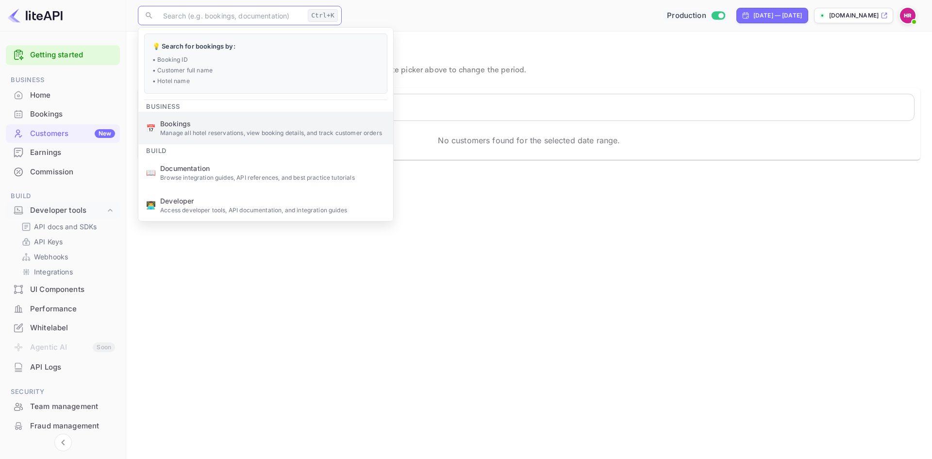
click at [203, 134] on p "Manage all hotel reservations, view booking details, and track customer orders" at bounding box center [272, 133] width 225 height 9
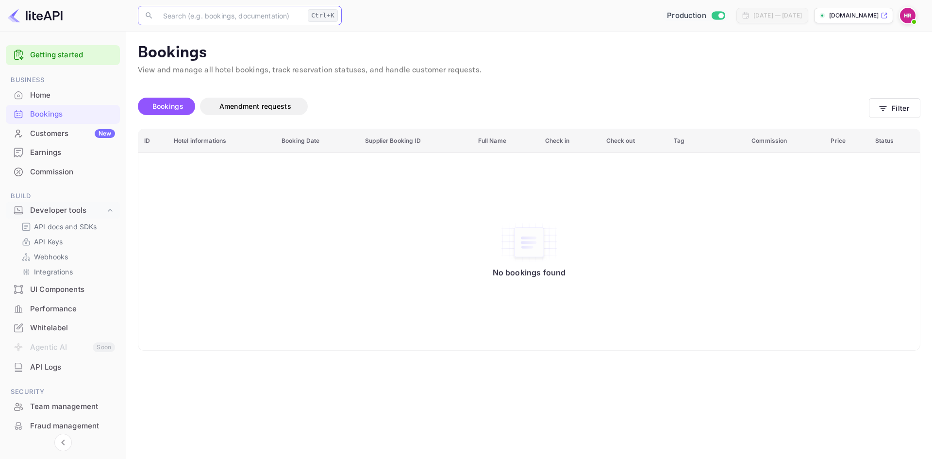
click at [219, 9] on input "text" at bounding box center [230, 15] width 147 height 19
click at [221, 16] on input "text" at bounding box center [230, 15] width 147 height 19
click at [217, 14] on input "text" at bounding box center [230, 15] width 147 height 19
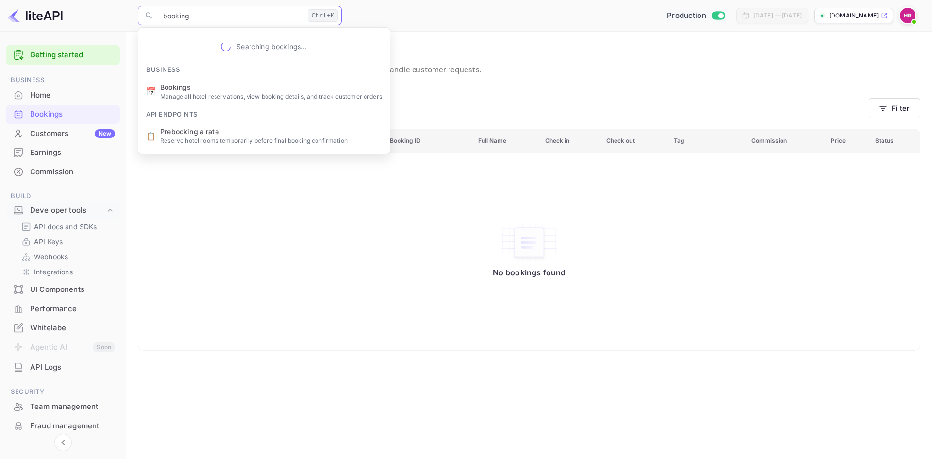
type input "bookings"
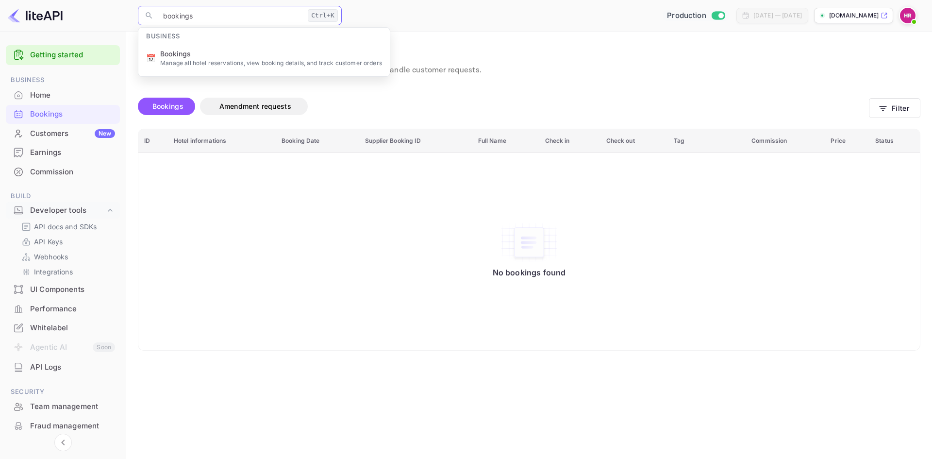
click at [220, 15] on input "bookings" at bounding box center [230, 15] width 147 height 19
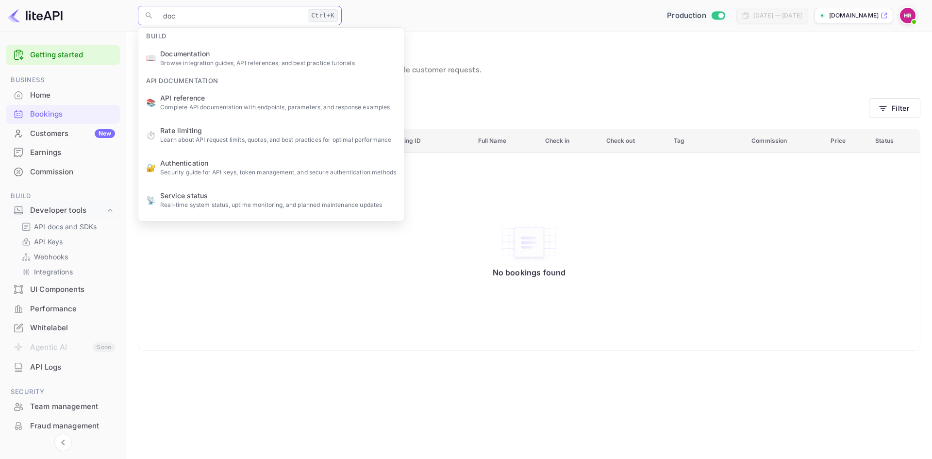
type input "docu"
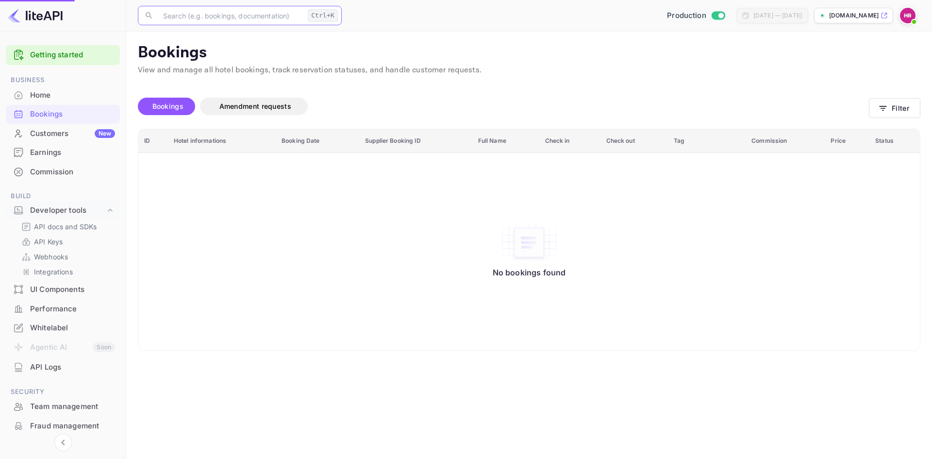
click at [215, 180] on p "Browse integration guides, API references, and best practice tutorials" at bounding box center [272, 177] width 225 height 9
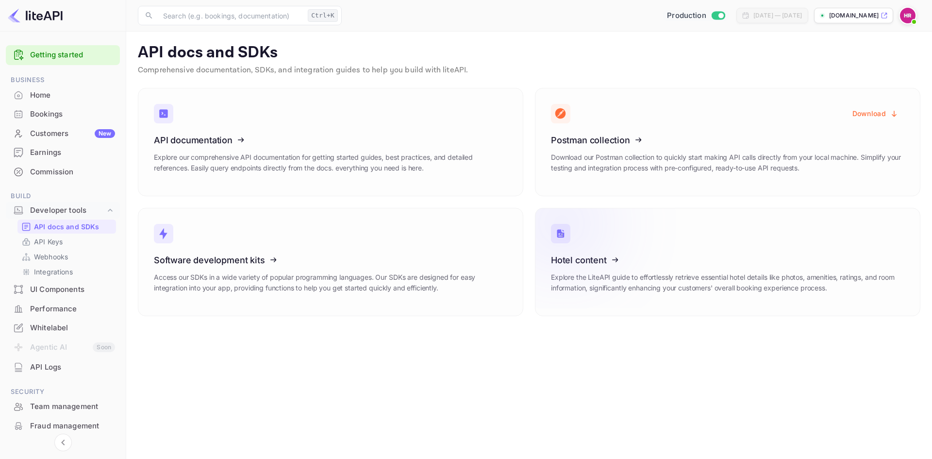
click at [650, 266] on icon at bounding box center [611, 258] width 151 height 100
click at [299, 257] on h3 "Software development kits" at bounding box center [330, 260] width 353 height 10
click at [50, 95] on div "Home" at bounding box center [72, 95] width 85 height 11
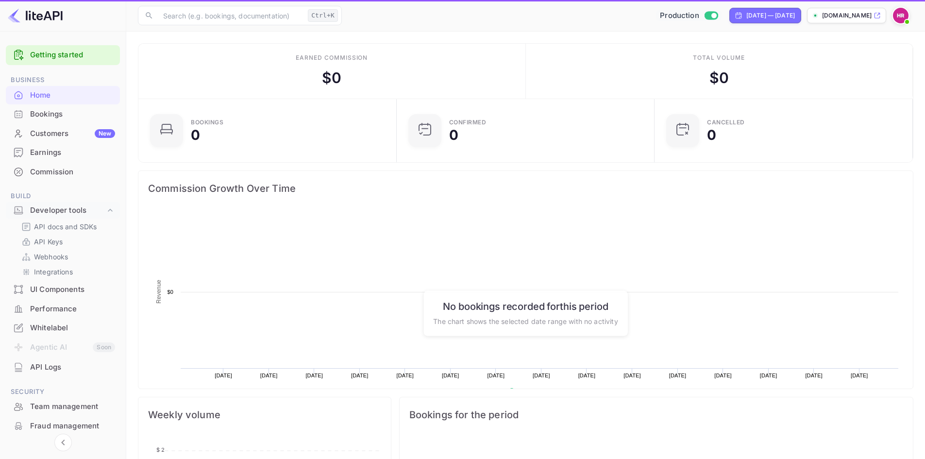
scroll to position [151, 245]
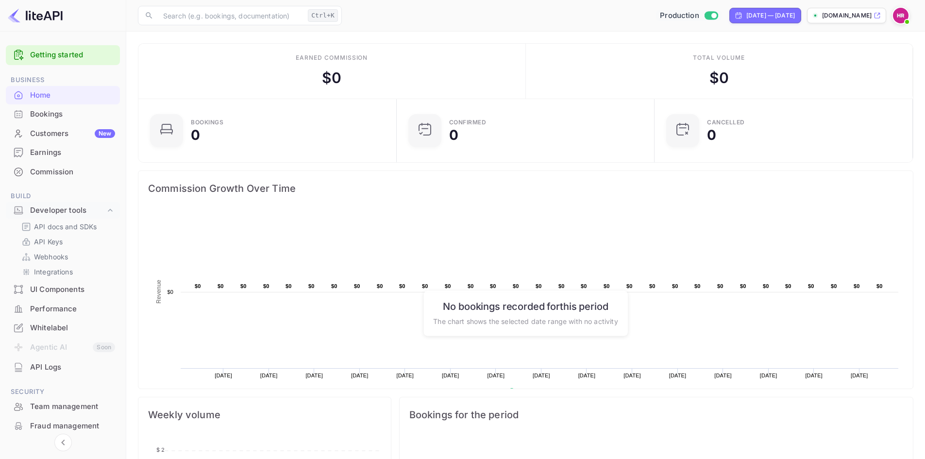
click at [905, 19] on span at bounding box center [907, 22] width 10 height 10
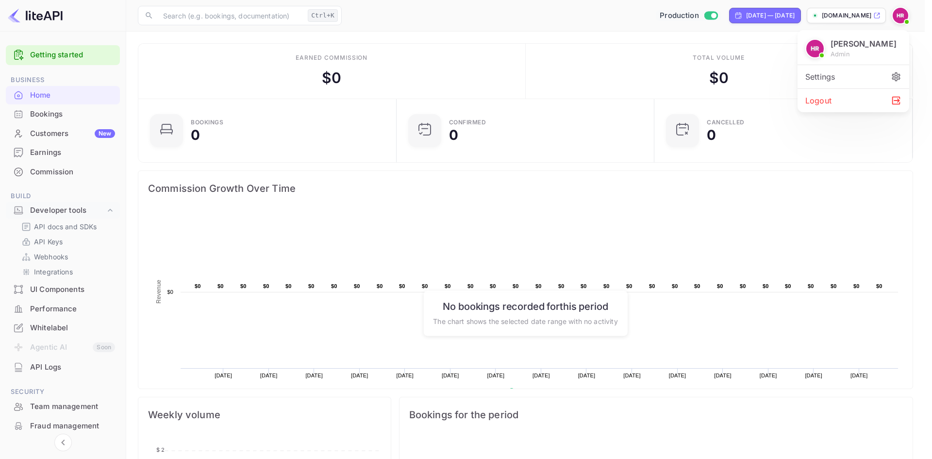
click at [824, 78] on div "Settings" at bounding box center [854, 76] width 112 height 23
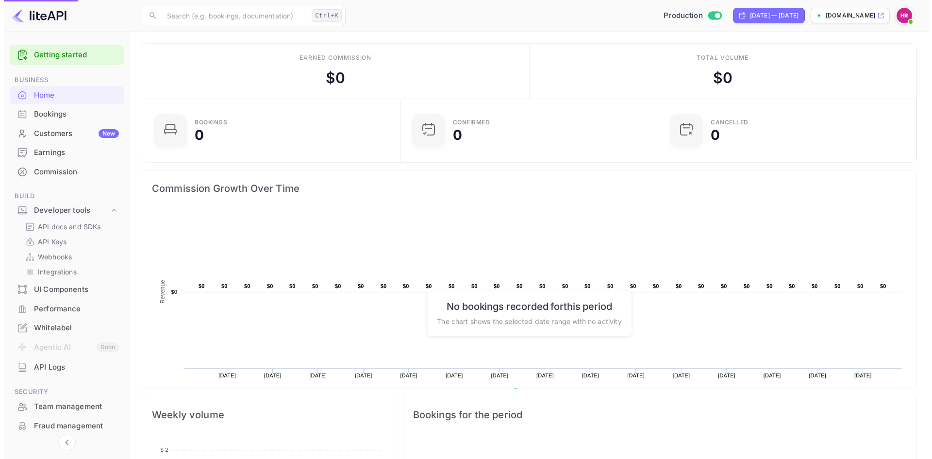
scroll to position [8, 8]
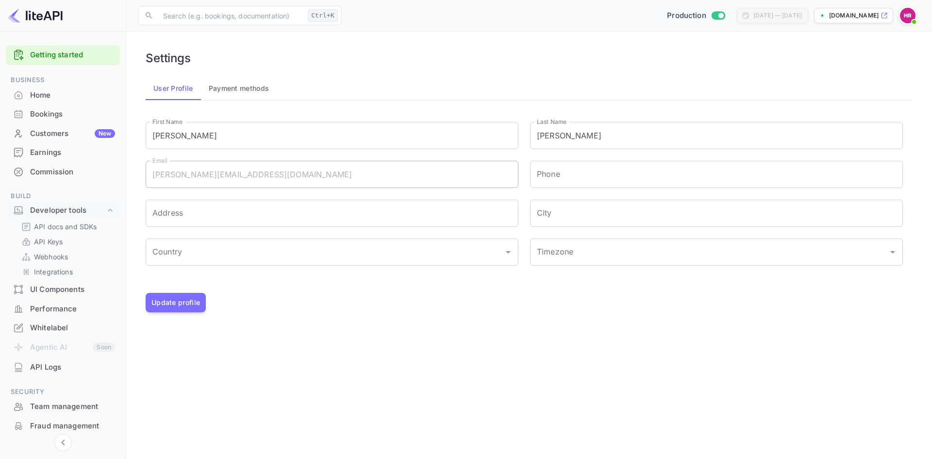
click at [242, 92] on button "Payment methods" at bounding box center [239, 88] width 76 height 23
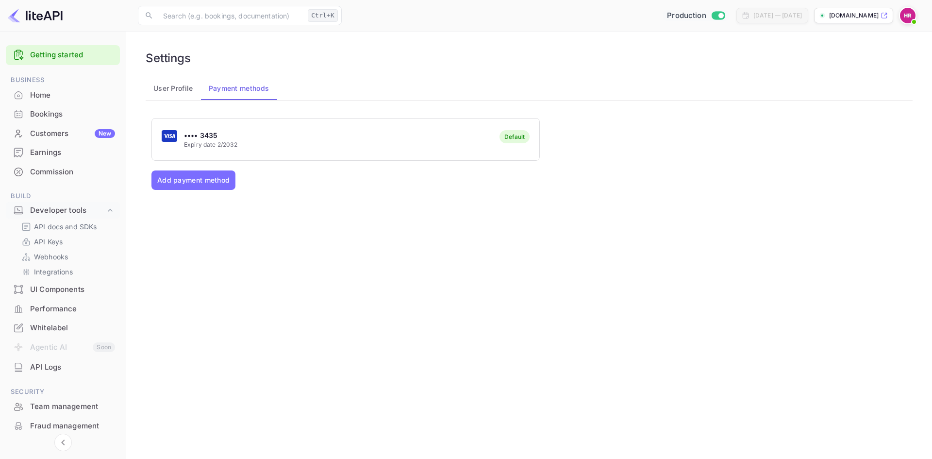
click at [166, 98] on button "User Profile" at bounding box center [173, 88] width 55 height 23
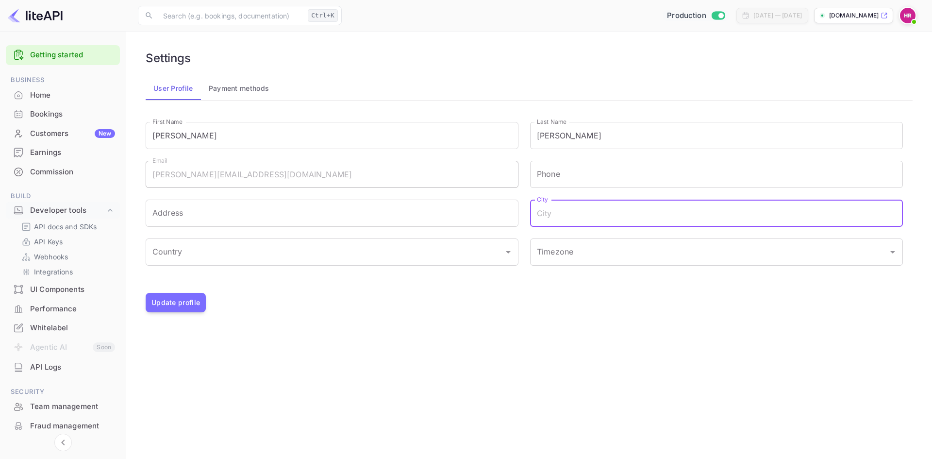
click at [608, 214] on input "City" at bounding box center [716, 213] width 373 height 27
click at [495, 324] on main "Settings User Profile Payment methods First Name [PERSON_NAME] First Name Last …" at bounding box center [529, 245] width 806 height 427
